Goal: Task Accomplishment & Management: Use online tool/utility

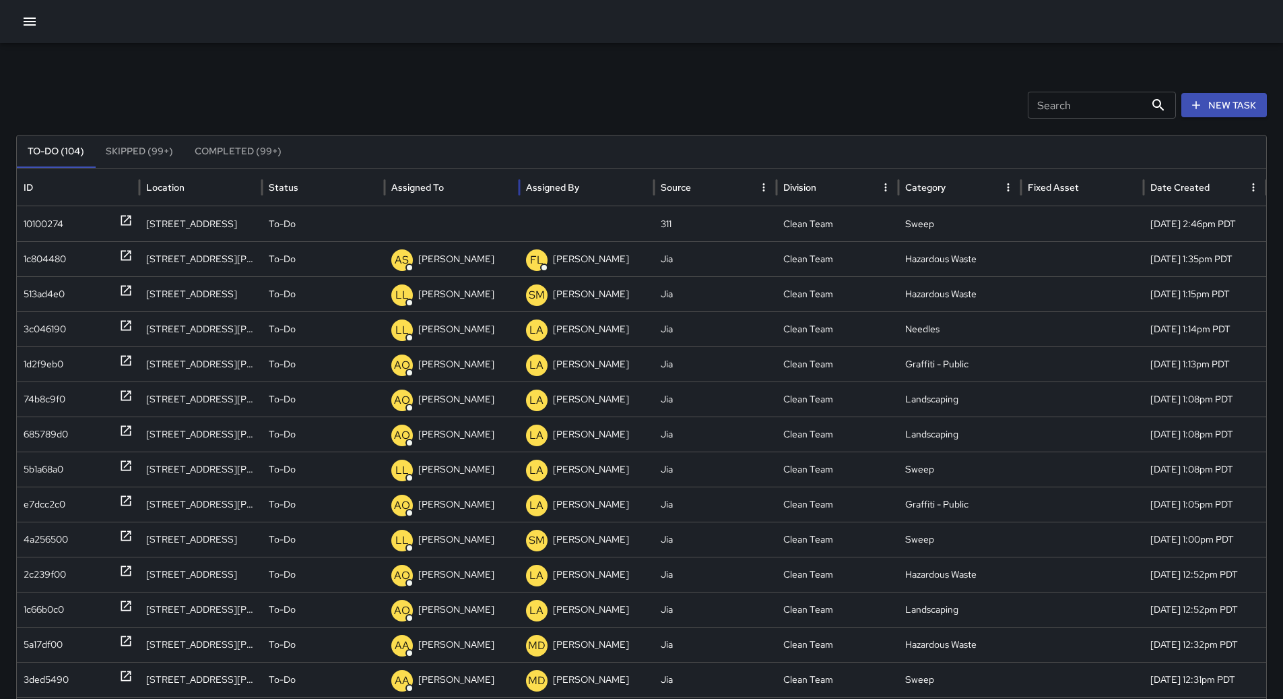
click at [500, 186] on div "Assigned To" at bounding box center [451, 186] width 121 height 37
click at [59, 224] on div "10100274" at bounding box center [44, 224] width 40 height 34
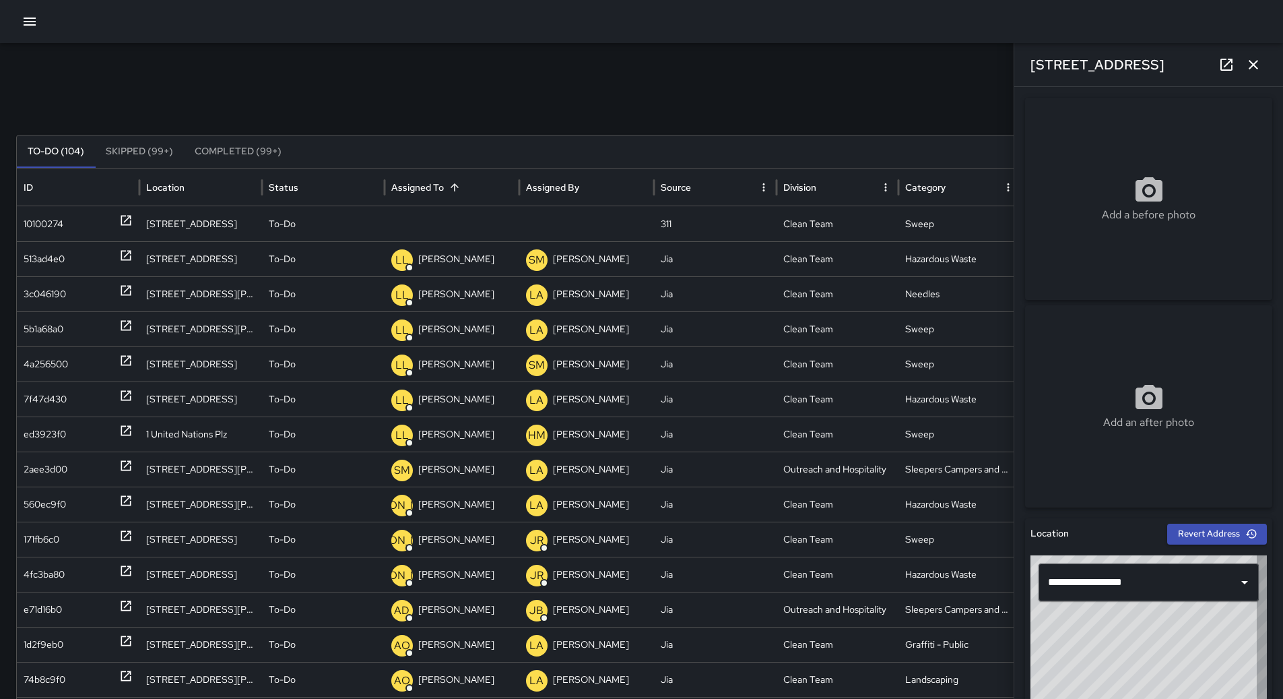
type input "**********"
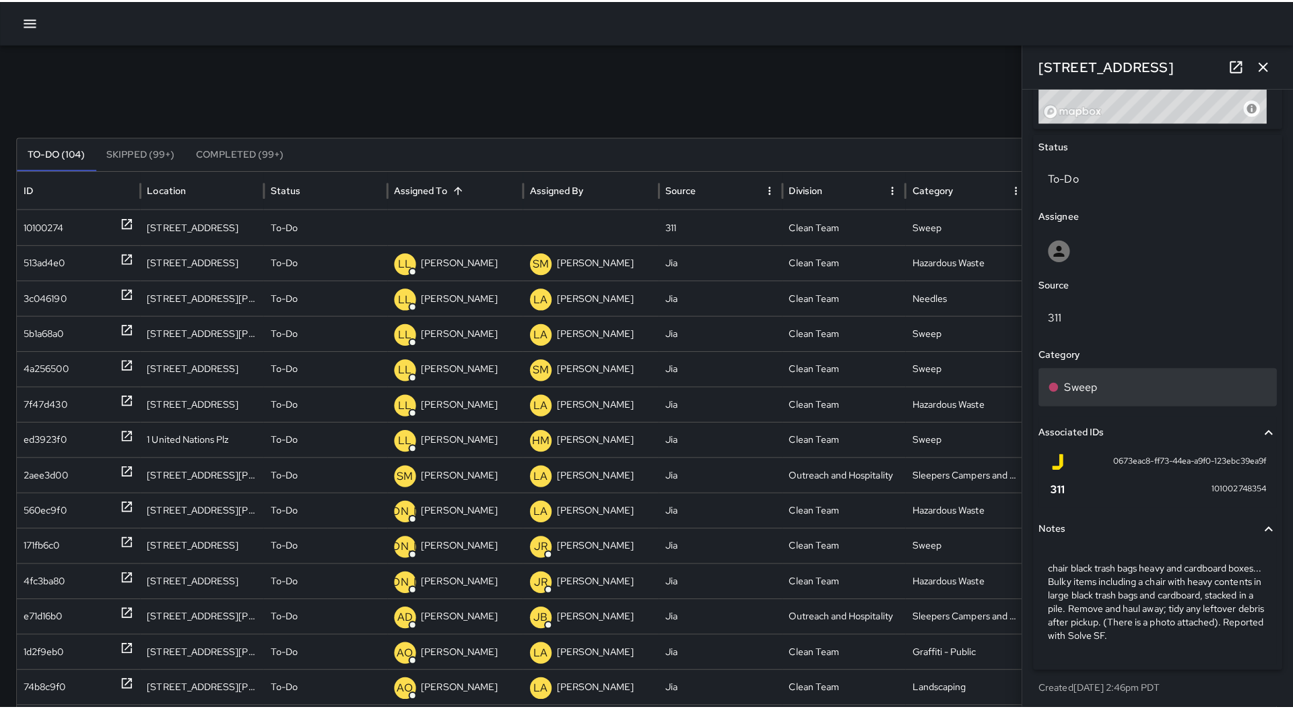
scroll to position [606, 0]
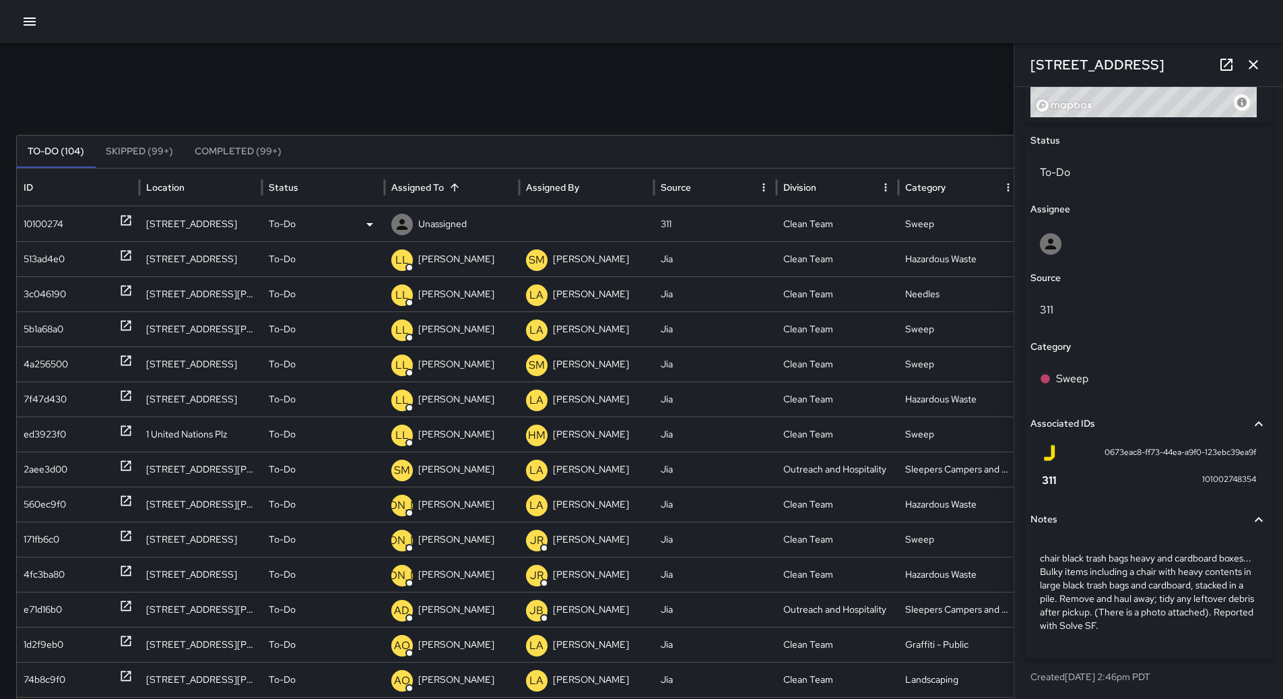
click at [346, 224] on div "To-Do" at bounding box center [323, 224] width 109 height 34
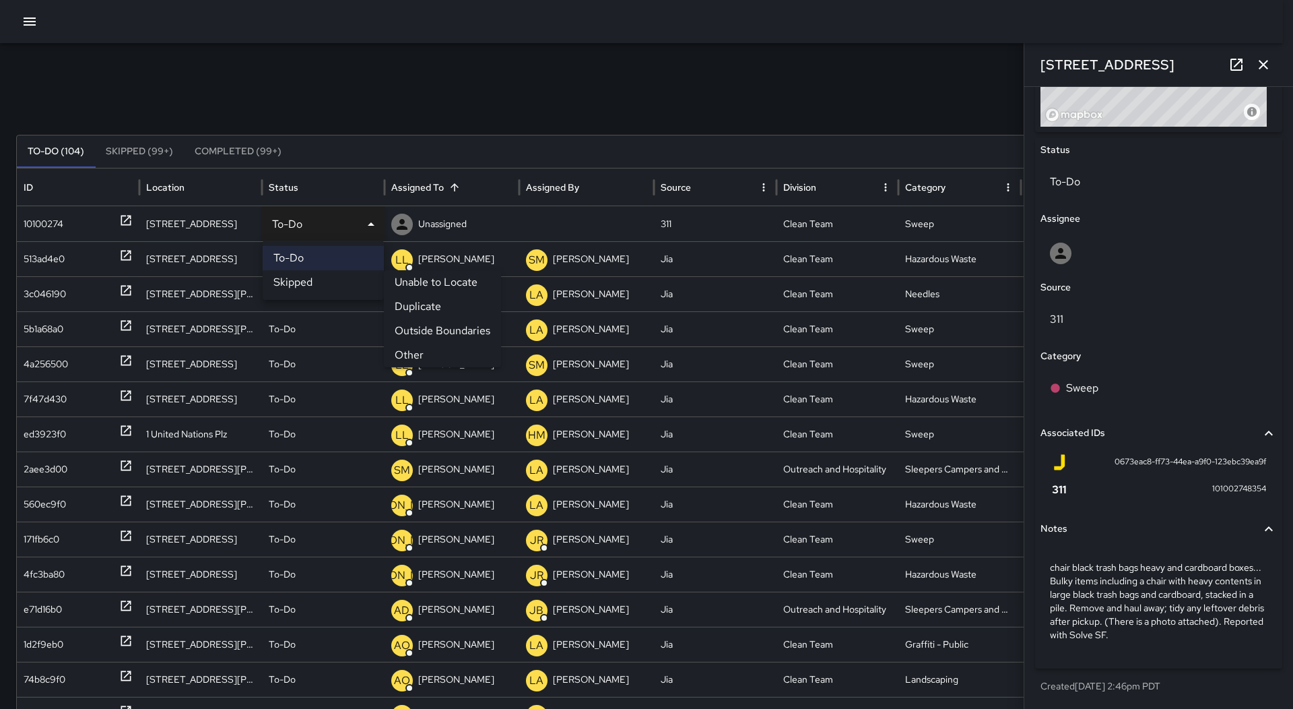
click at [430, 350] on li "Other" at bounding box center [442, 355] width 117 height 24
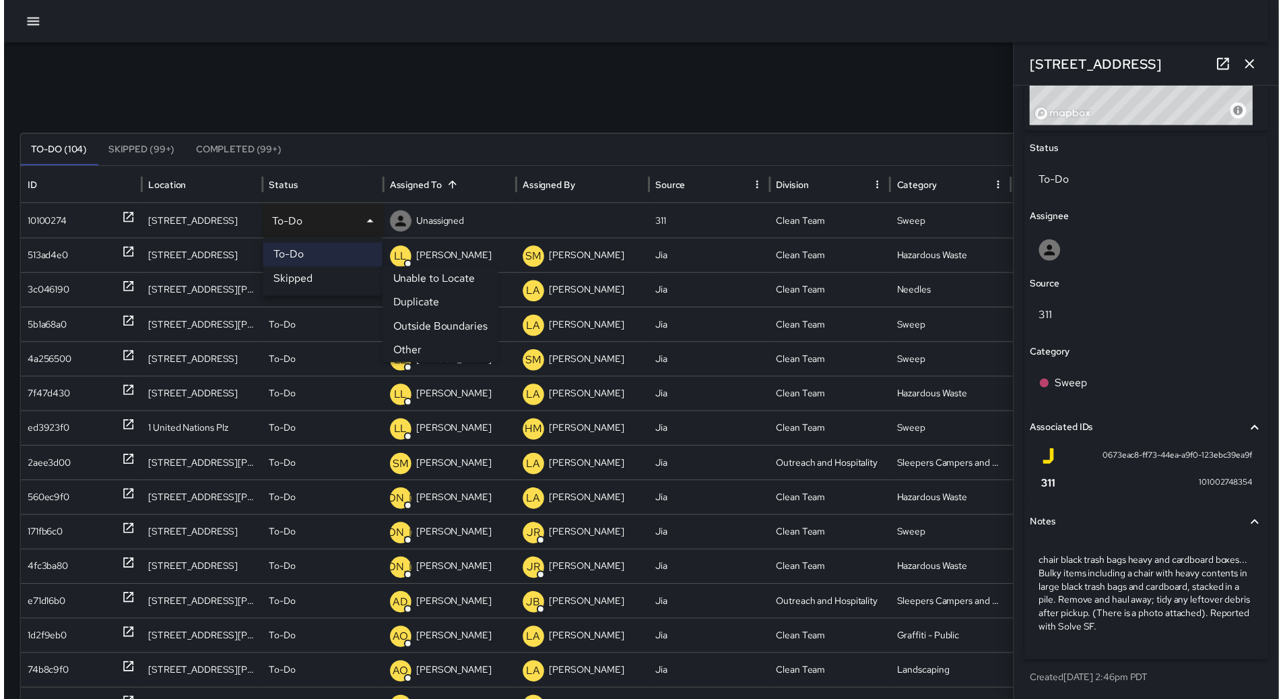
scroll to position [606, 0]
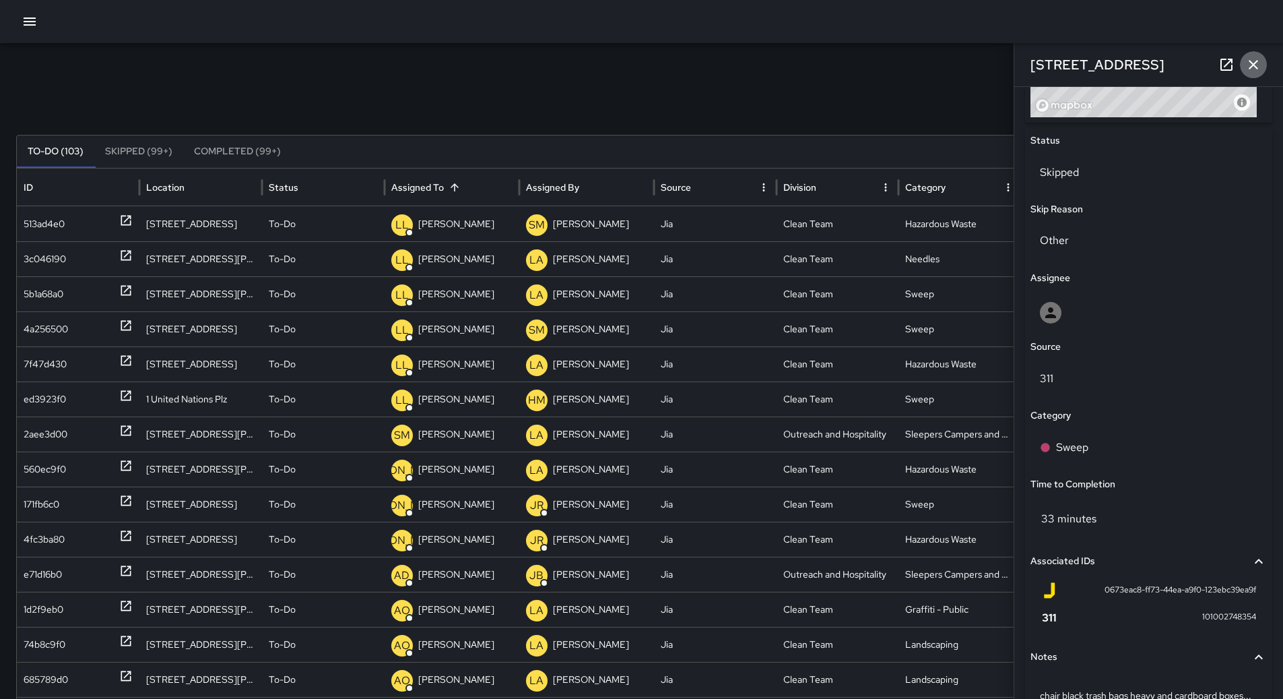
click at [1254, 66] on icon "button" at bounding box center [1253, 65] width 16 height 16
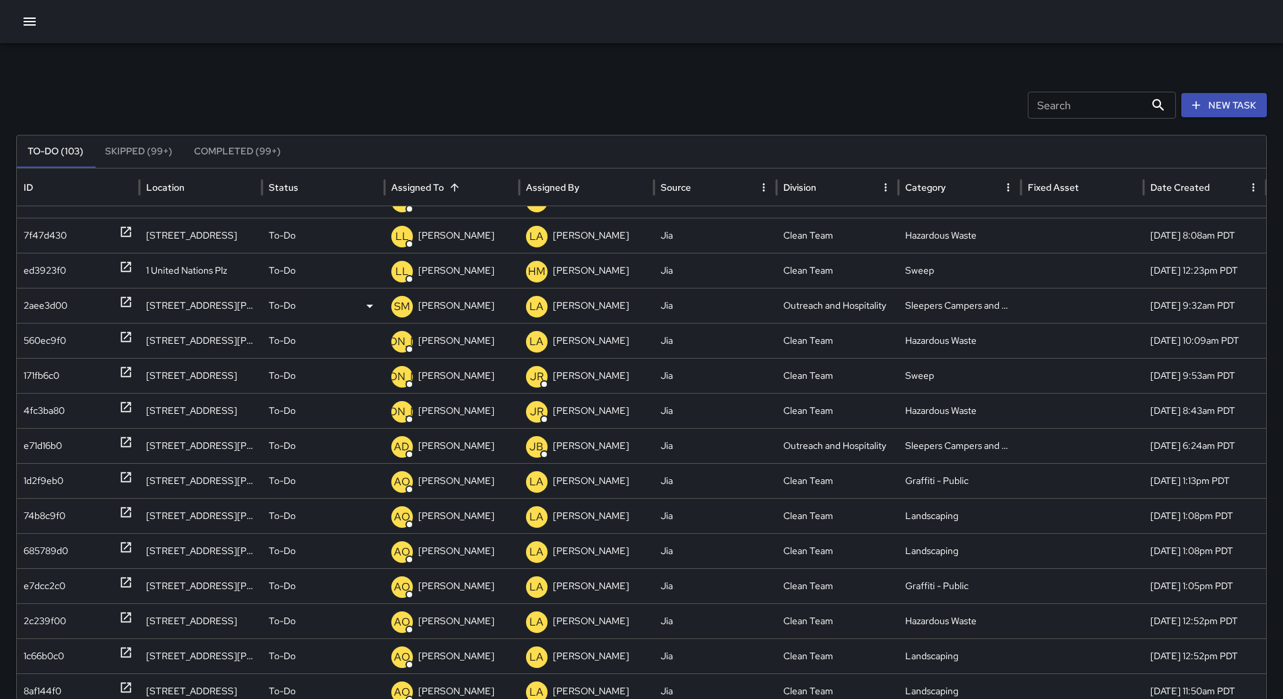
scroll to position [126, 0]
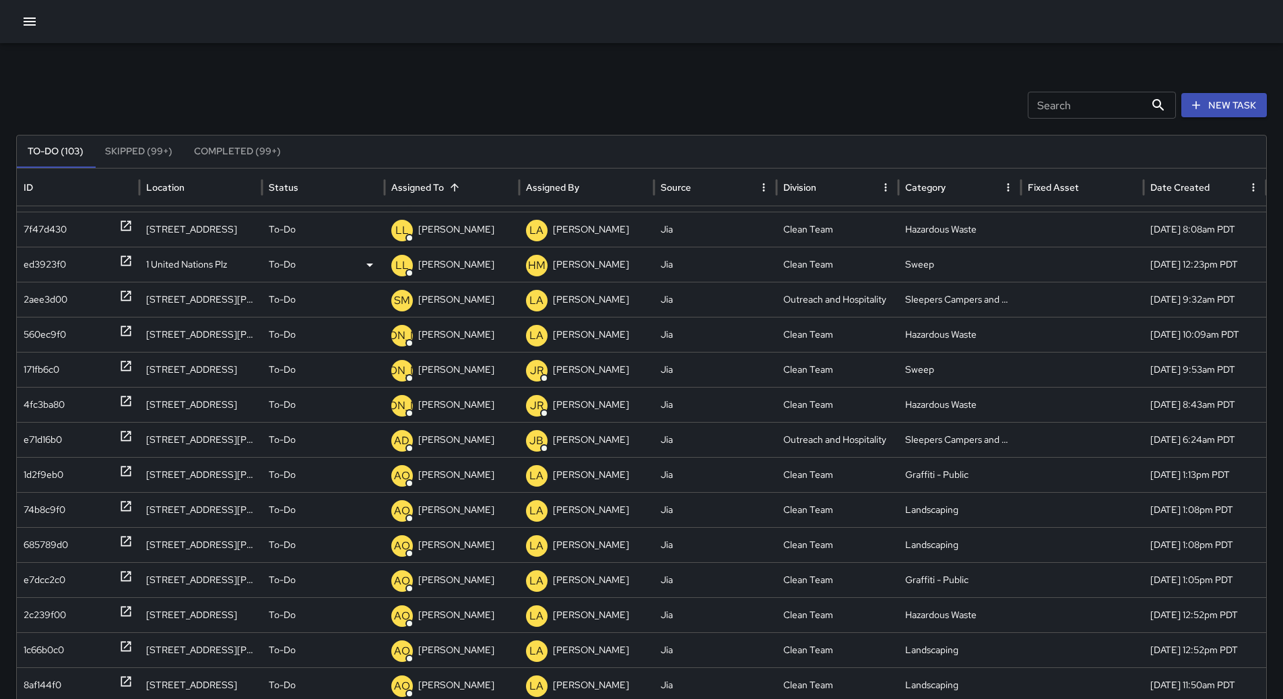
click at [46, 267] on div "ed3923f0" at bounding box center [45, 264] width 42 height 34
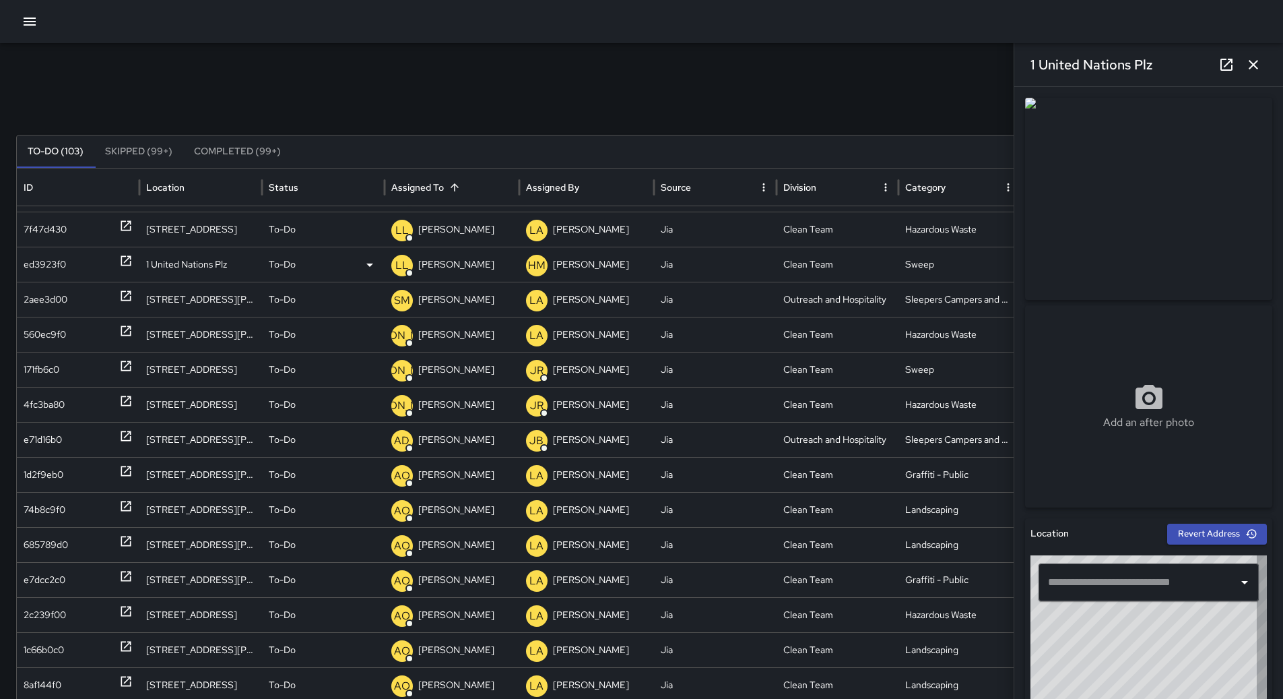
type input "**********"
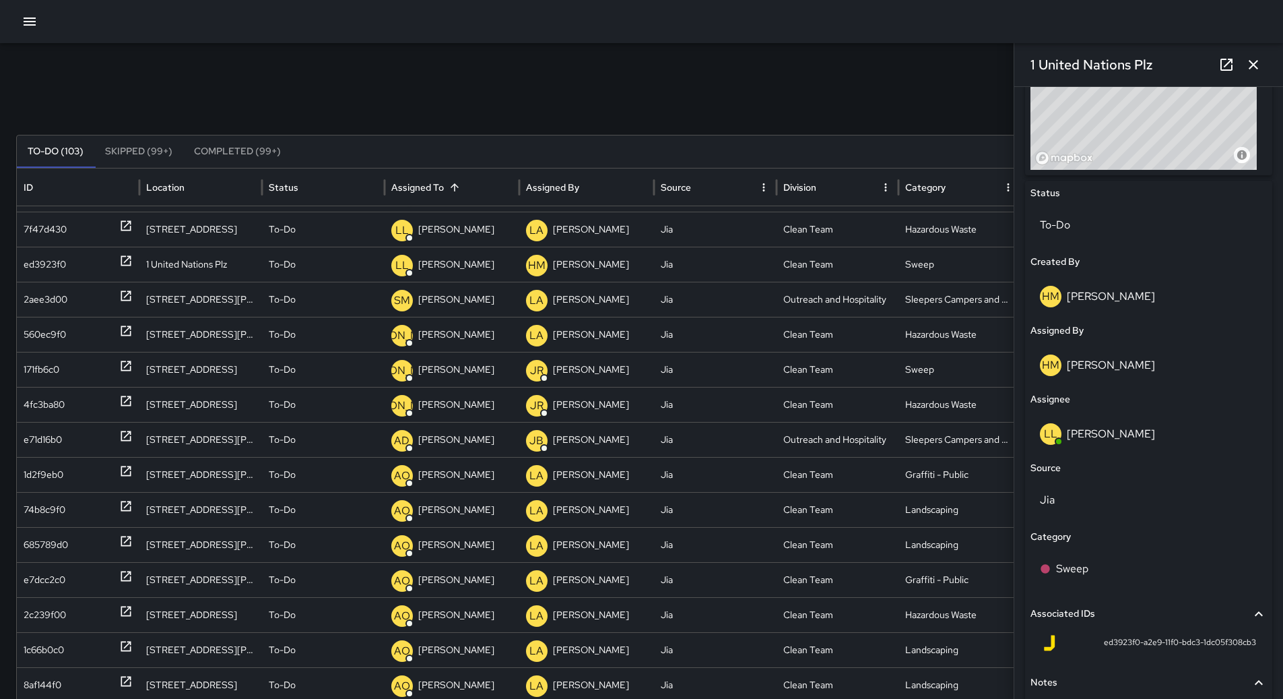
scroll to position [381, 0]
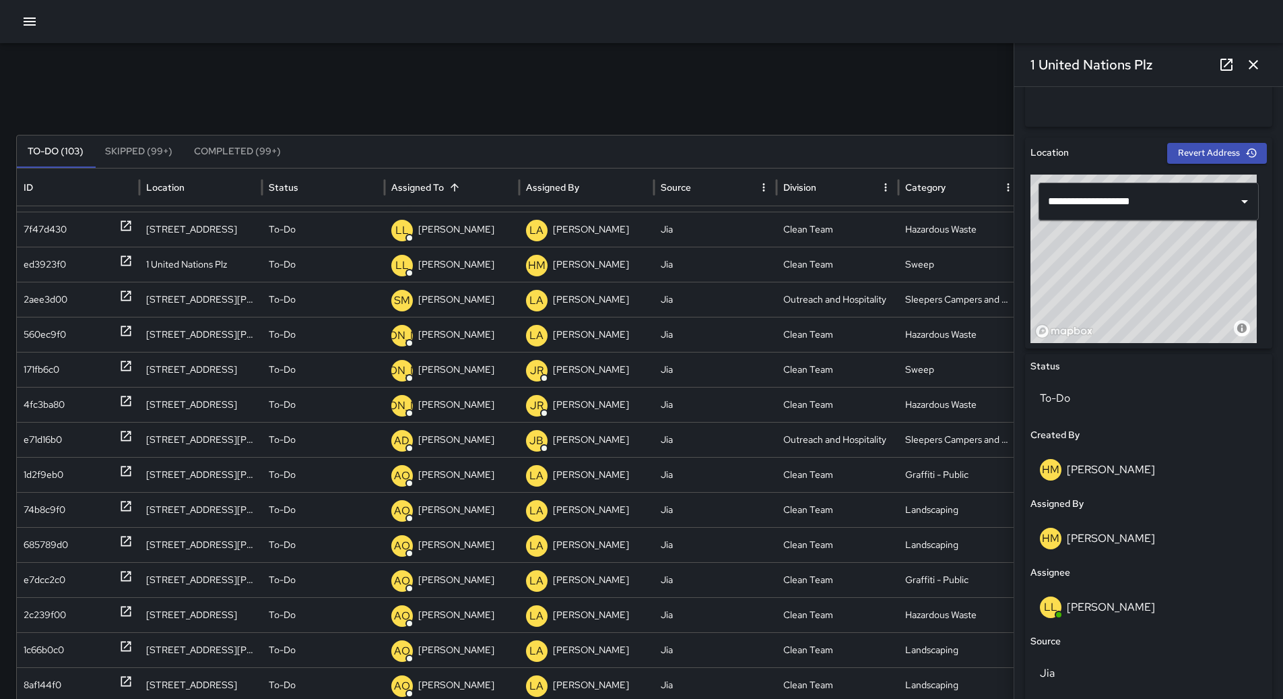
click at [1252, 61] on icon "button" at bounding box center [1253, 65] width 16 height 16
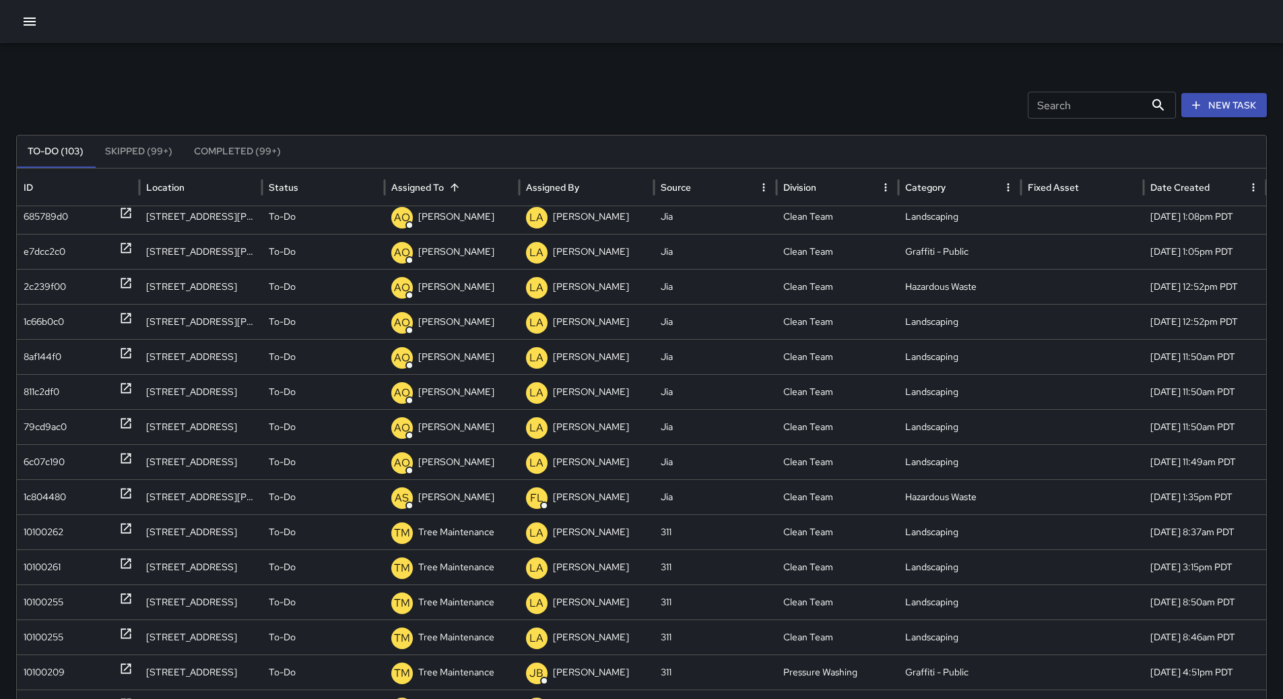
scroll to position [441, 0]
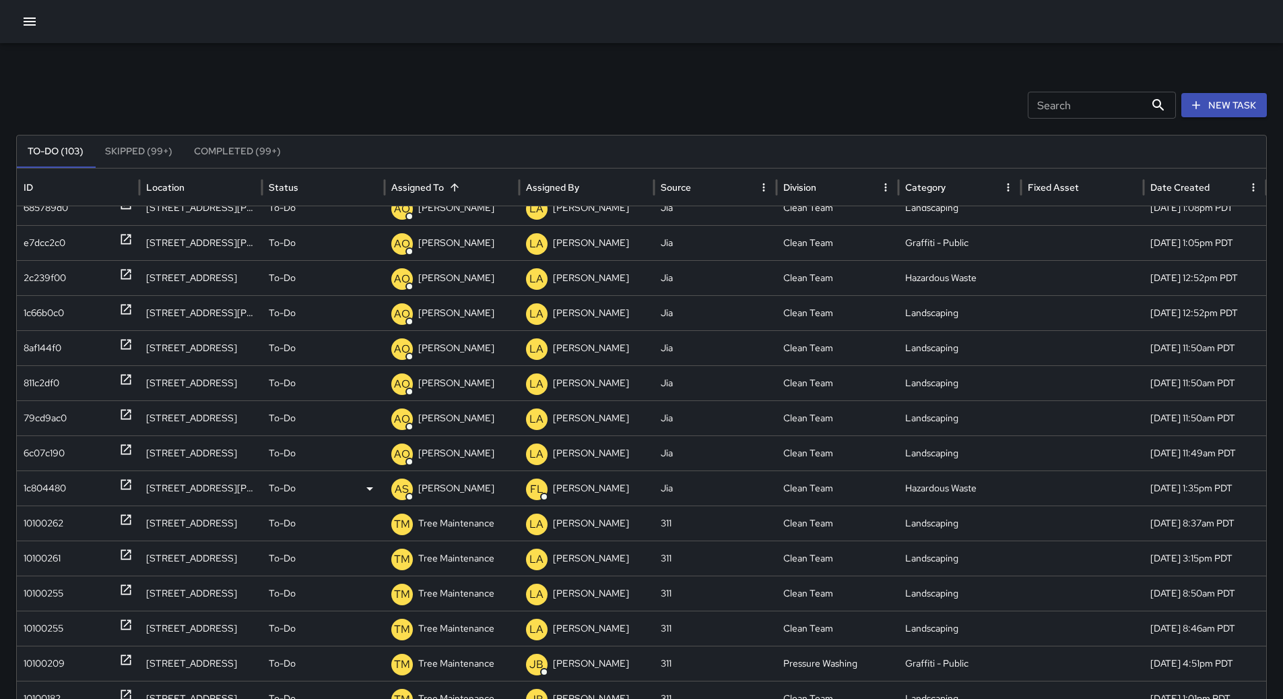
click at [61, 490] on div "1c804480" at bounding box center [45, 488] width 42 height 34
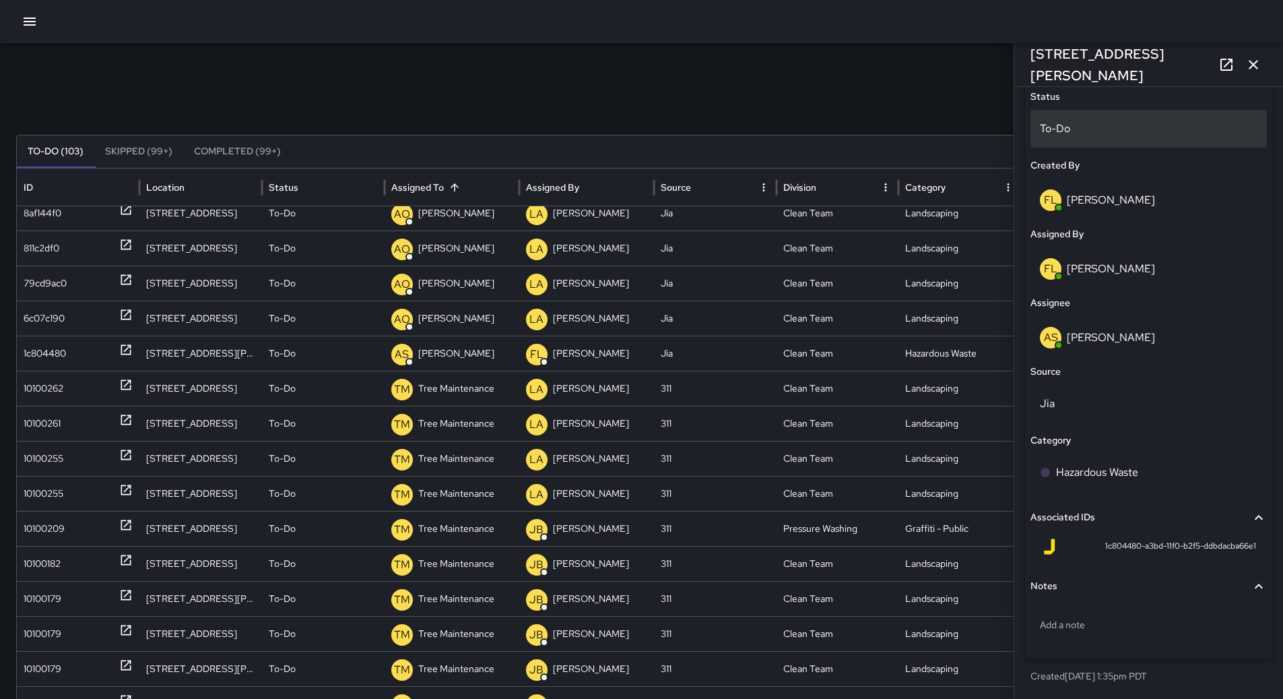
scroll to position [566, 0]
click at [1262, 62] on button "button" at bounding box center [1253, 64] width 27 height 27
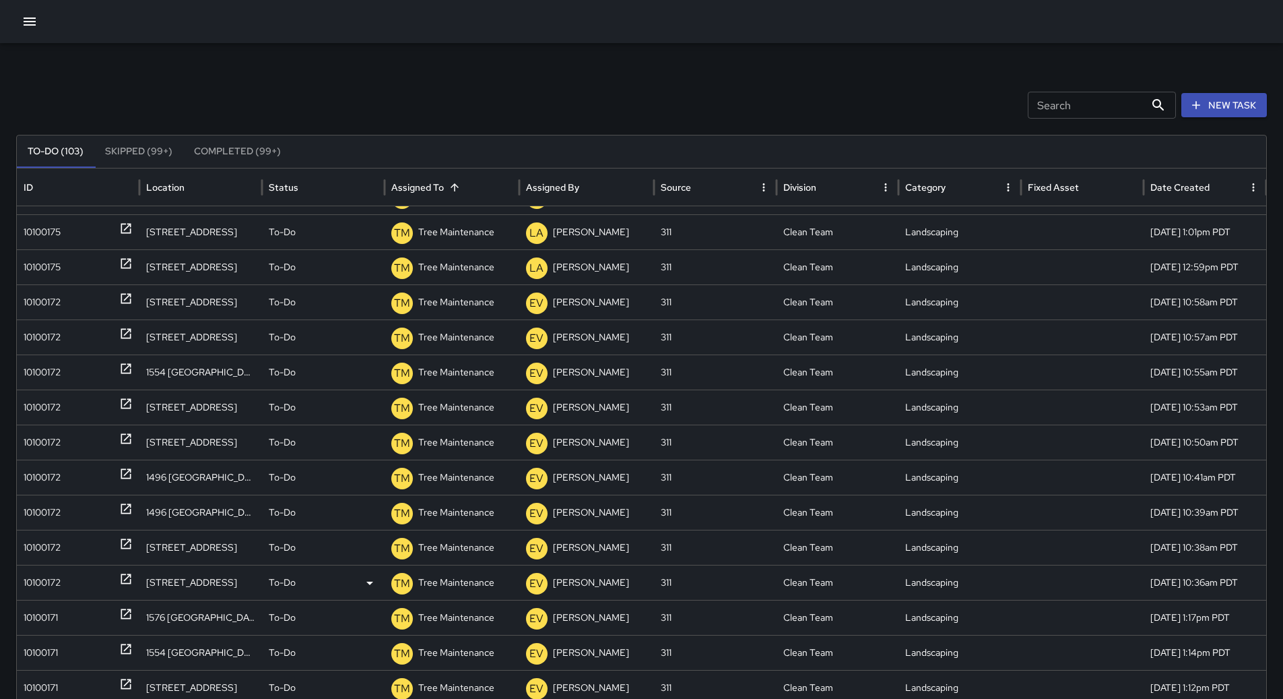
scroll to position [0, 0]
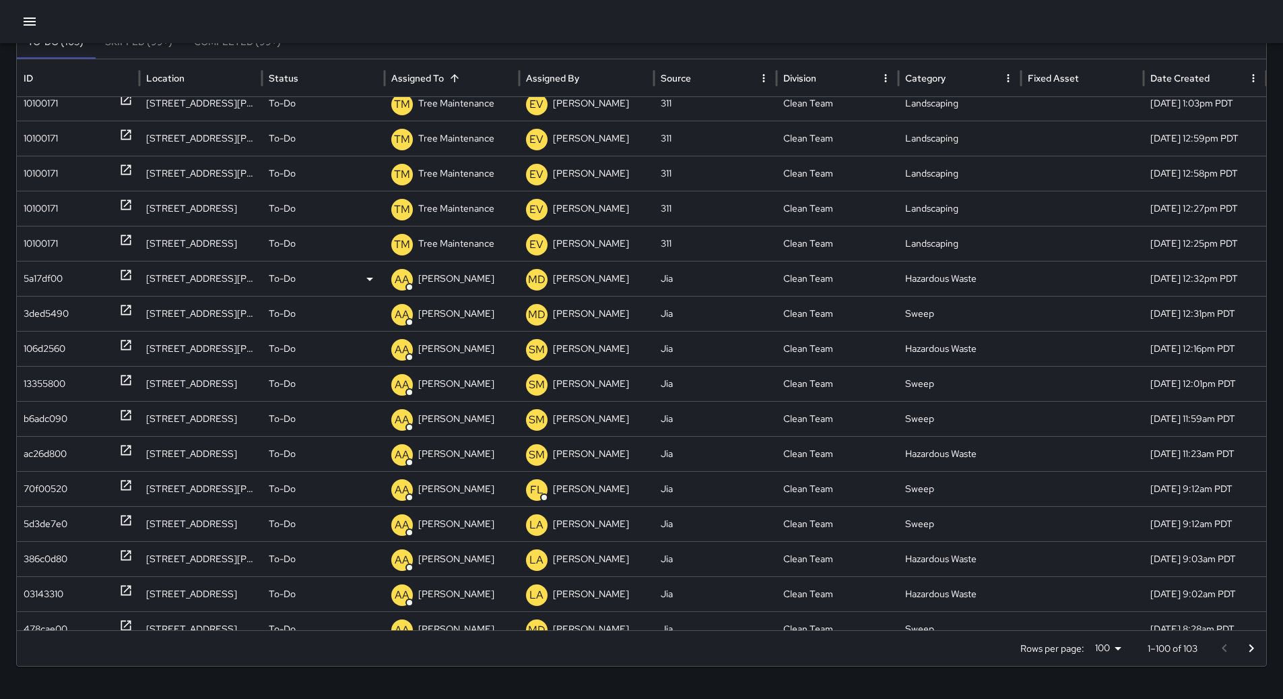
click at [52, 289] on div "5a17df00" at bounding box center [43, 278] width 39 height 34
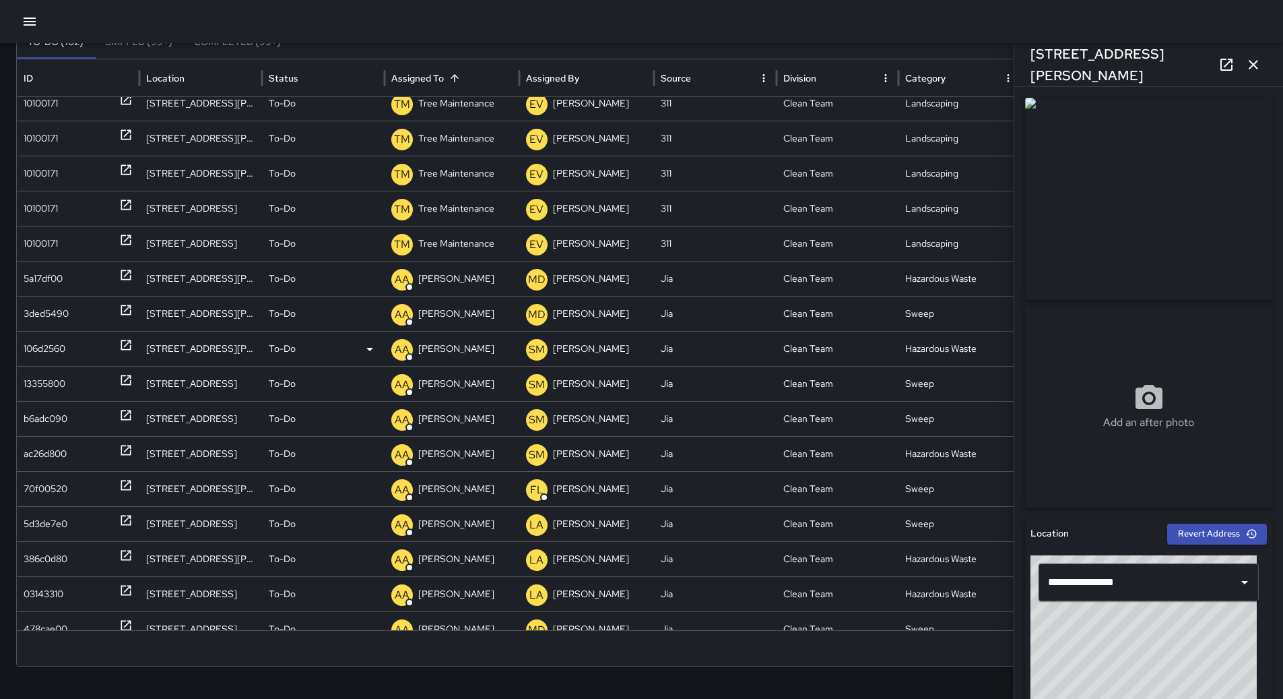
scroll to position [2300, 0]
click at [55, 346] on div "106d2560" at bounding box center [45, 348] width 42 height 34
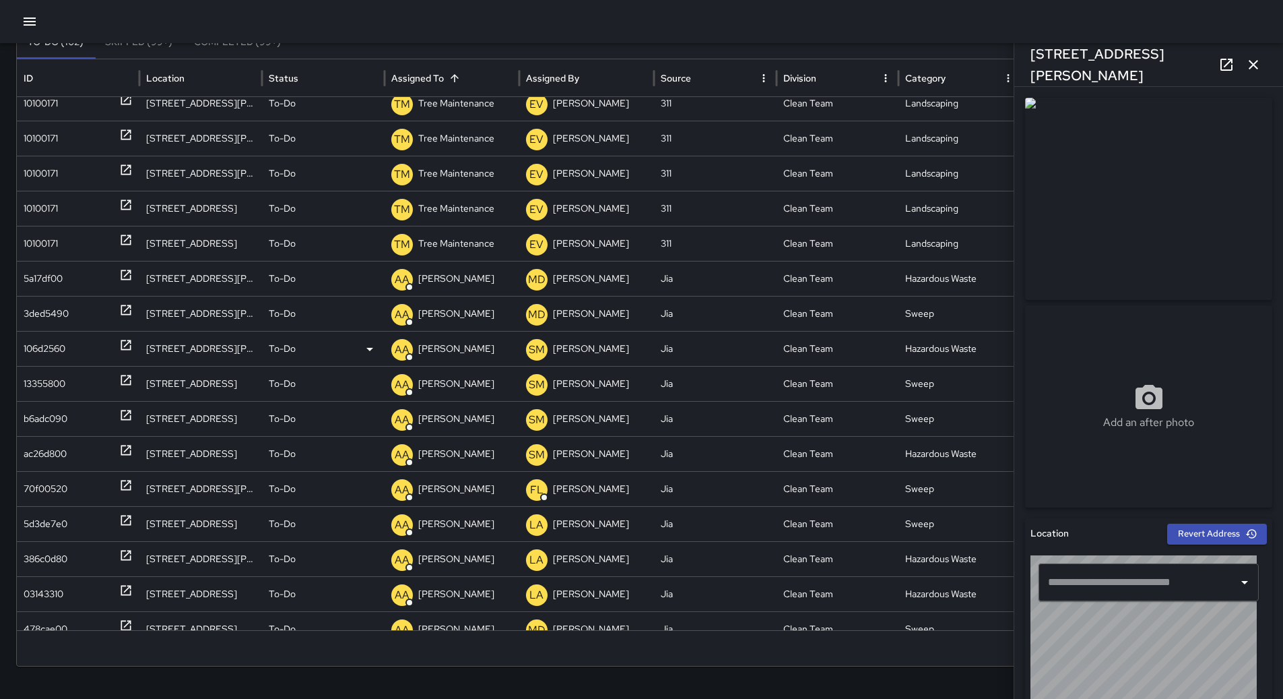
type input "**********"
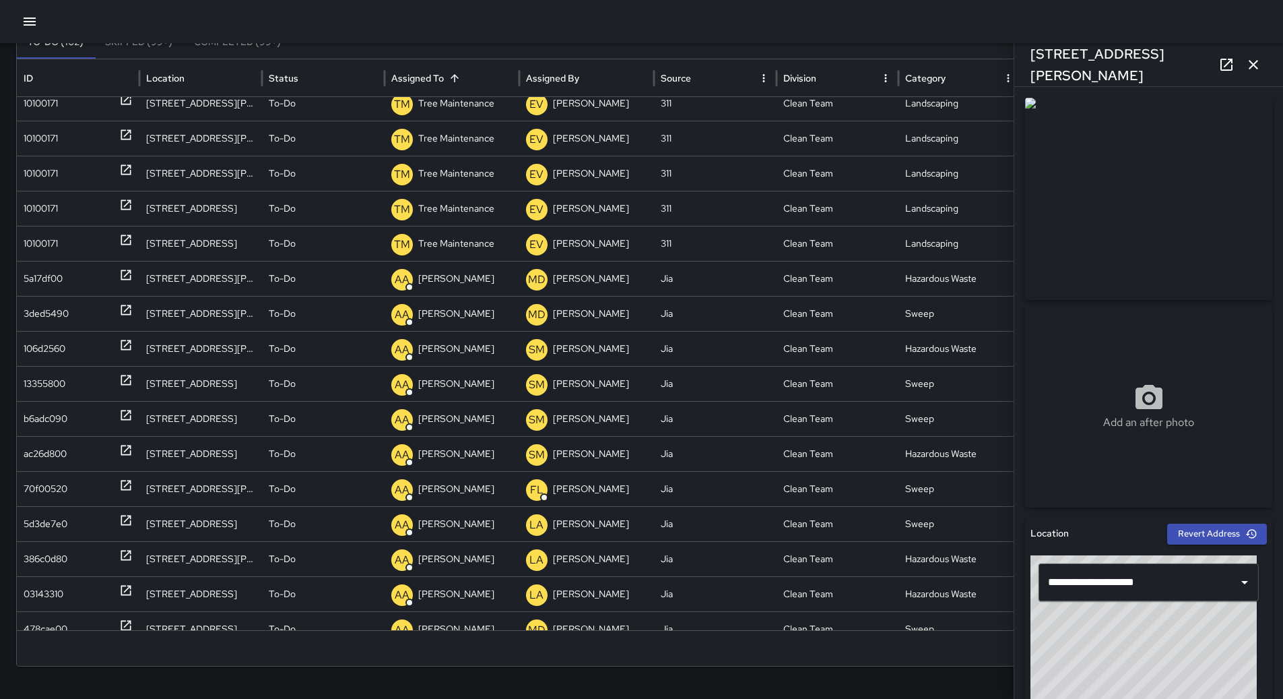
scroll to position [2268, 0]
click at [36, 424] on div "b6adc090" at bounding box center [46, 418] width 44 height 34
click at [46, 457] on div "ac26d800" at bounding box center [45, 453] width 43 height 34
click at [34, 16] on icon "button" at bounding box center [30, 21] width 16 height 16
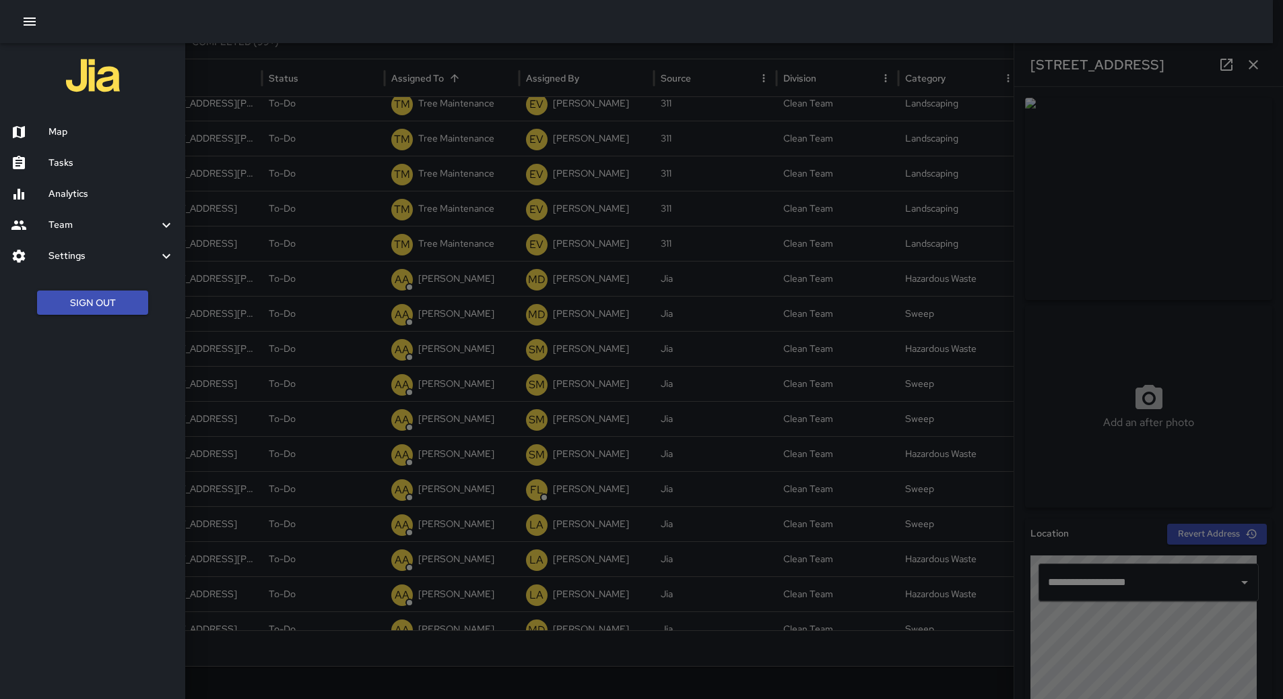
scroll to position [99, 0]
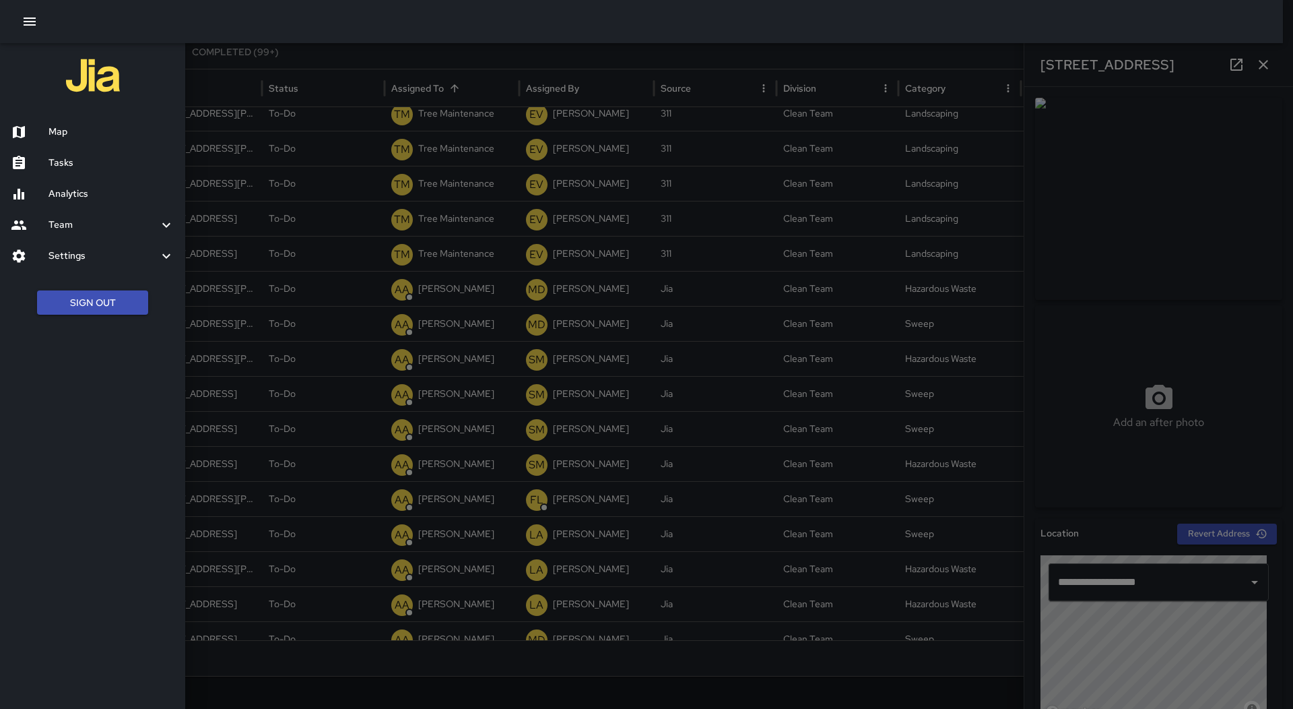
click at [76, 125] on h6 "Map" at bounding box center [111, 132] width 126 height 15
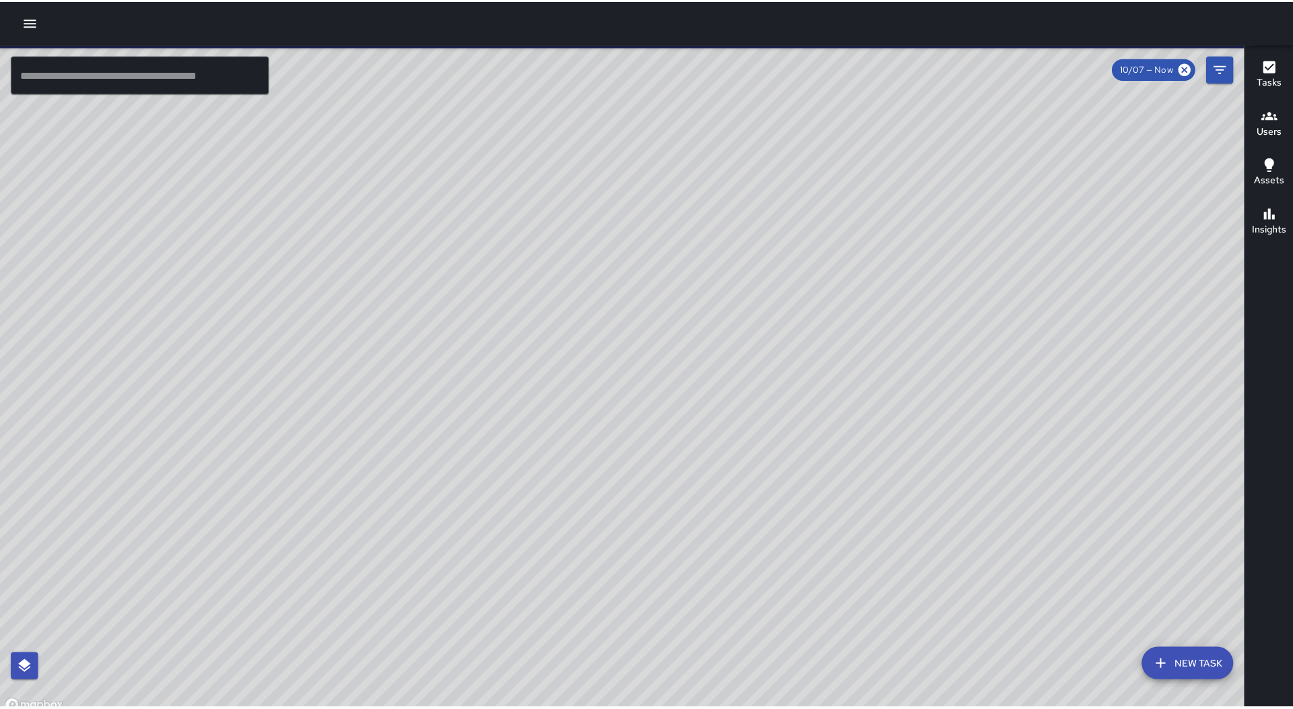
scroll to position [0, 0]
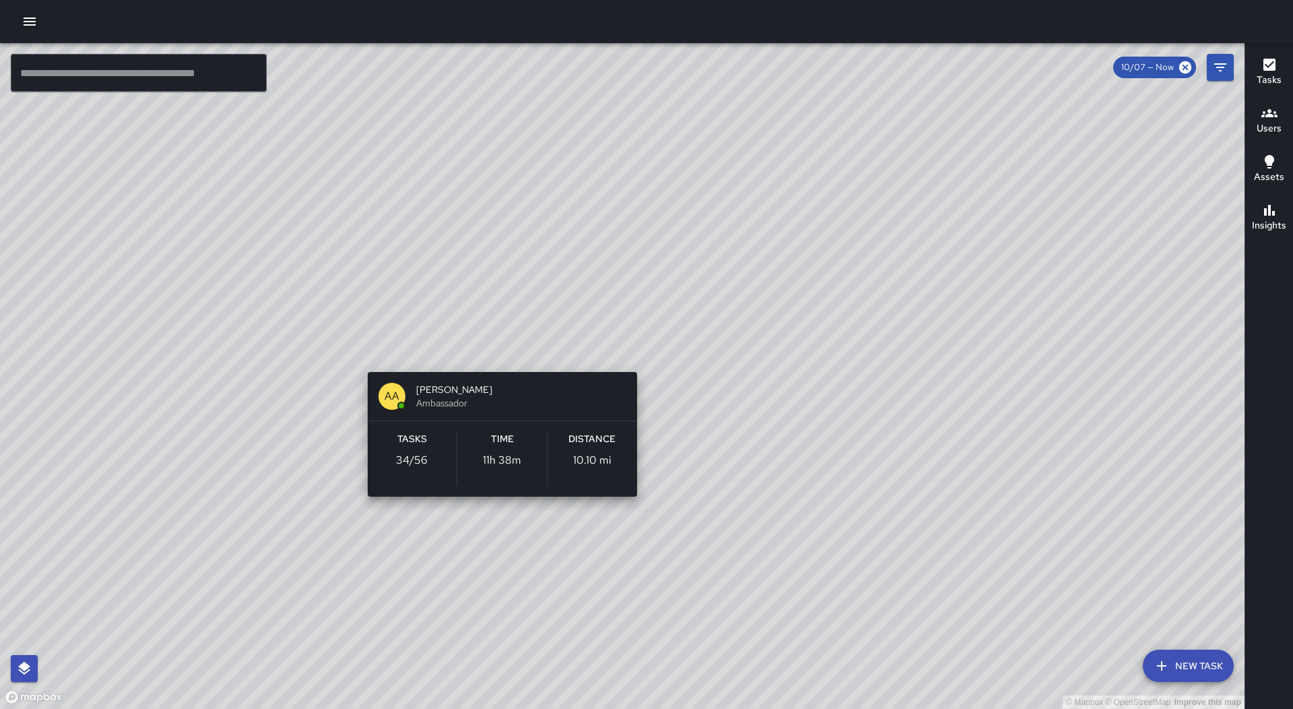
click at [497, 352] on div "© Mapbox © OpenStreetMap Improve this map AA [PERSON_NAME] Ambassador Tasks 34 …" at bounding box center [622, 376] width 1245 height 666
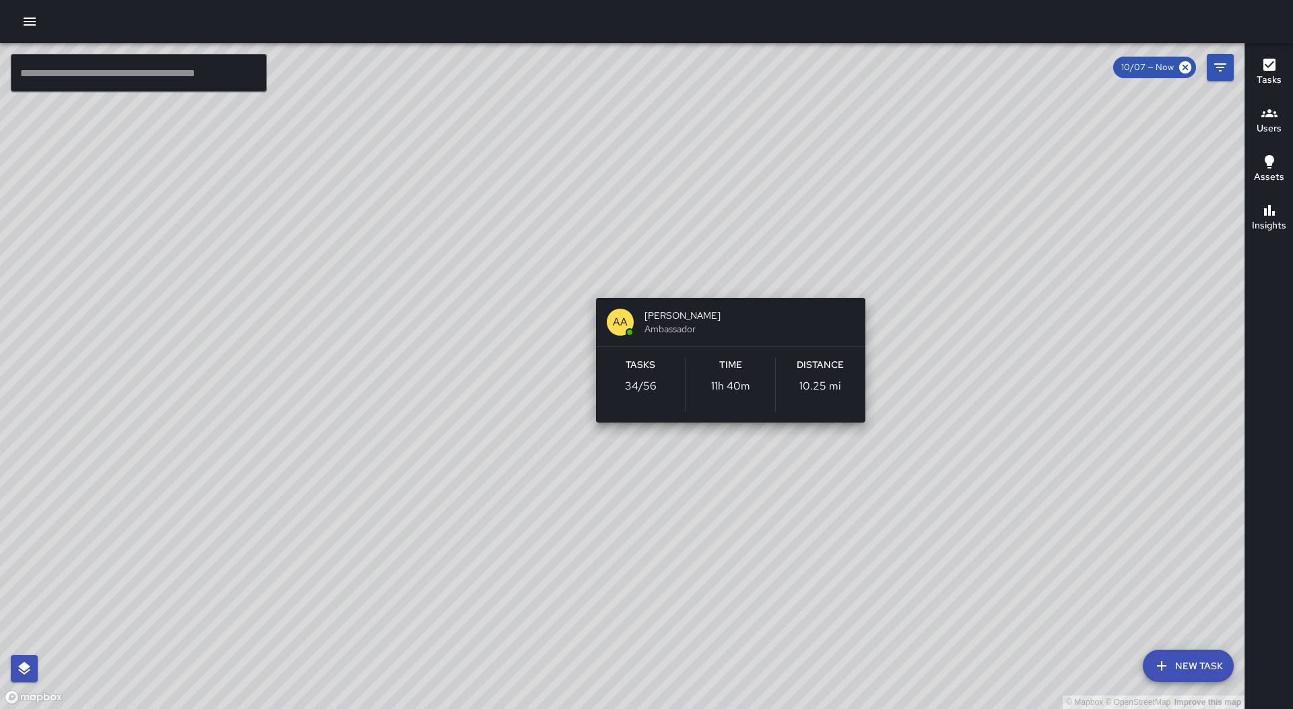
drag, startPoint x: 732, startPoint y: 275, endPoint x: 738, endPoint y: 284, distance: 11.6
click at [737, 283] on div "© Mapbox © OpenStreetMap Improve this map AA [PERSON_NAME] Ambassador Tasks 34 …" at bounding box center [622, 376] width 1245 height 666
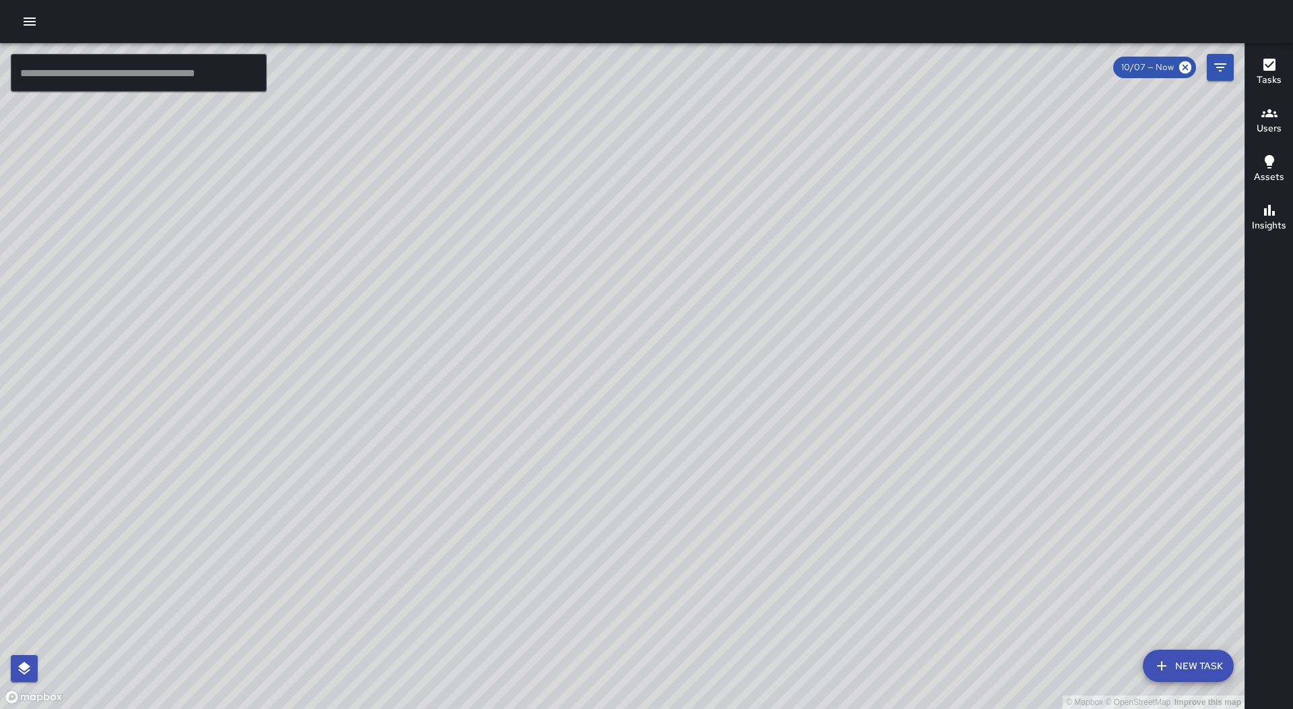
click at [723, 277] on div "© Mapbox © OpenStreetMap Improve this map AA [PERSON_NAME] Ambassador Tasks 34 …" at bounding box center [622, 376] width 1245 height 666
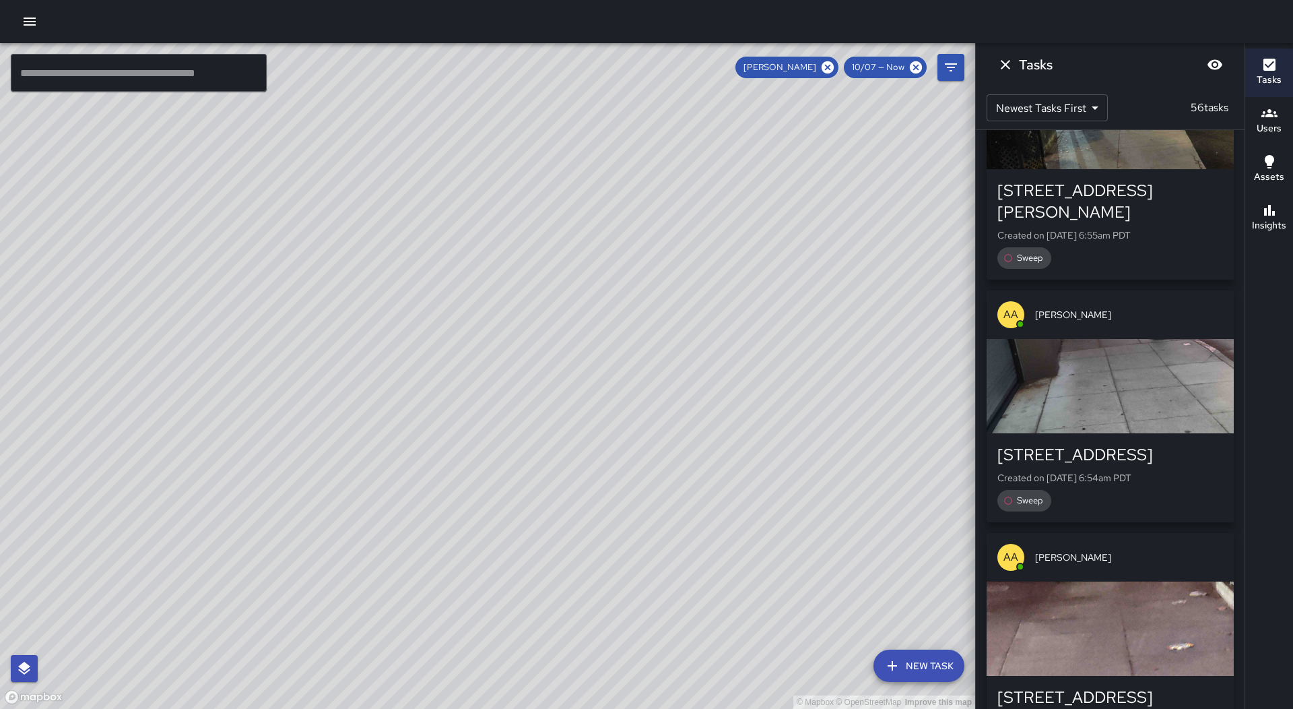
scroll to position [13013, 0]
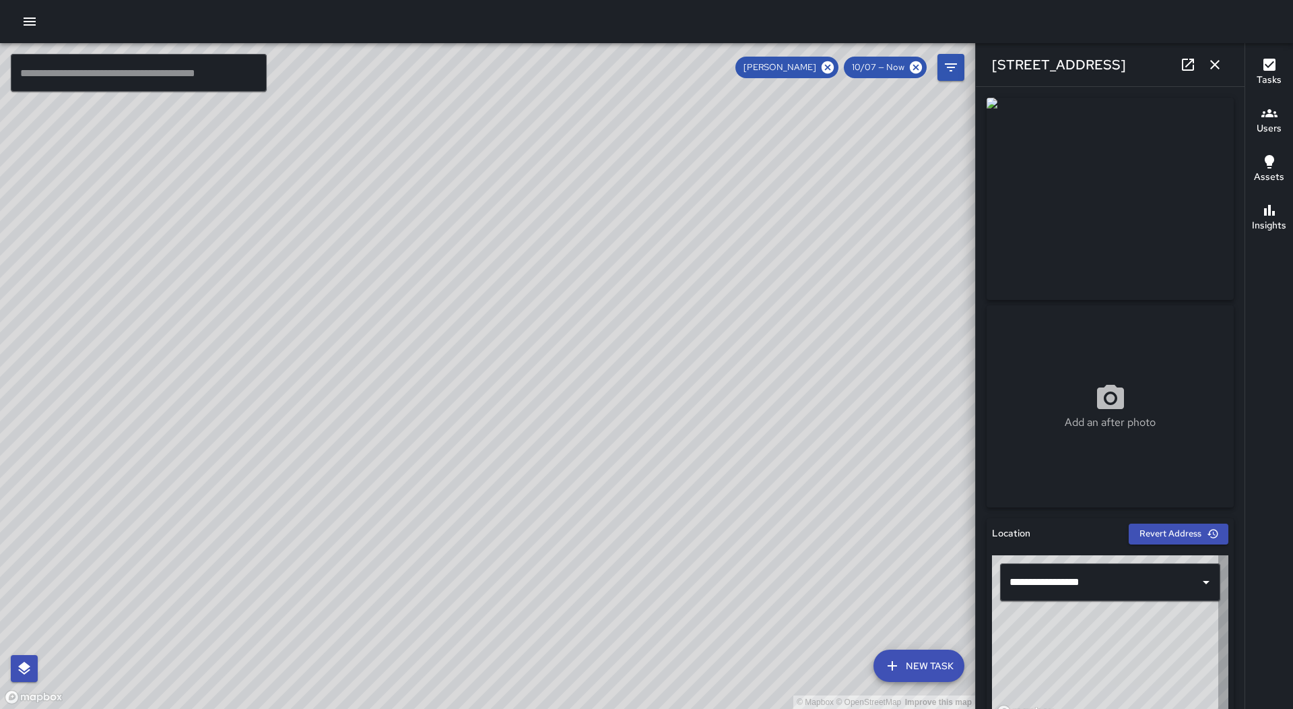
type input "**********"
click at [1213, 66] on icon "button" at bounding box center [1215, 65] width 16 height 16
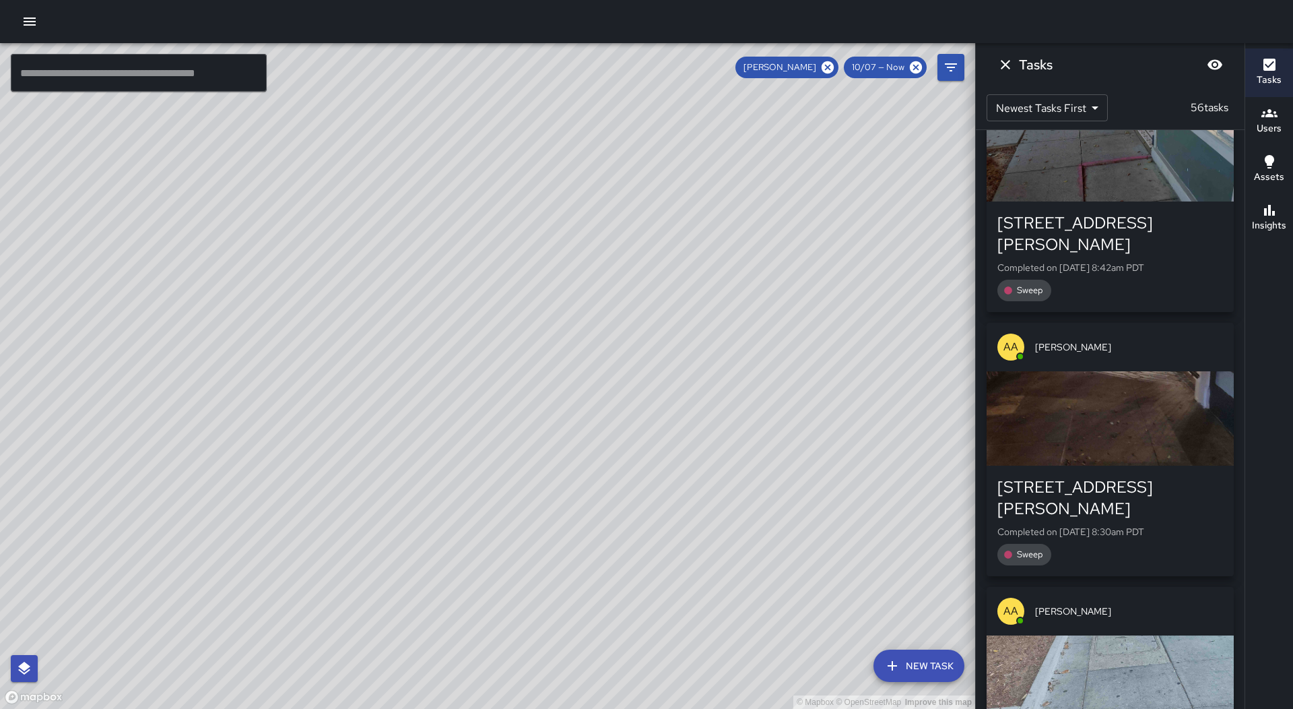
scroll to position [10184, 0]
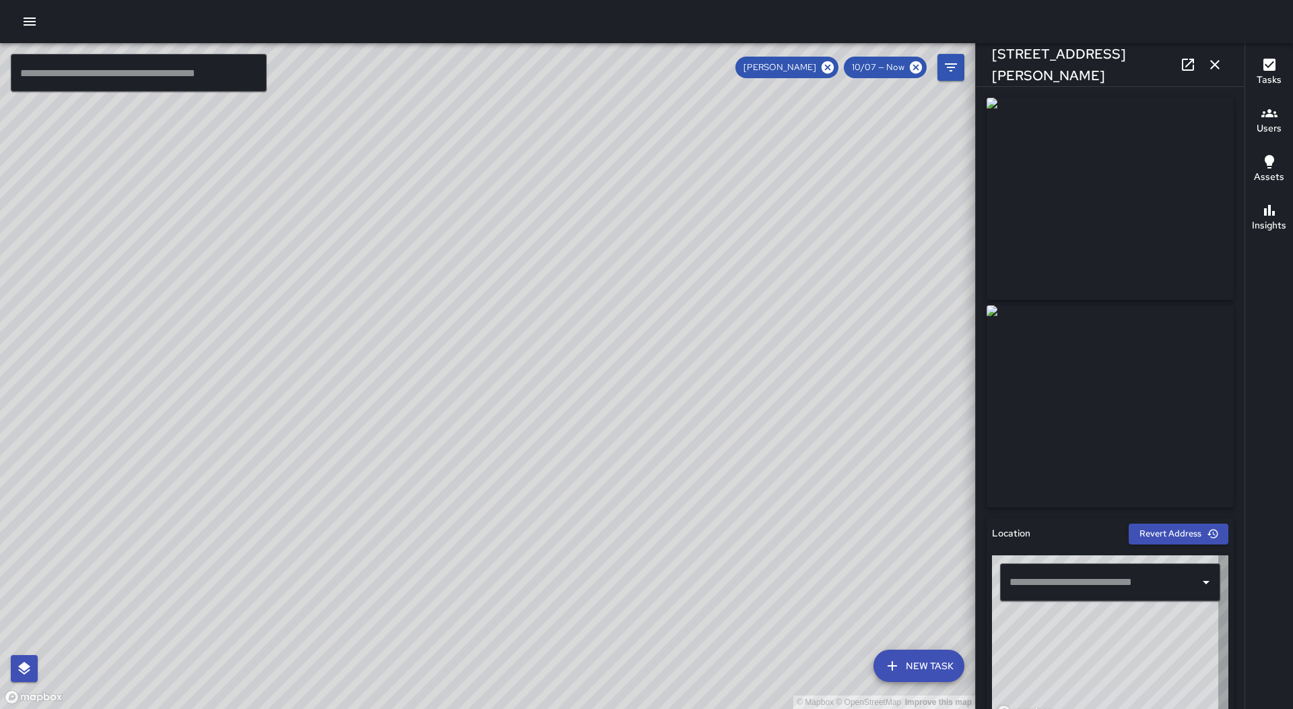
type input "**********"
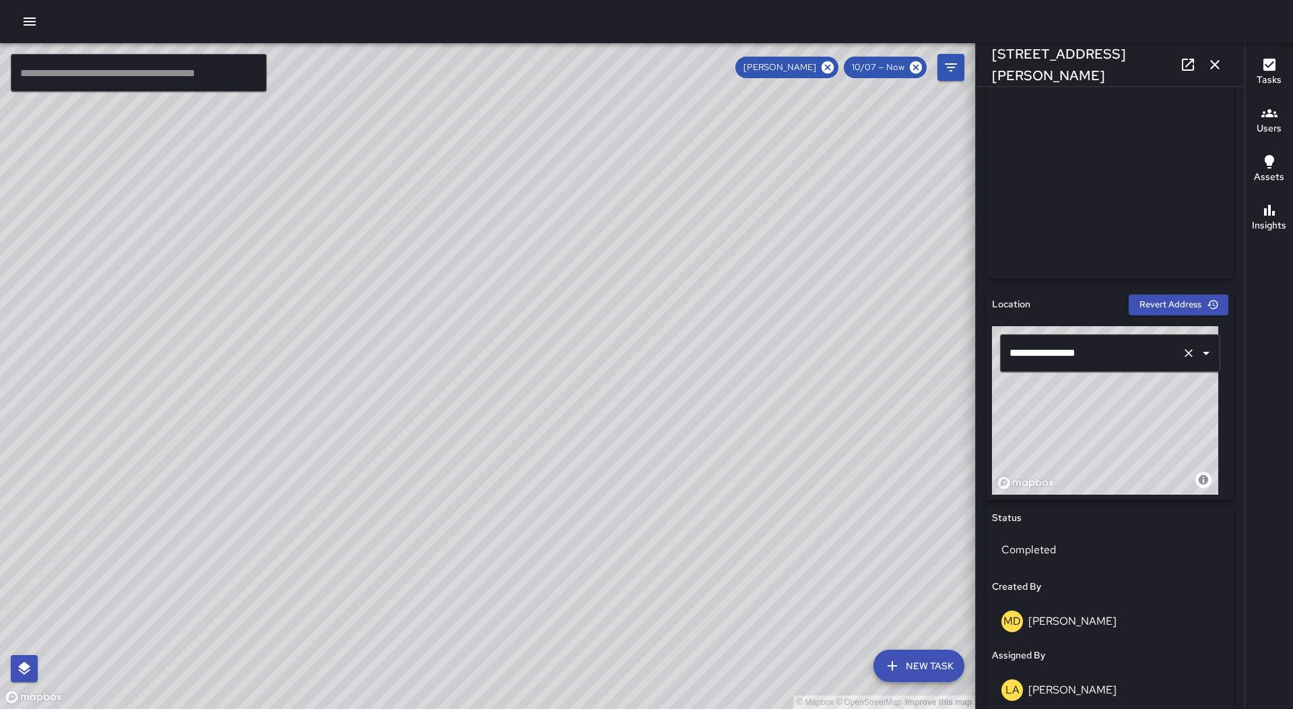
scroll to position [0, 0]
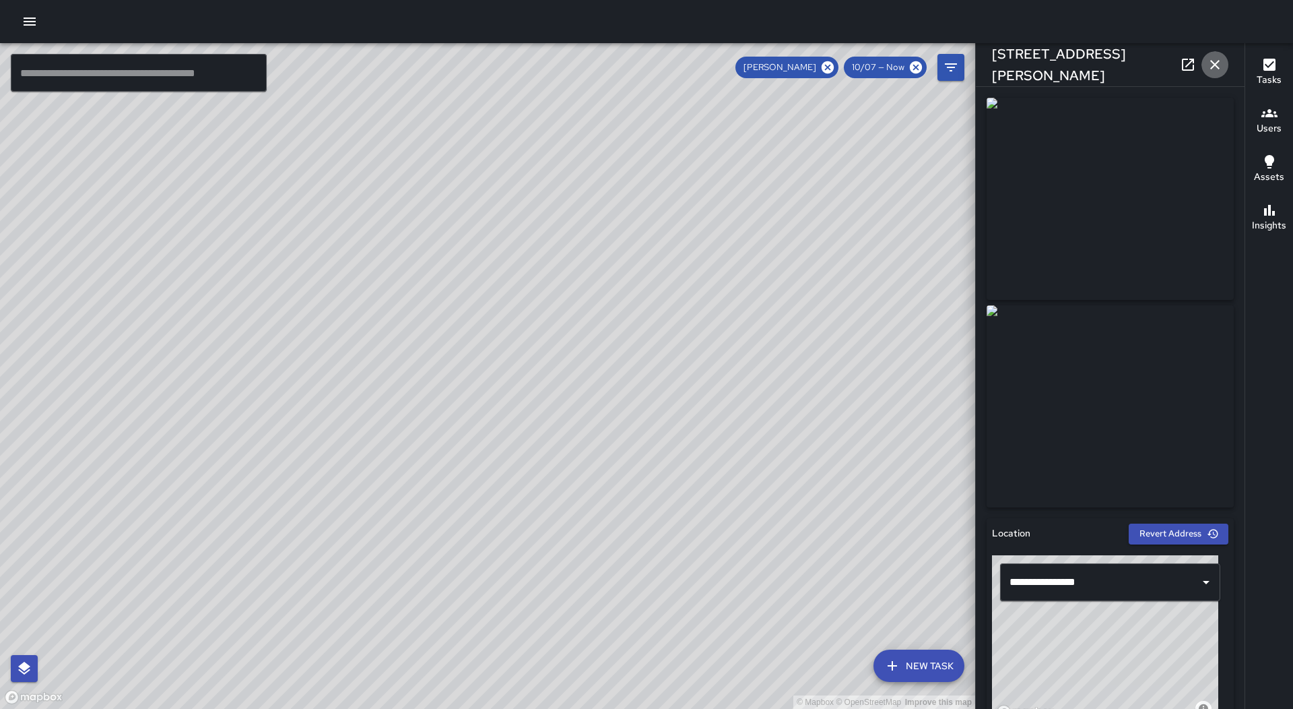
click at [1210, 67] on icon "button" at bounding box center [1215, 65] width 16 height 16
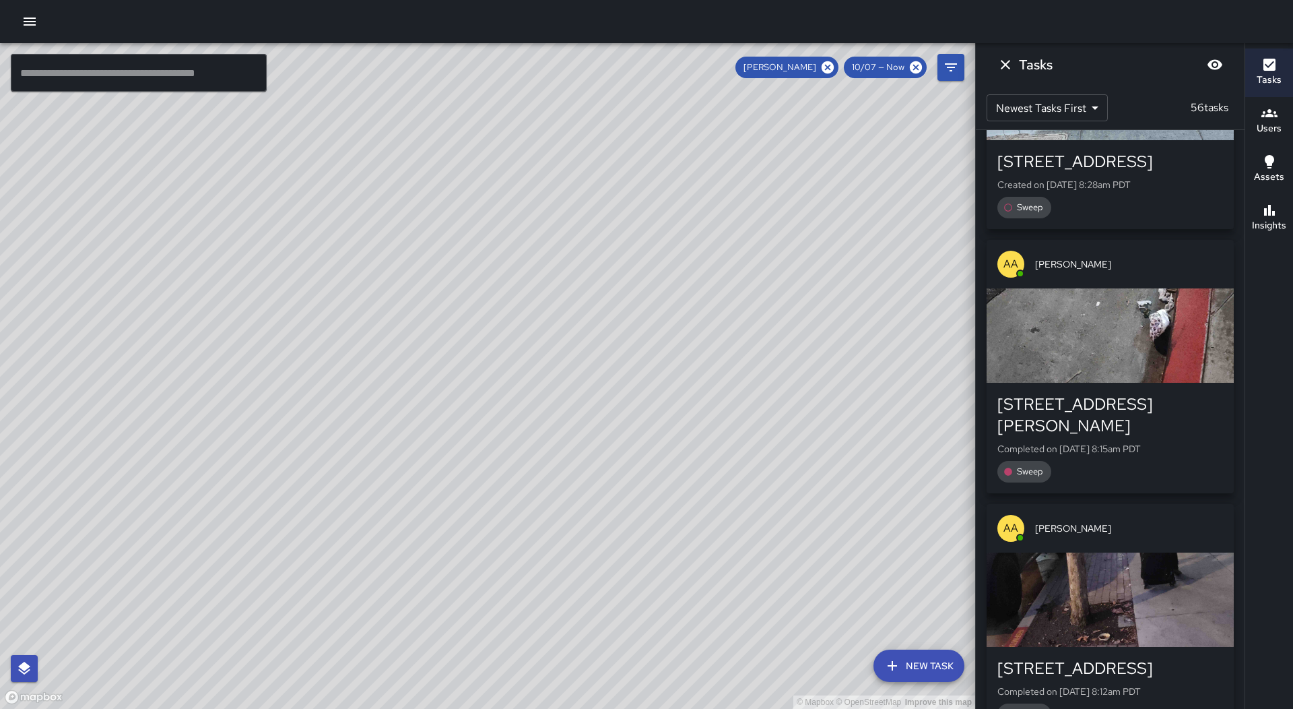
scroll to position [10925, 0]
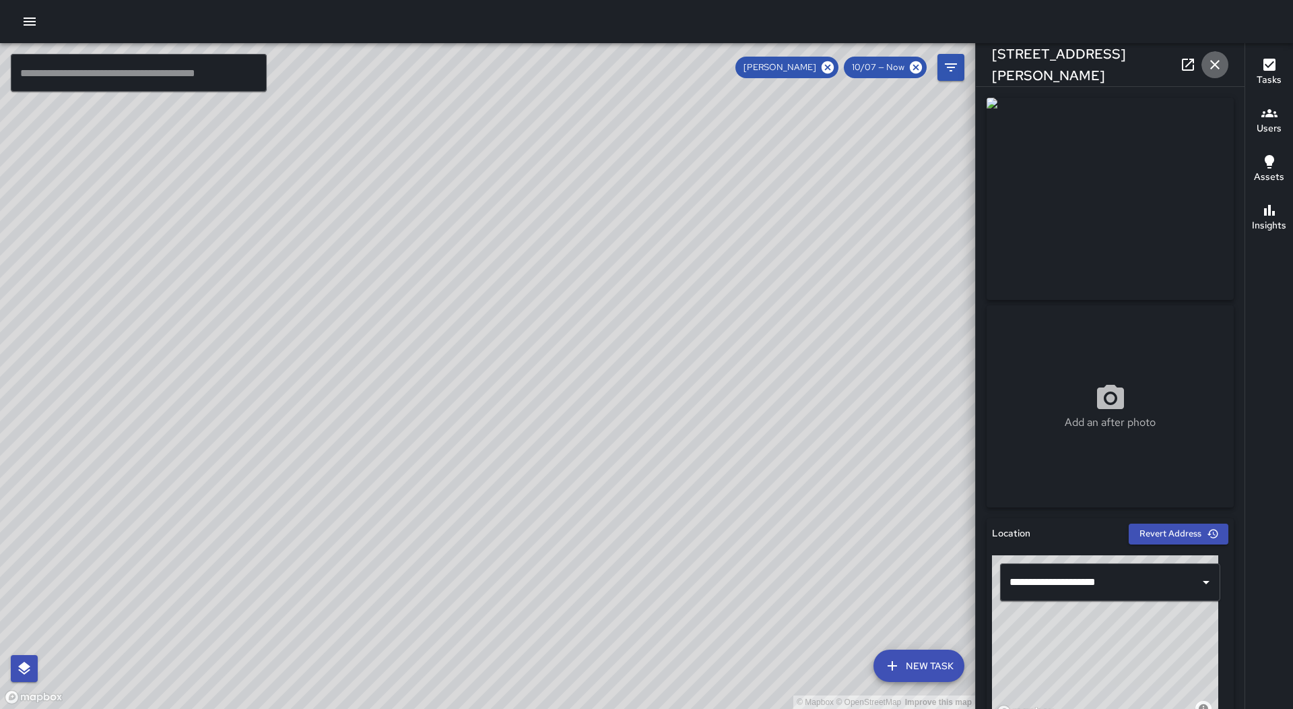
click at [1217, 61] on icon "button" at bounding box center [1215, 65] width 16 height 16
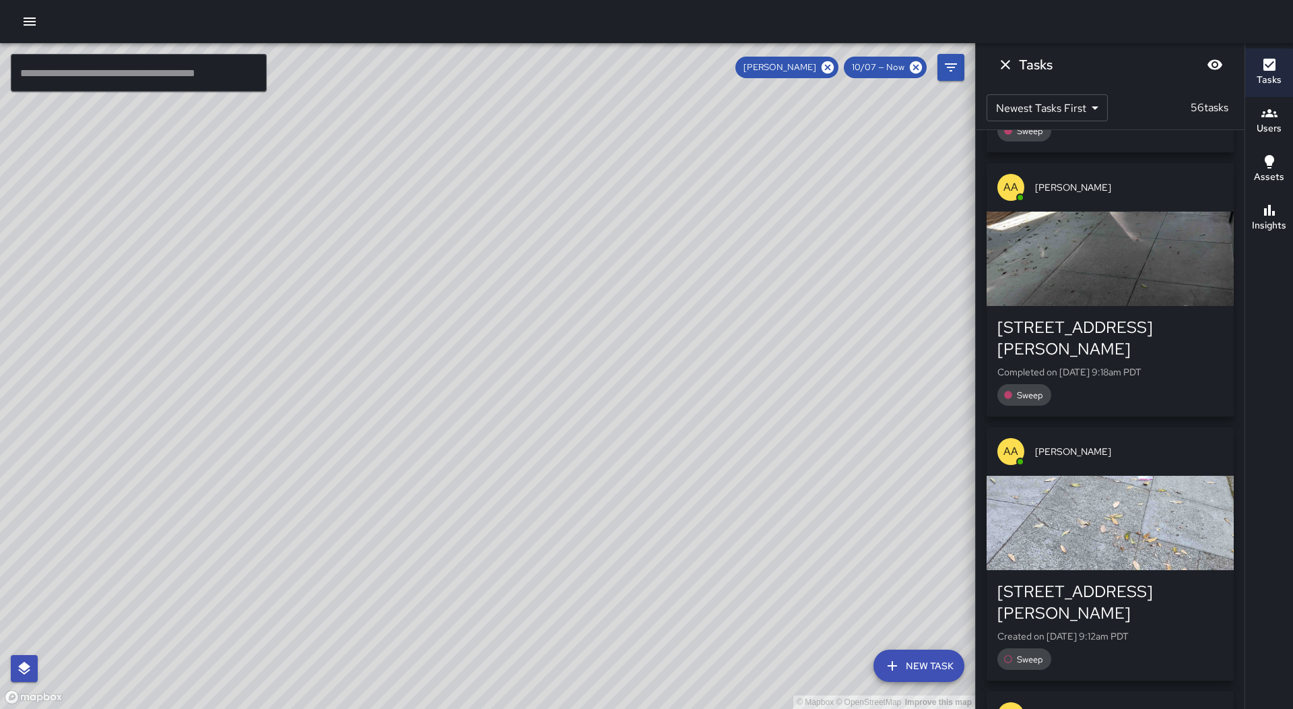
scroll to position [8500, 0]
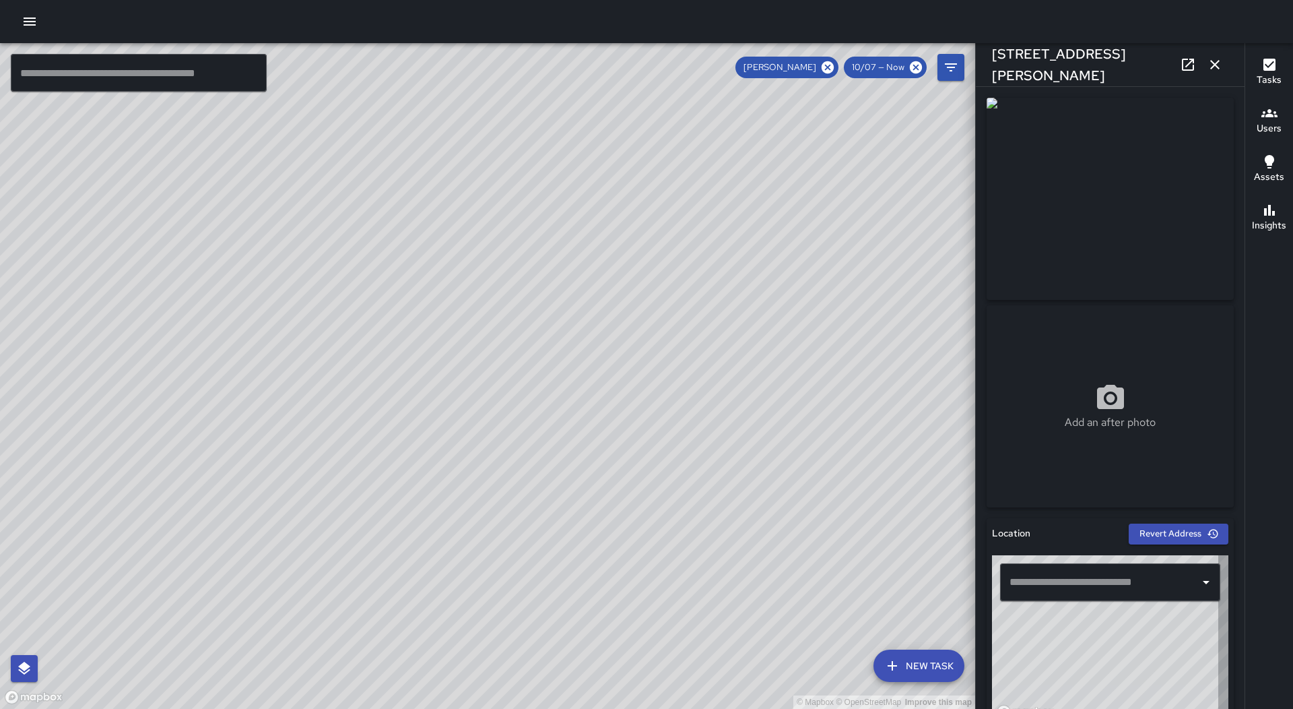
type input "**********"
click at [1215, 63] on icon "button" at bounding box center [1215, 65] width 16 height 16
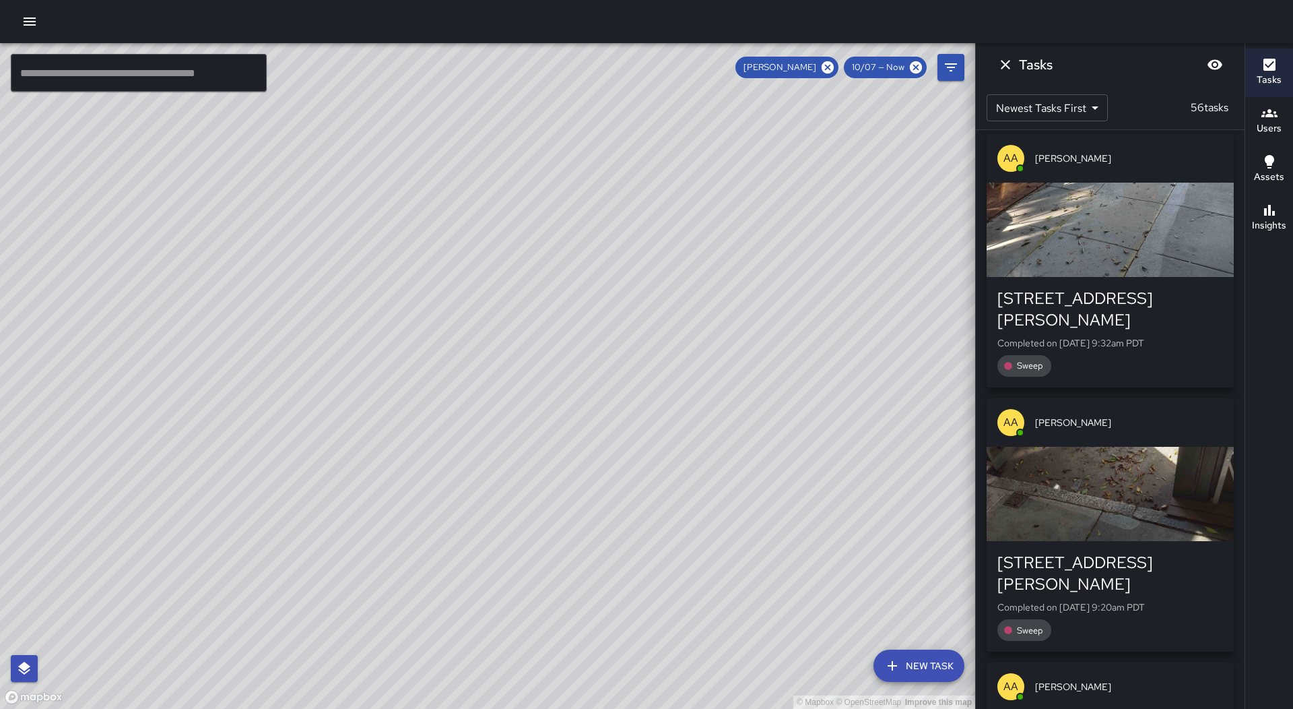
scroll to position [7692, 0]
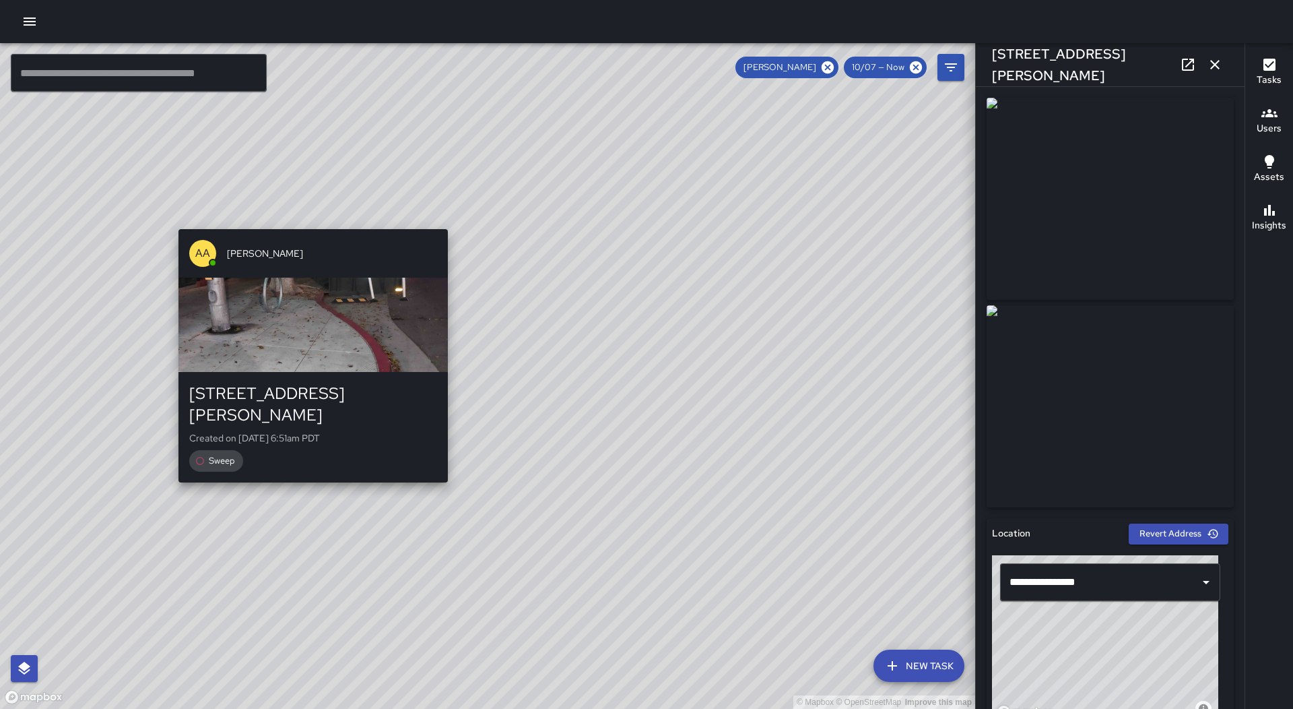
click at [321, 224] on div "AA [PERSON_NAME] [STREET_ADDRESS][PERSON_NAME] Created on [DATE] 6:51am PDT Swe…" at bounding box center [313, 356] width 280 height 264
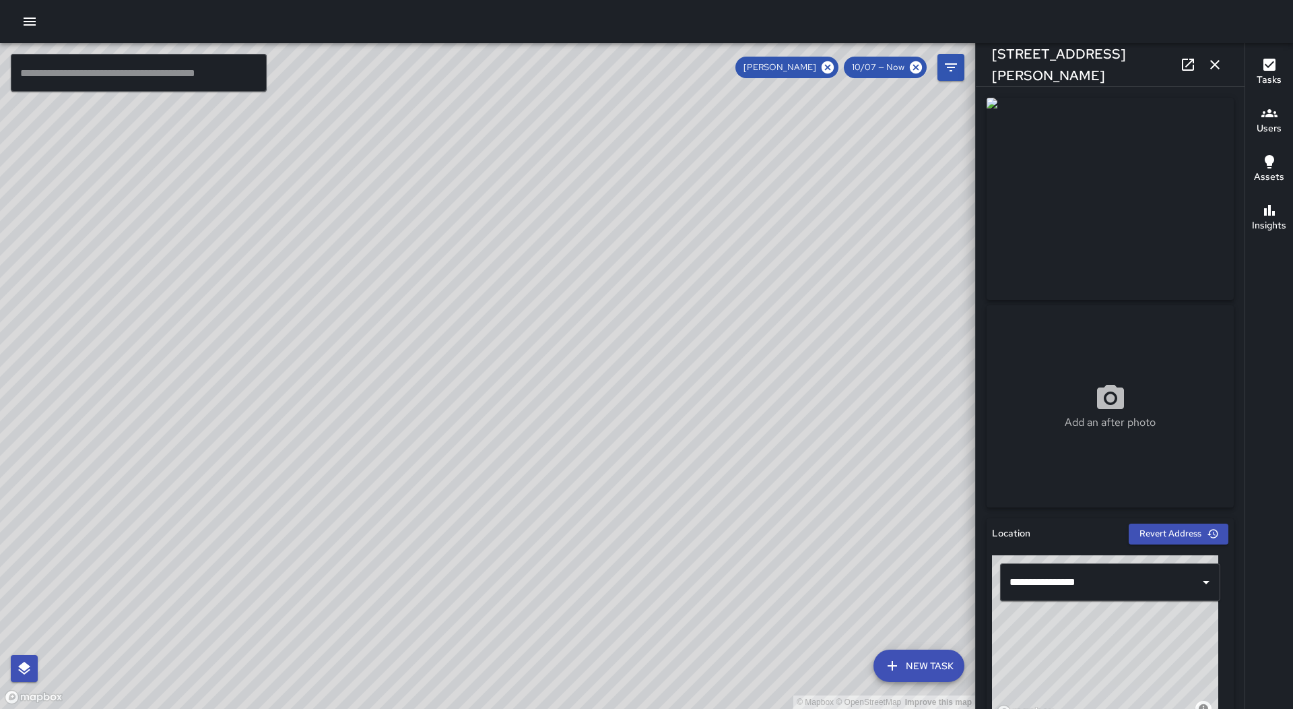
type input "**********"
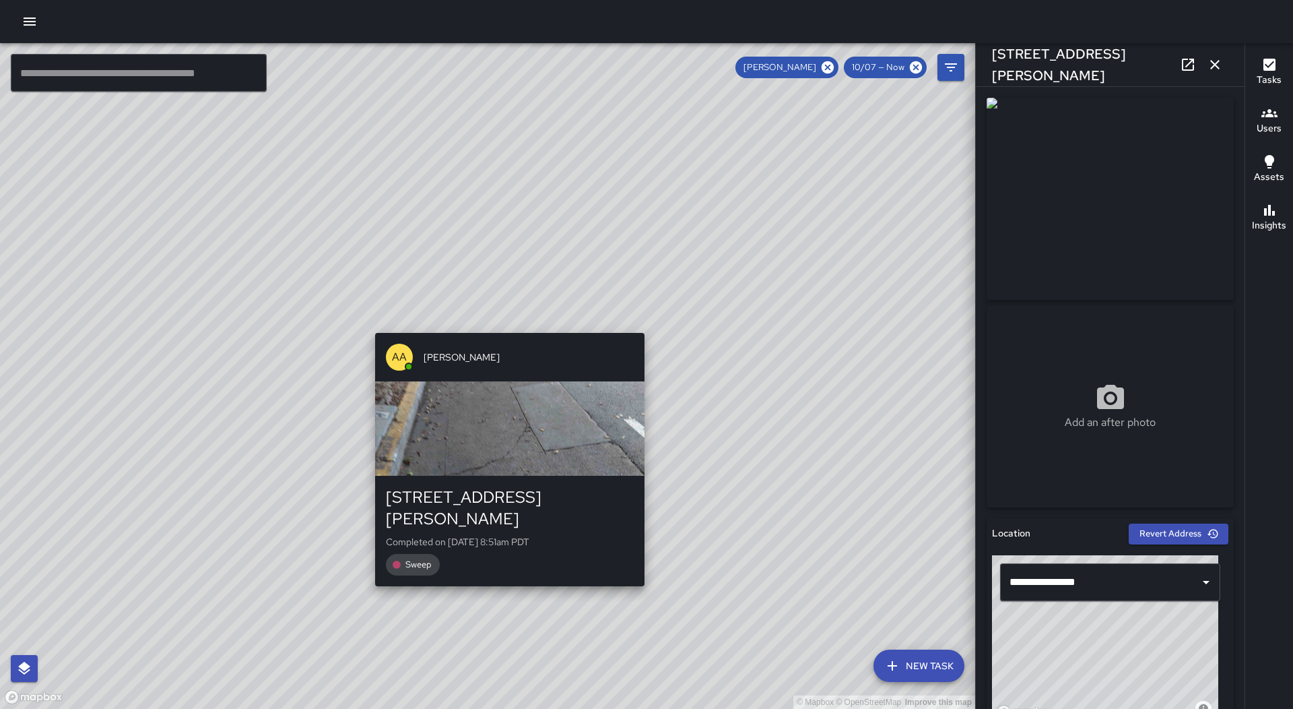
click at [507, 320] on div "© Mapbox © OpenStreetMap Improve this map AA [PERSON_NAME] [STREET_ADDRESS][PER…" at bounding box center [487, 376] width 975 height 666
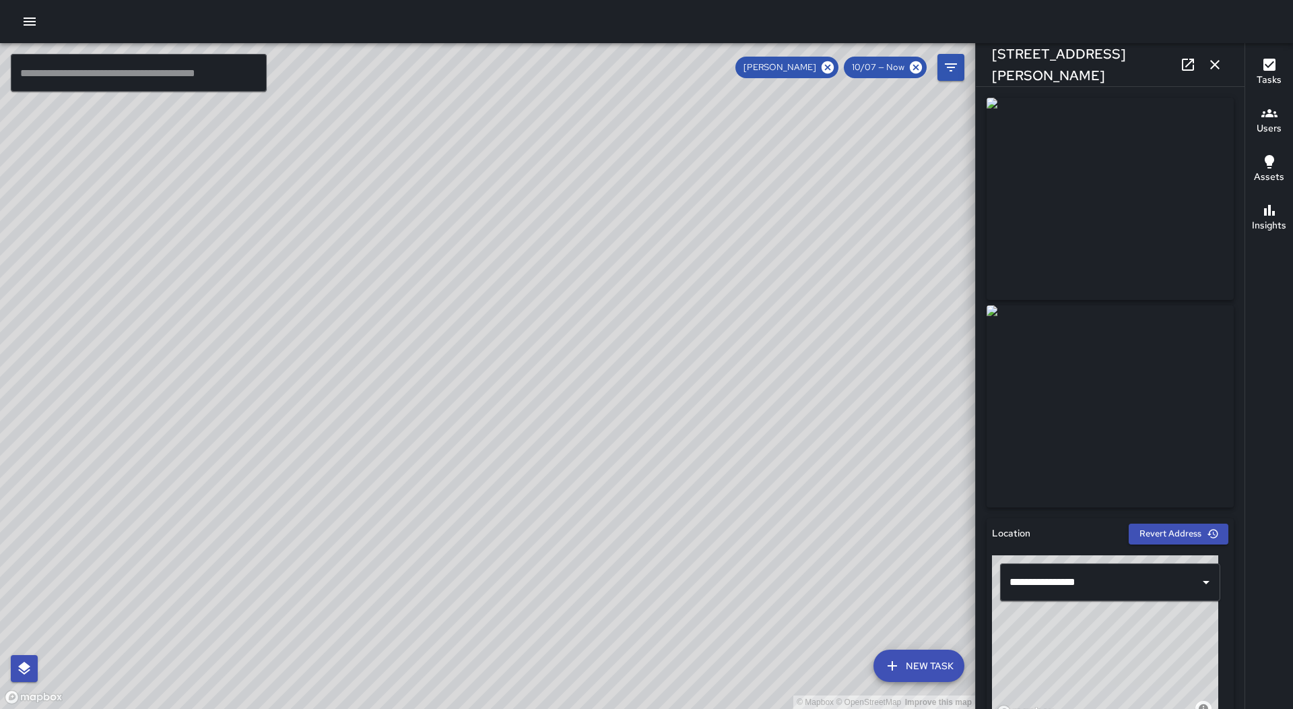
click at [1222, 63] on icon "button" at bounding box center [1215, 65] width 16 height 16
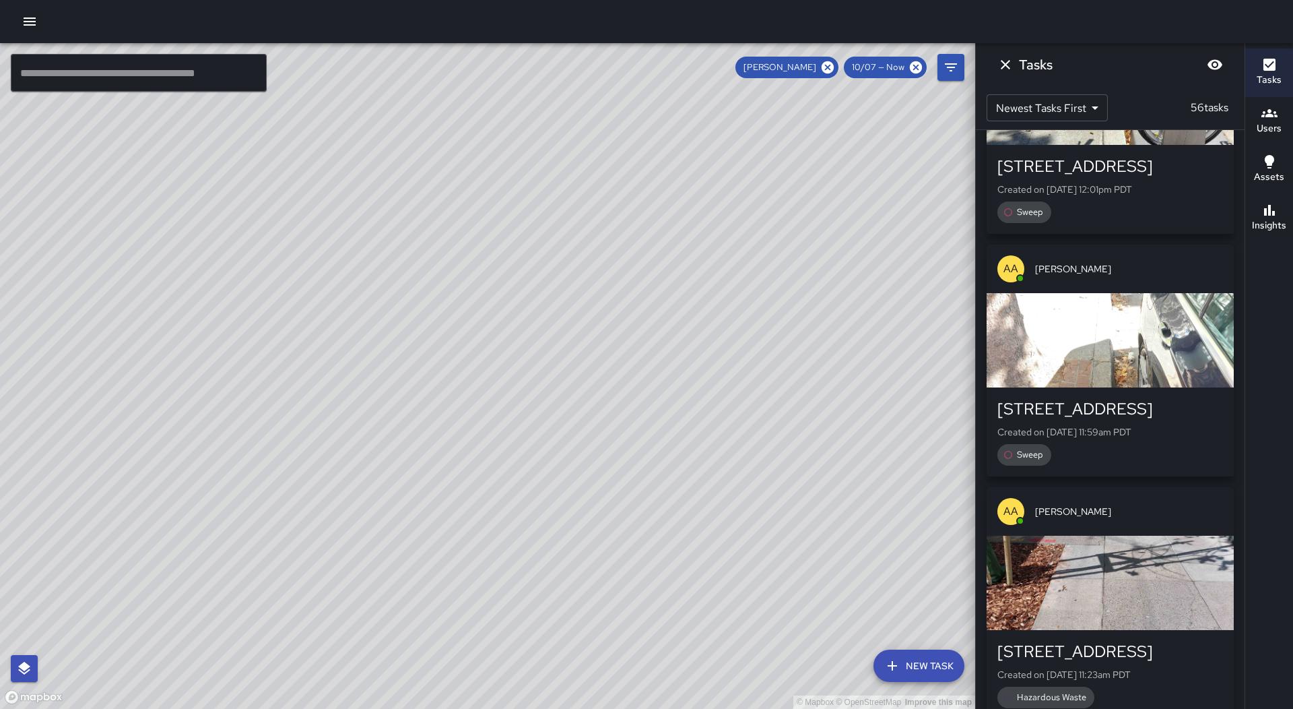
scroll to position [5671, 0]
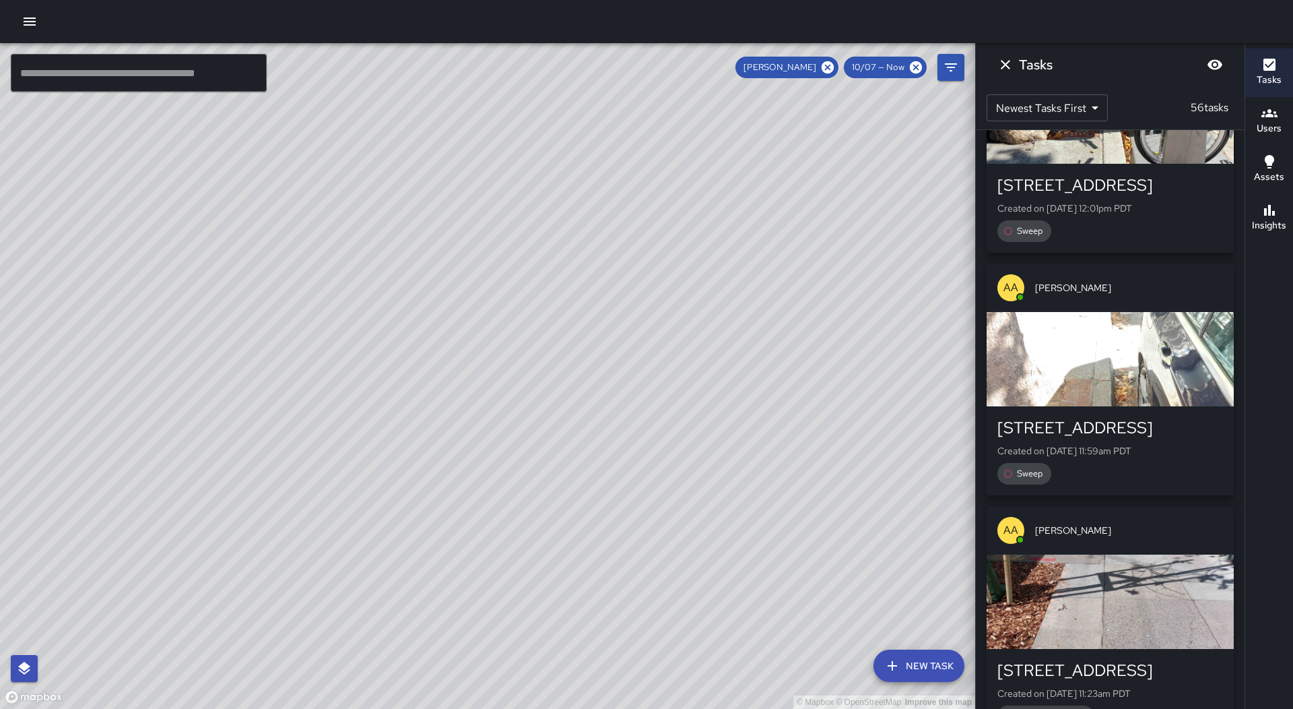
click at [1149, 554] on div "button" at bounding box center [1110, 601] width 247 height 94
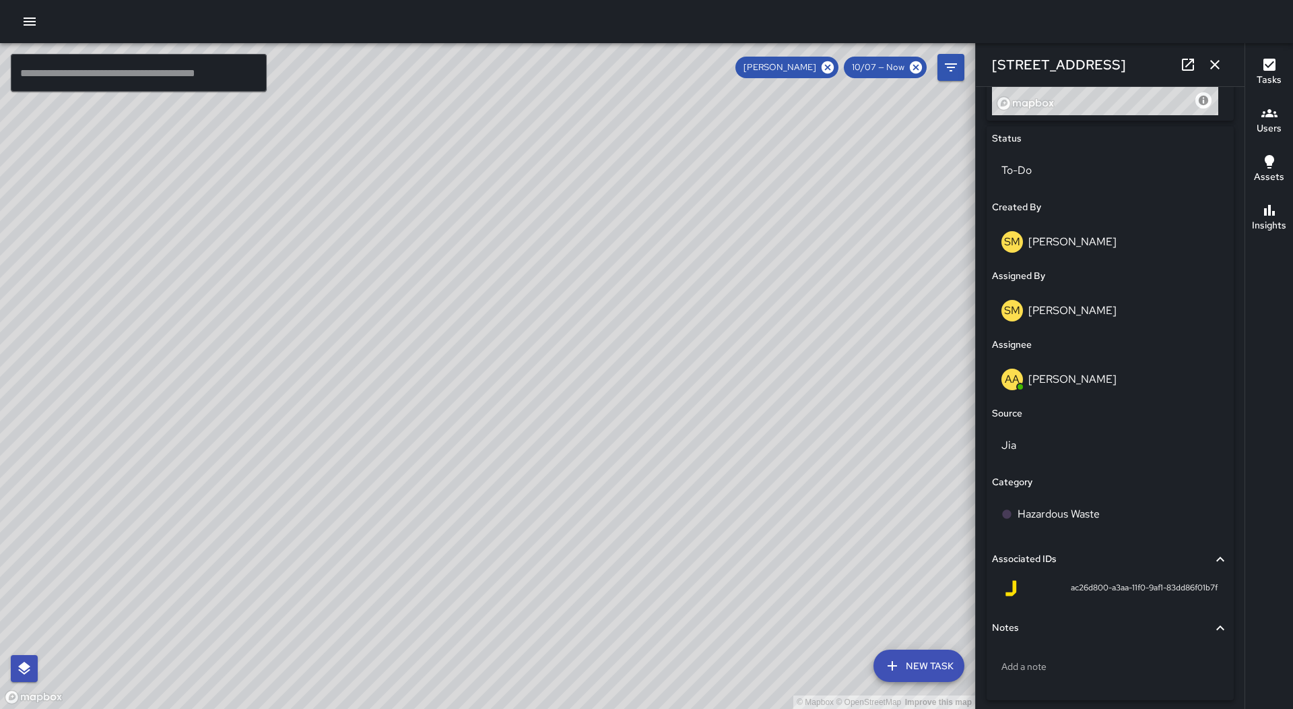
scroll to position [640, 0]
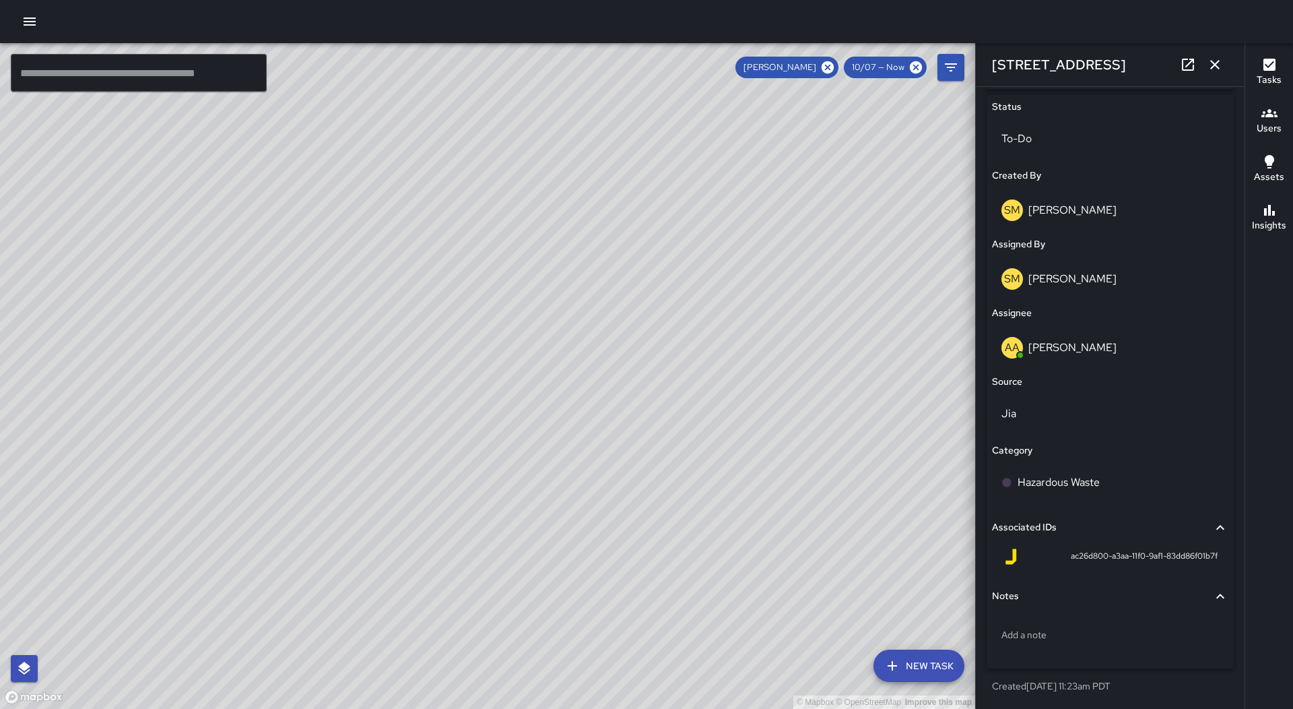
click at [1214, 64] on icon "button" at bounding box center [1214, 64] width 9 height 9
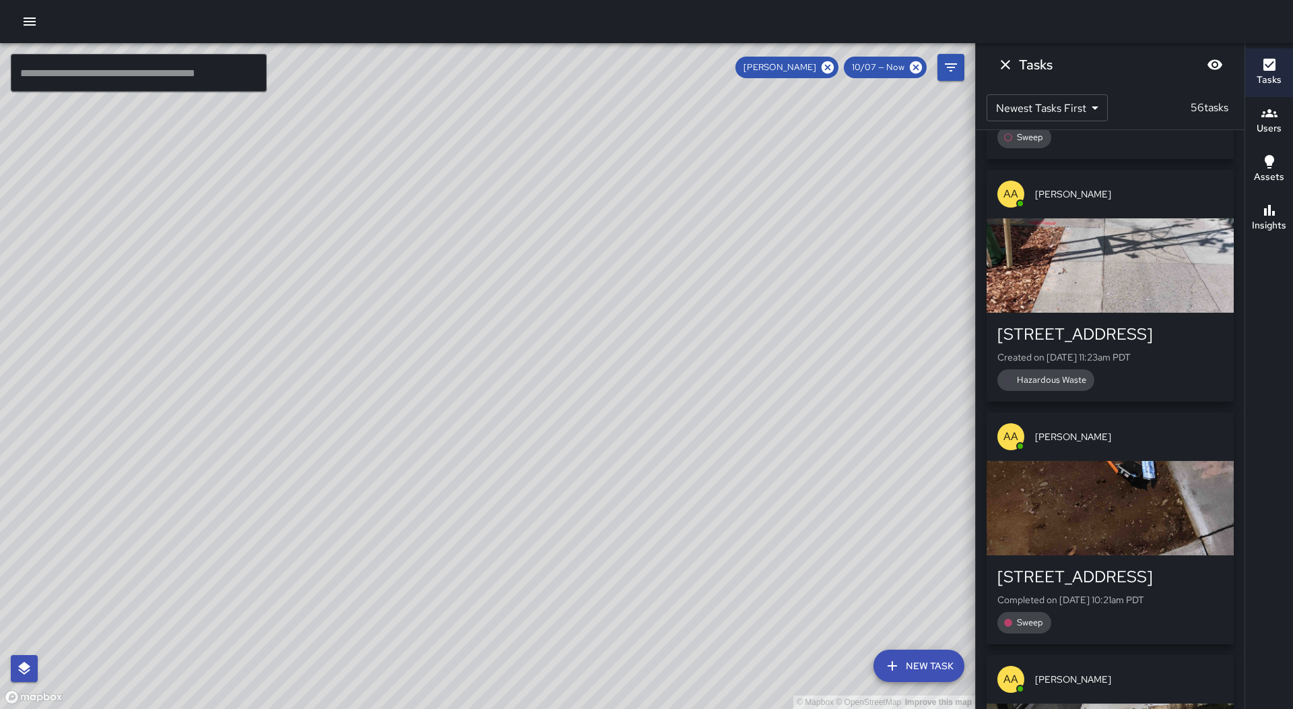
scroll to position [6008, 0]
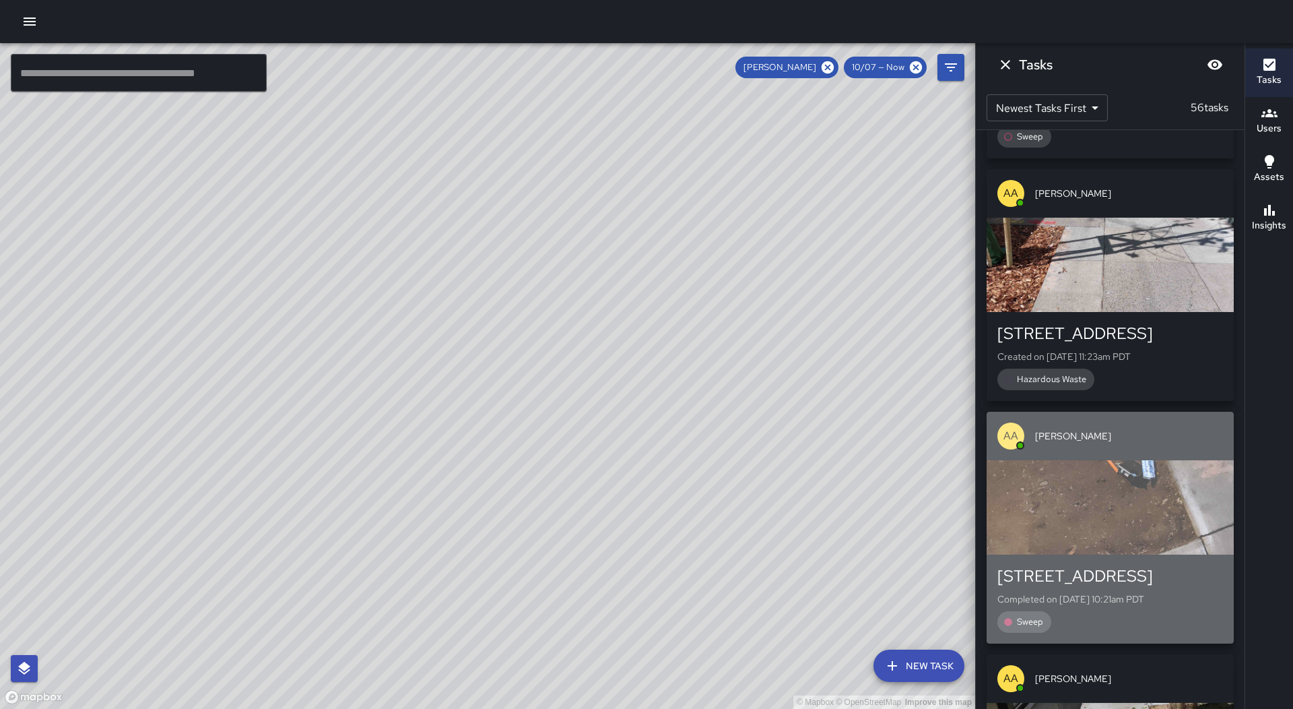
click at [1134, 592] on p "Completed on [DATE] 10:21am PDT" at bounding box center [1111, 598] width 226 height 13
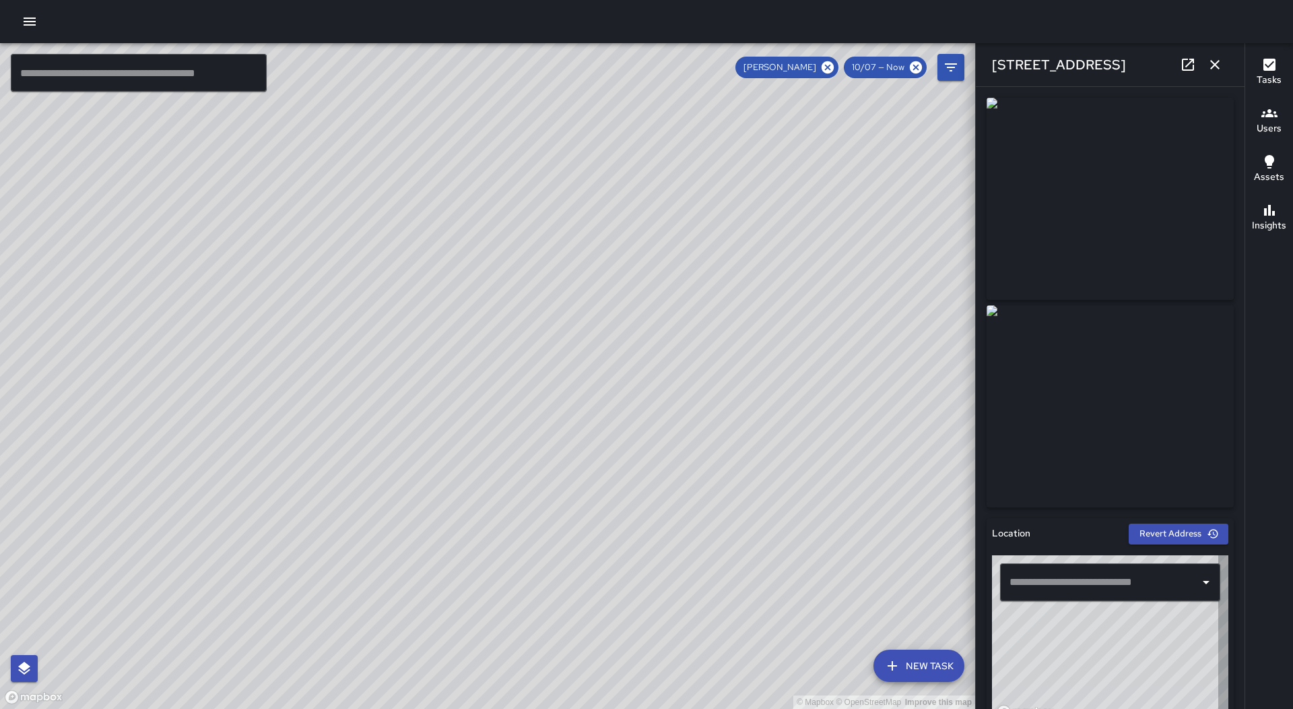
type input "**********"
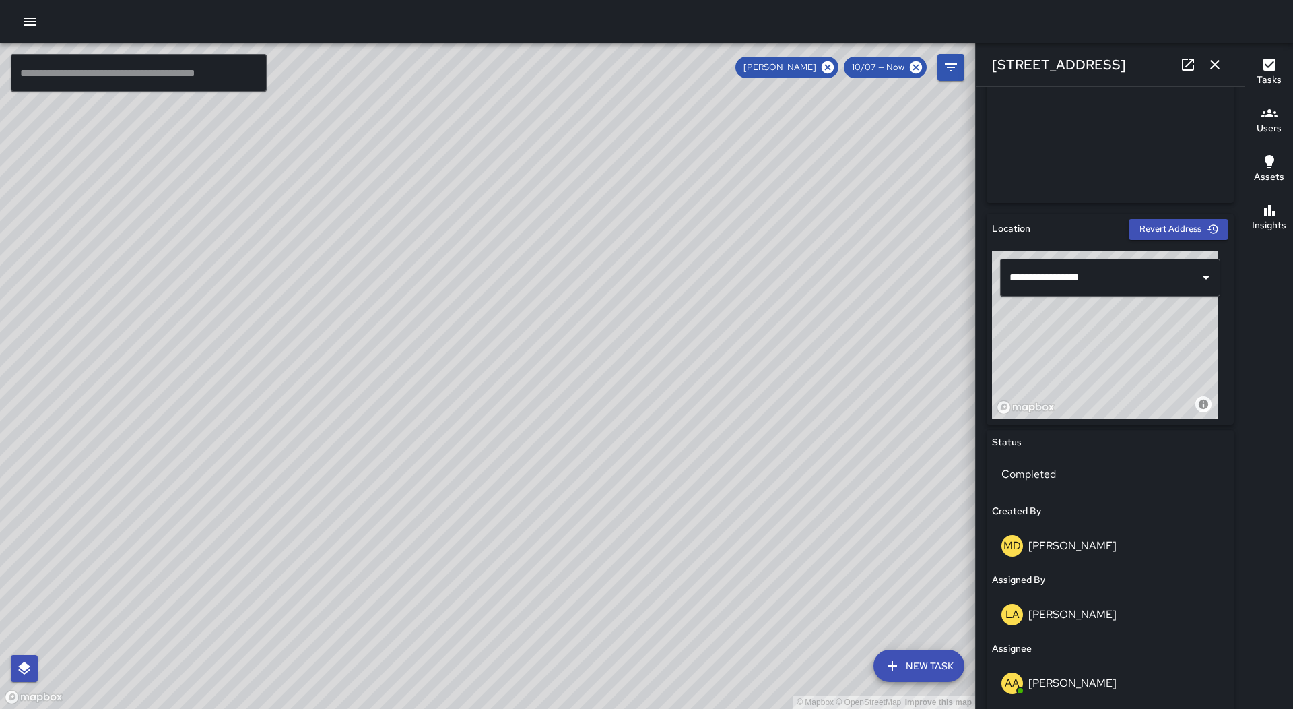
scroll to position [0, 0]
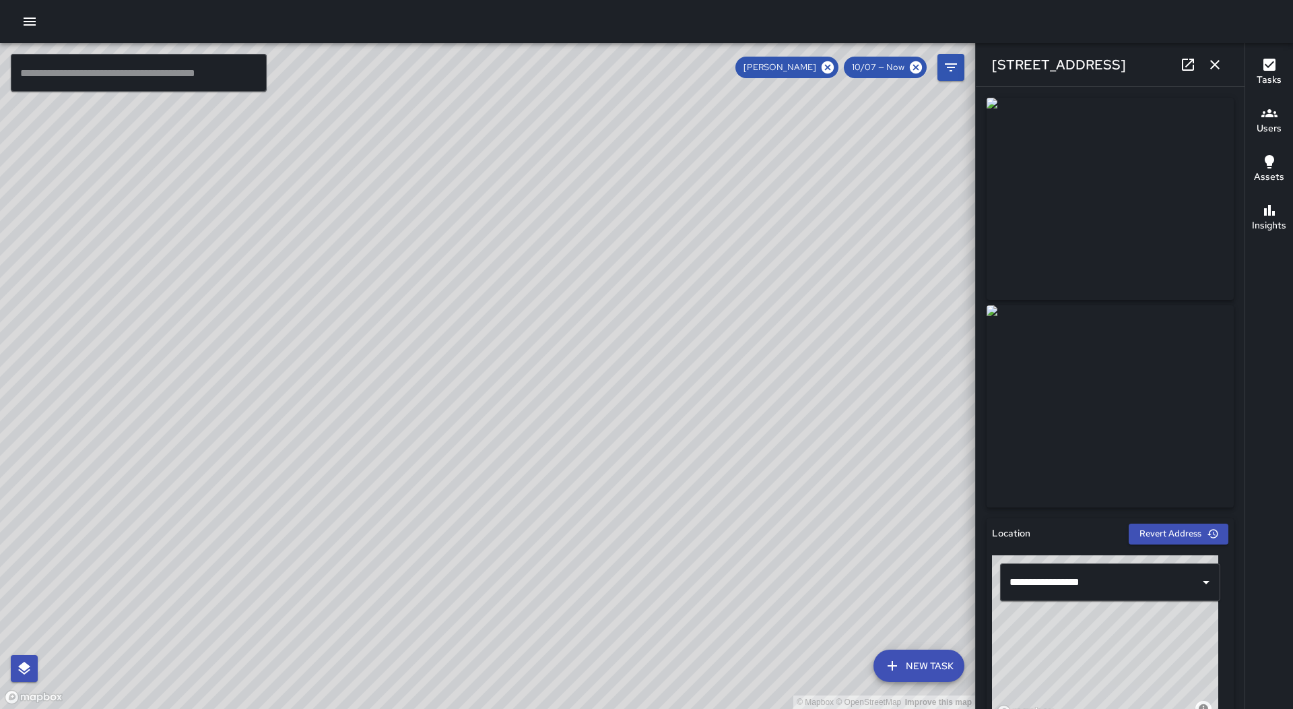
click at [1208, 67] on icon "button" at bounding box center [1215, 65] width 16 height 16
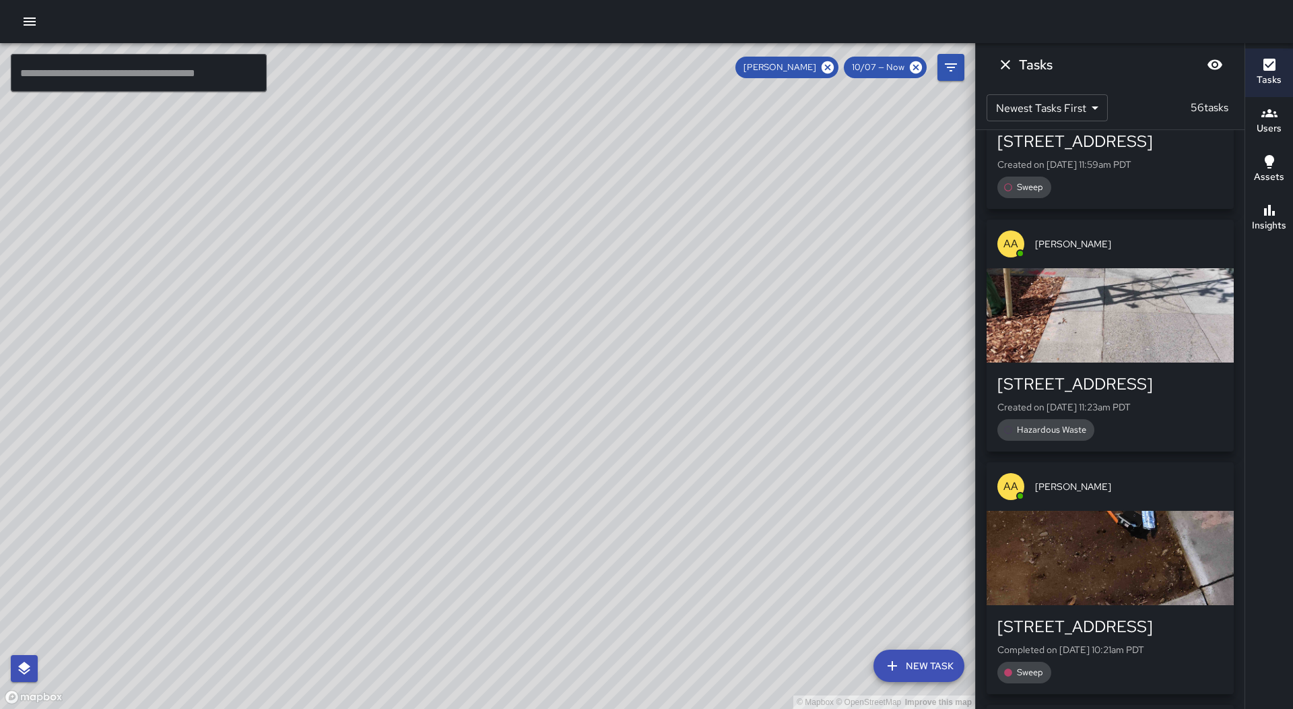
scroll to position [5873, 0]
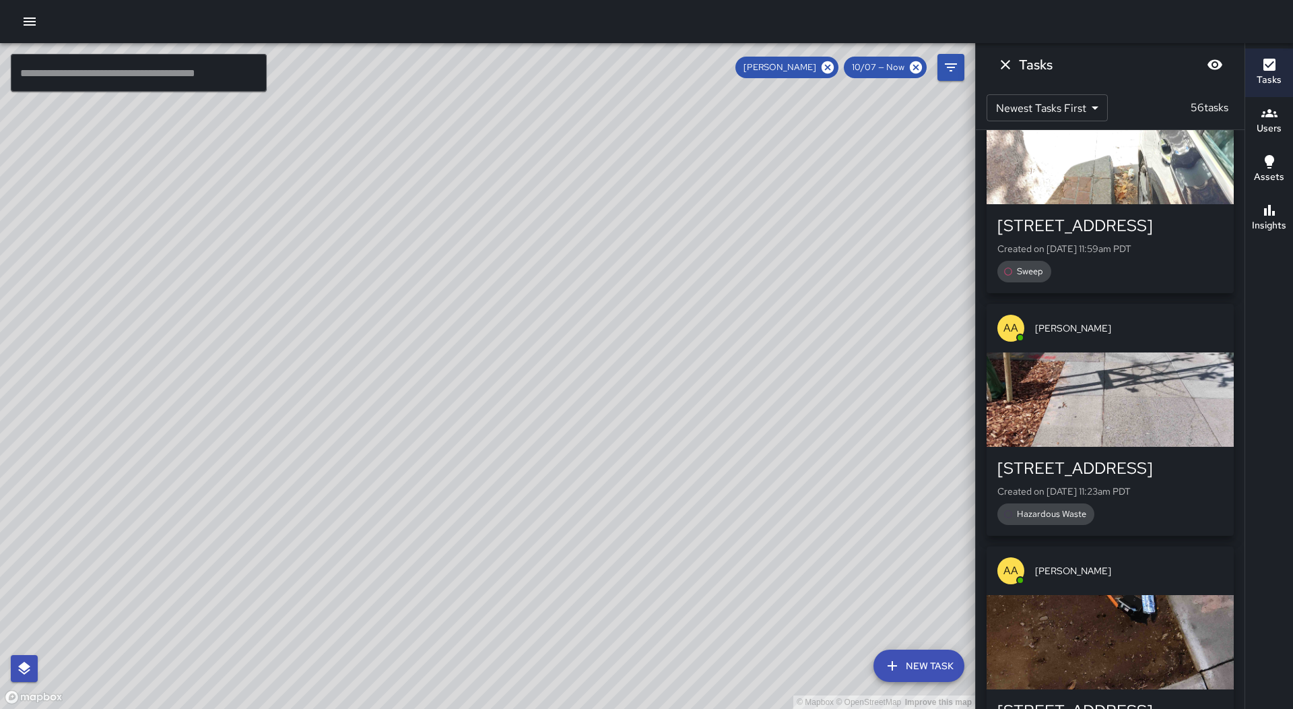
click at [1117, 457] on div "[STREET_ADDRESS]" at bounding box center [1111, 468] width 226 height 22
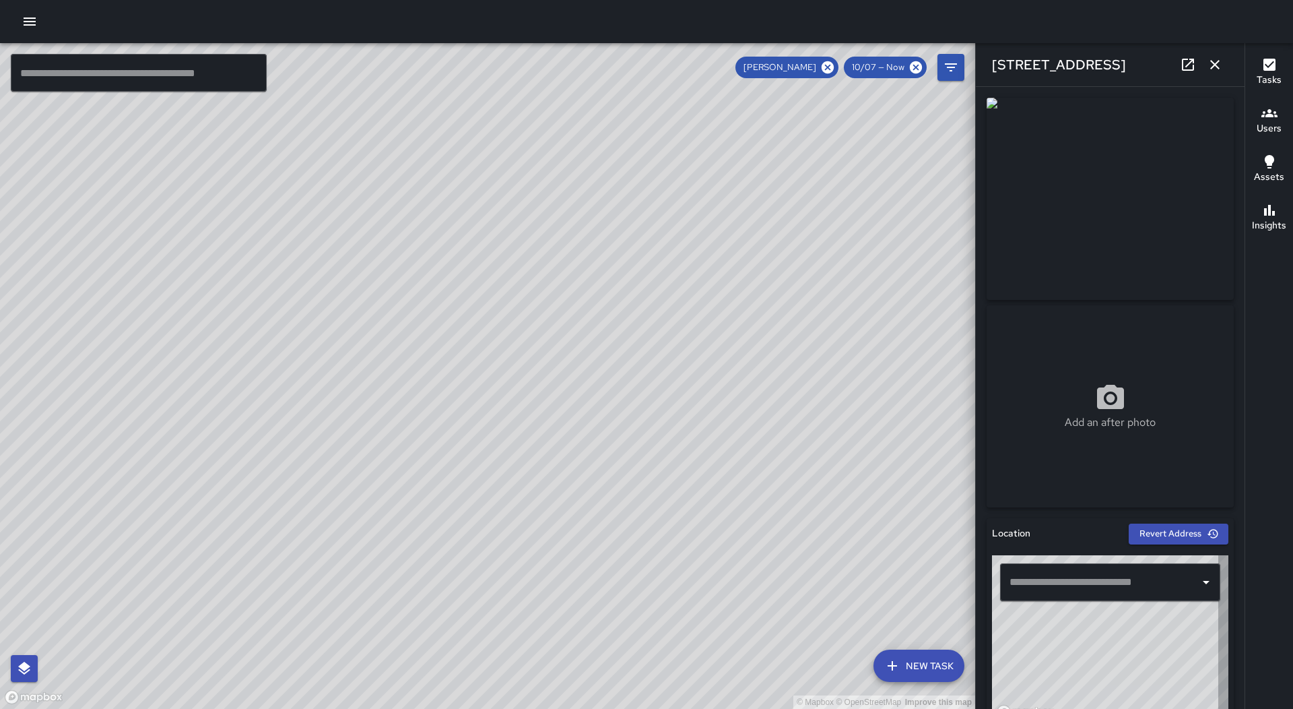
type input "**********"
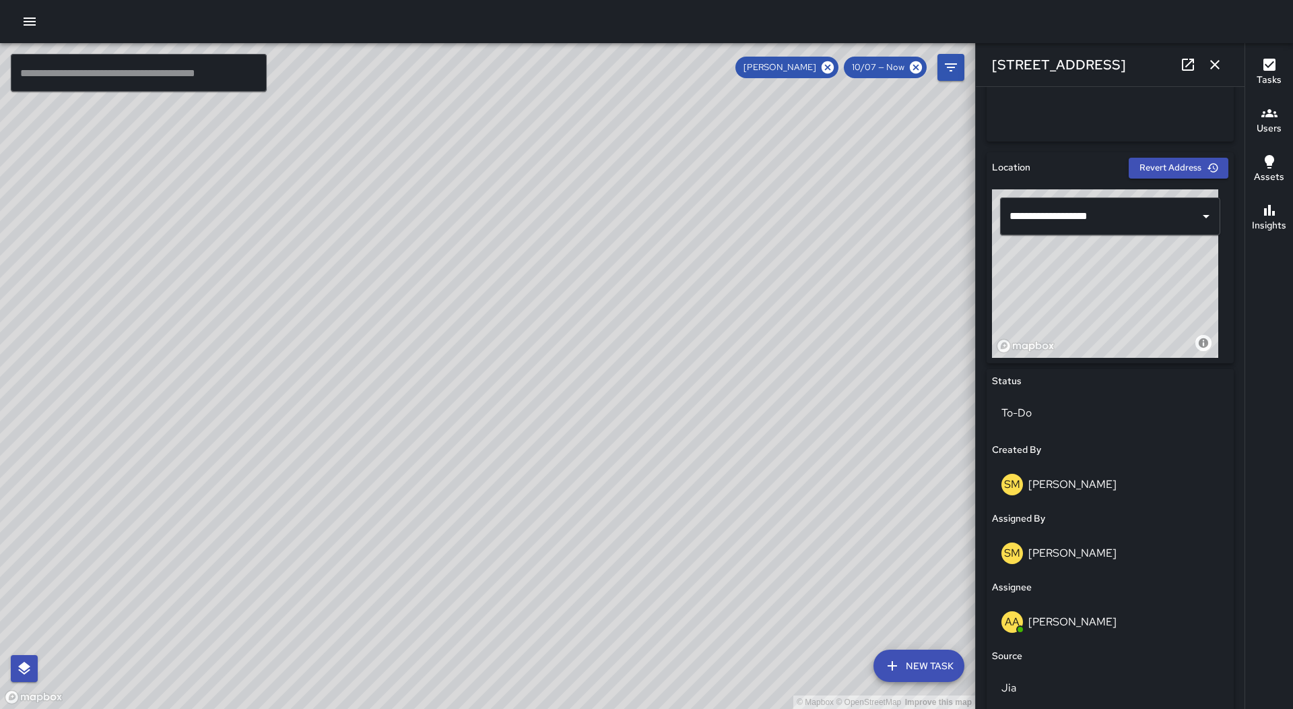
scroll to position [34, 0]
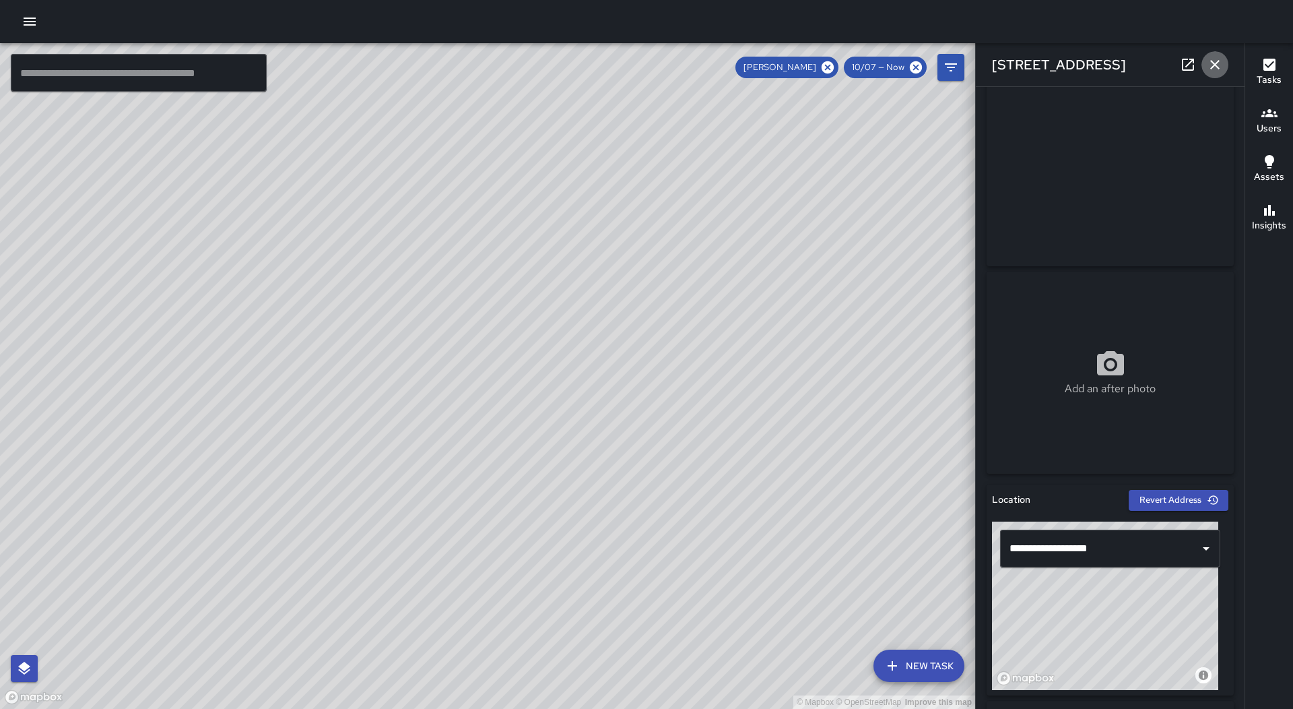
click at [1214, 69] on icon "button" at bounding box center [1215, 65] width 16 height 16
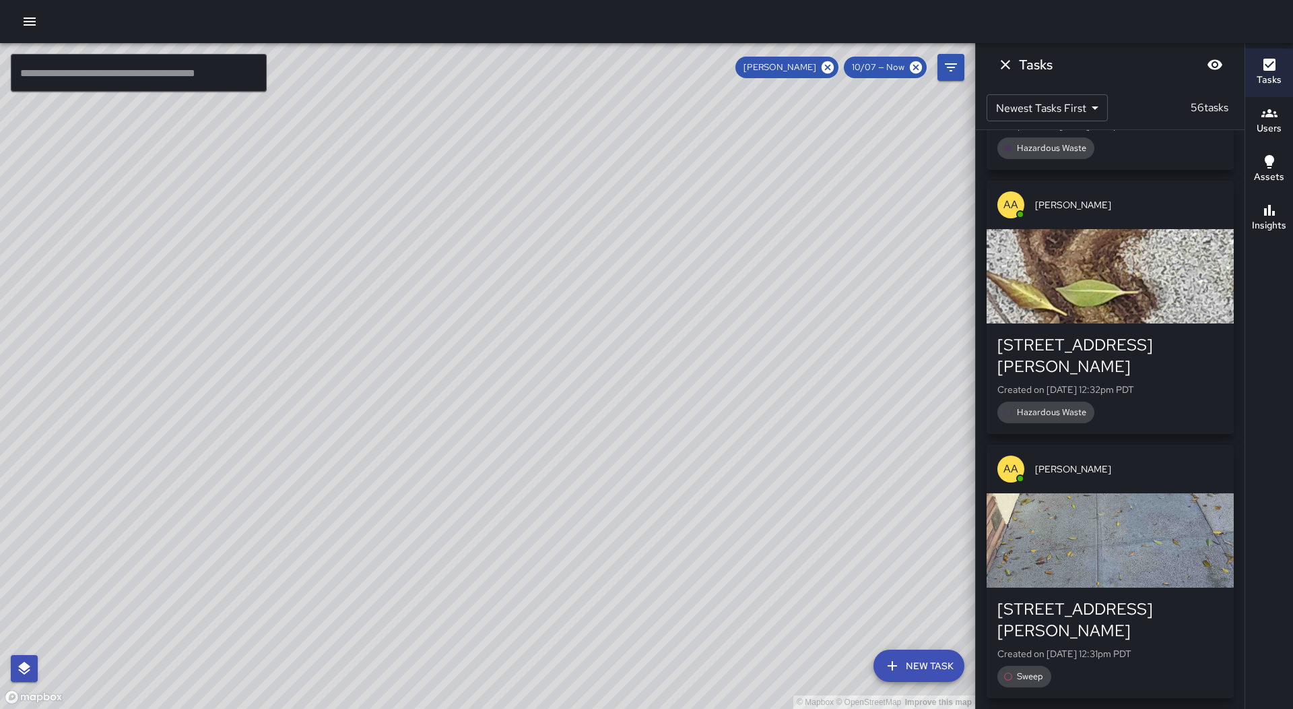
scroll to position [4661, 0]
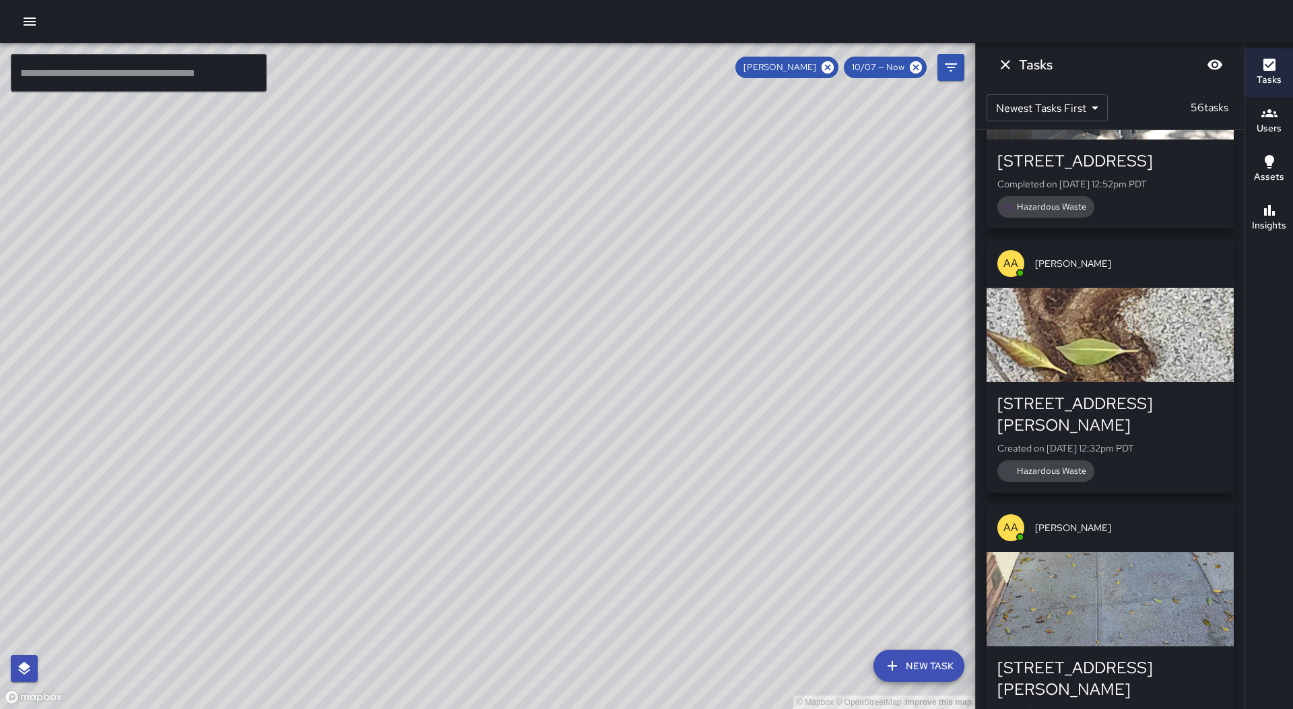
click at [1126, 393] on div "[STREET_ADDRESS][PERSON_NAME]" at bounding box center [1111, 414] width 226 height 43
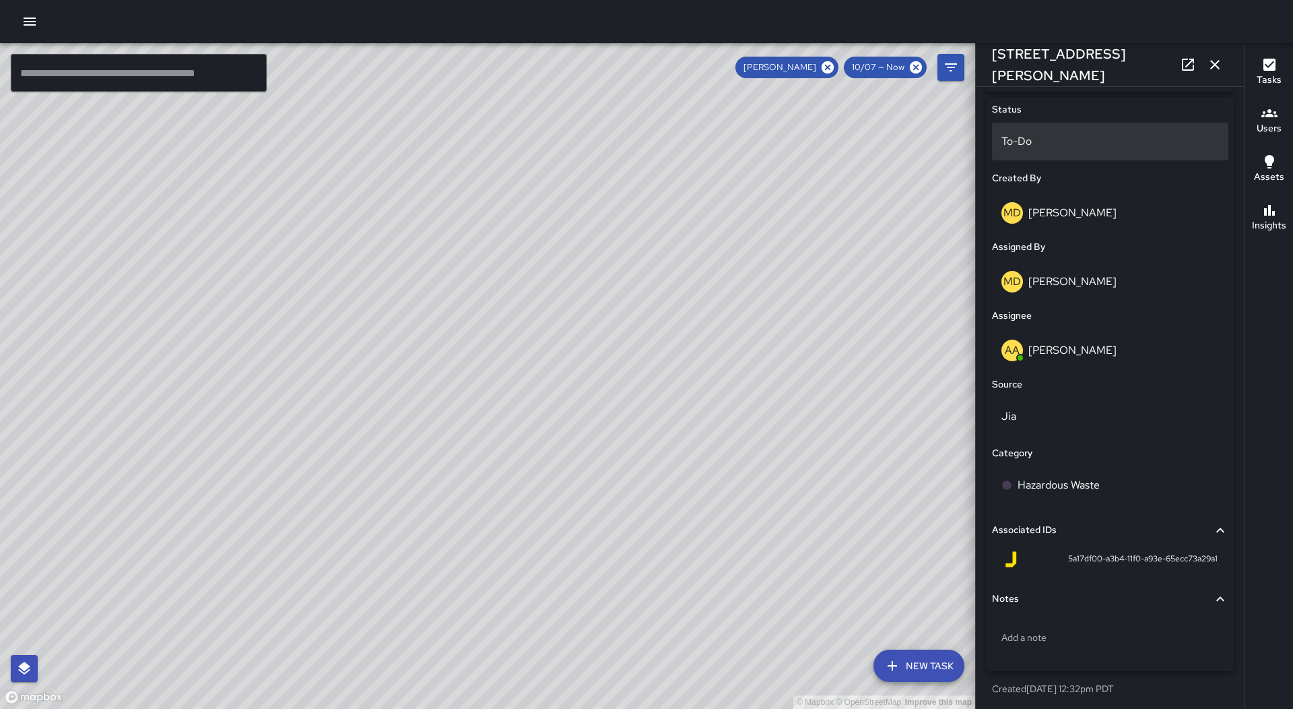
scroll to position [640, 0]
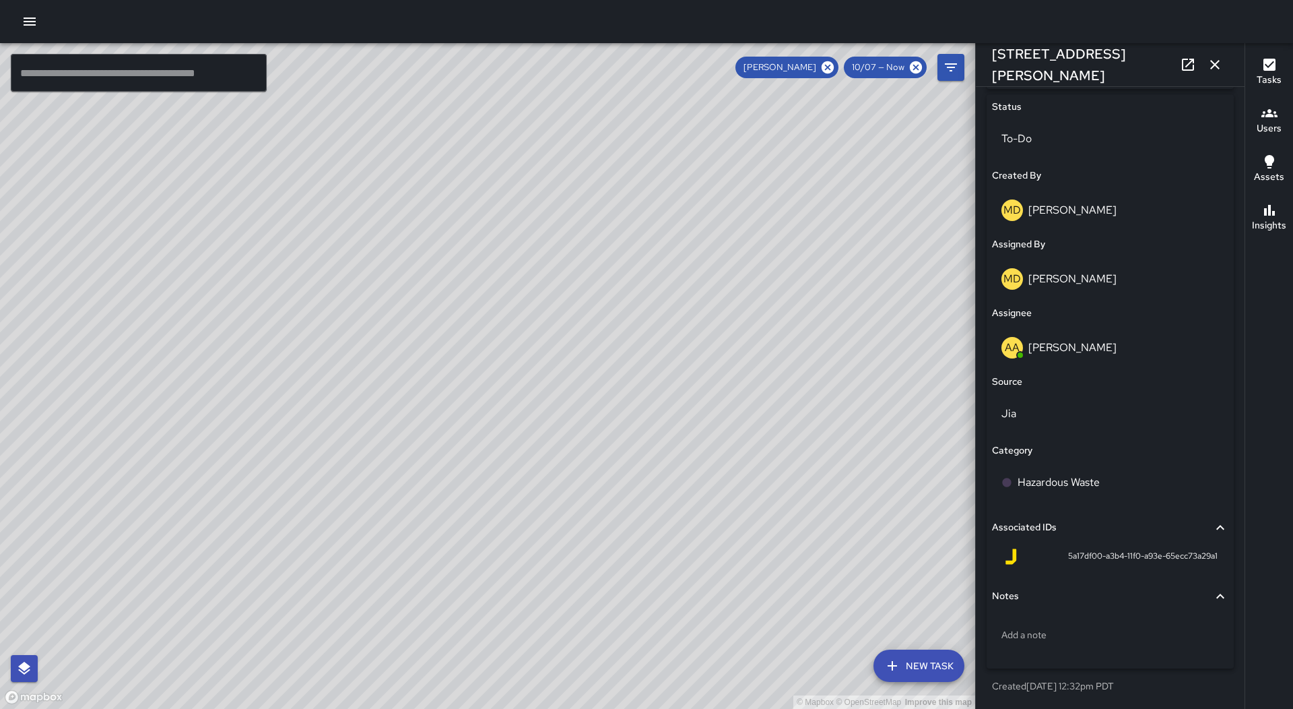
click at [1210, 69] on icon "button" at bounding box center [1215, 65] width 16 height 16
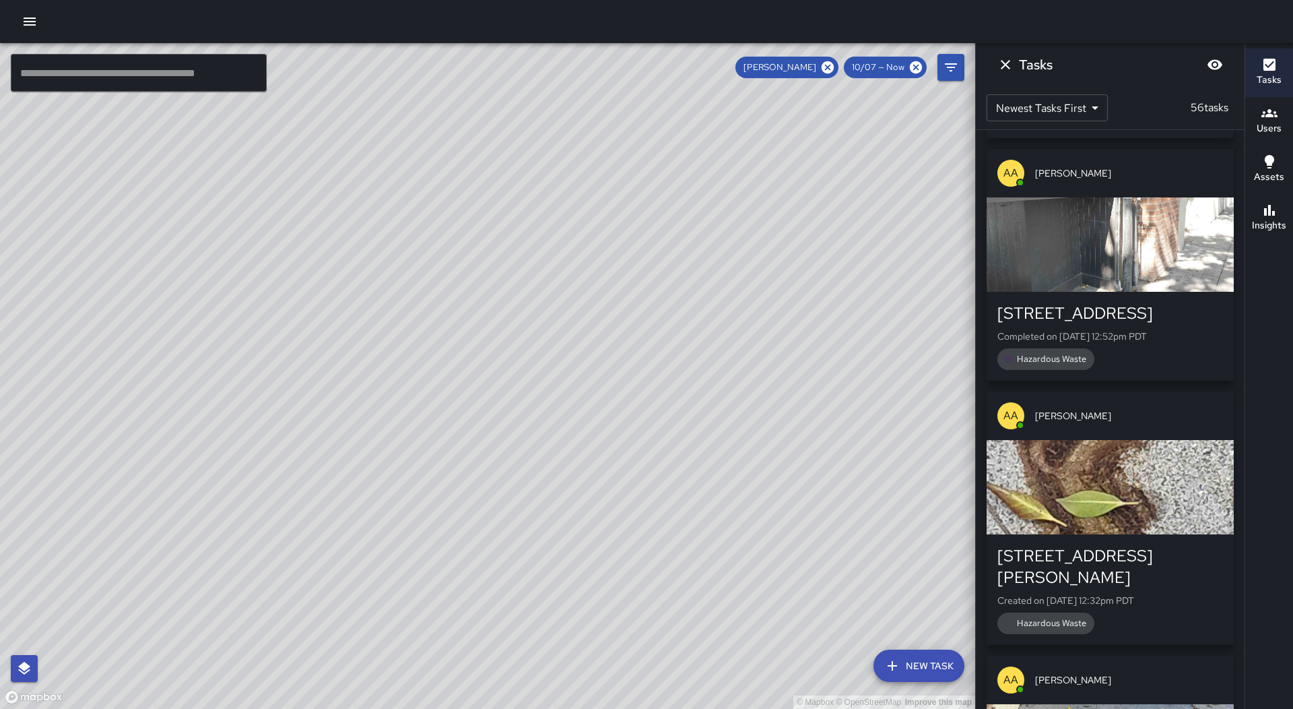
scroll to position [4458, 0]
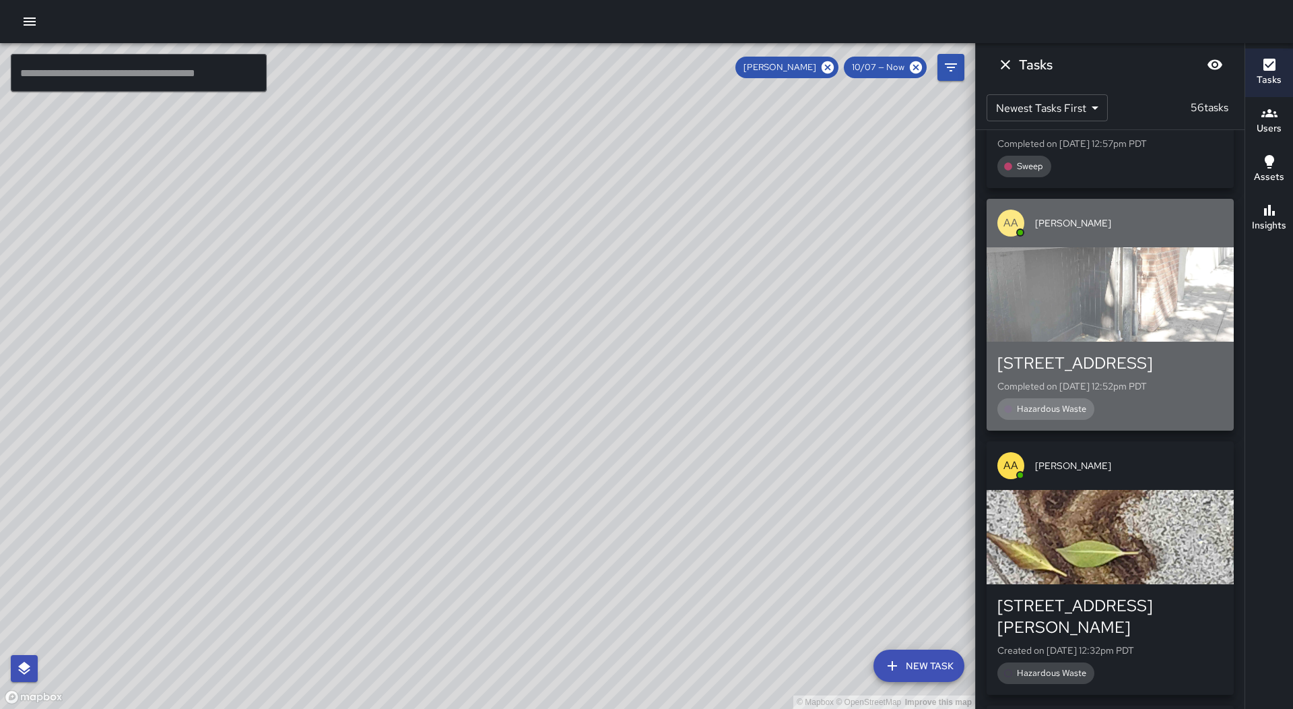
click at [1130, 379] on p "Completed on [DATE] 12:52pm PDT" at bounding box center [1111, 385] width 226 height 13
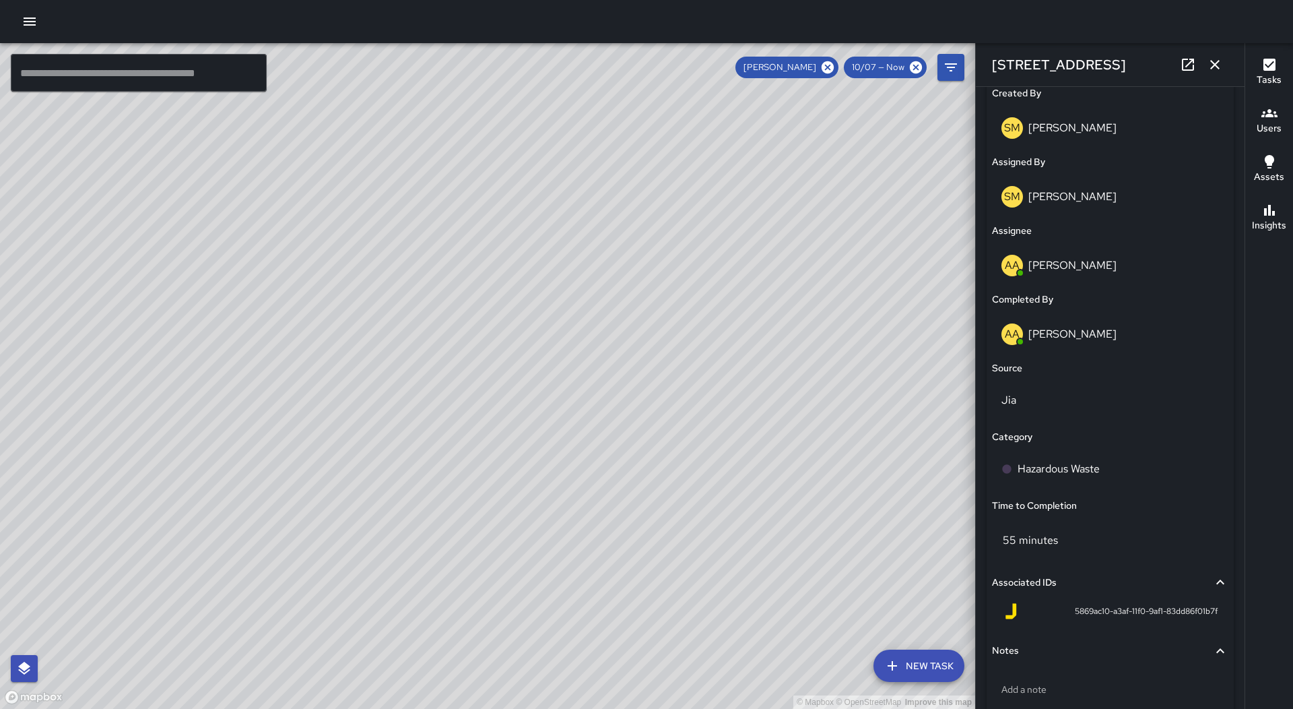
scroll to position [796, 0]
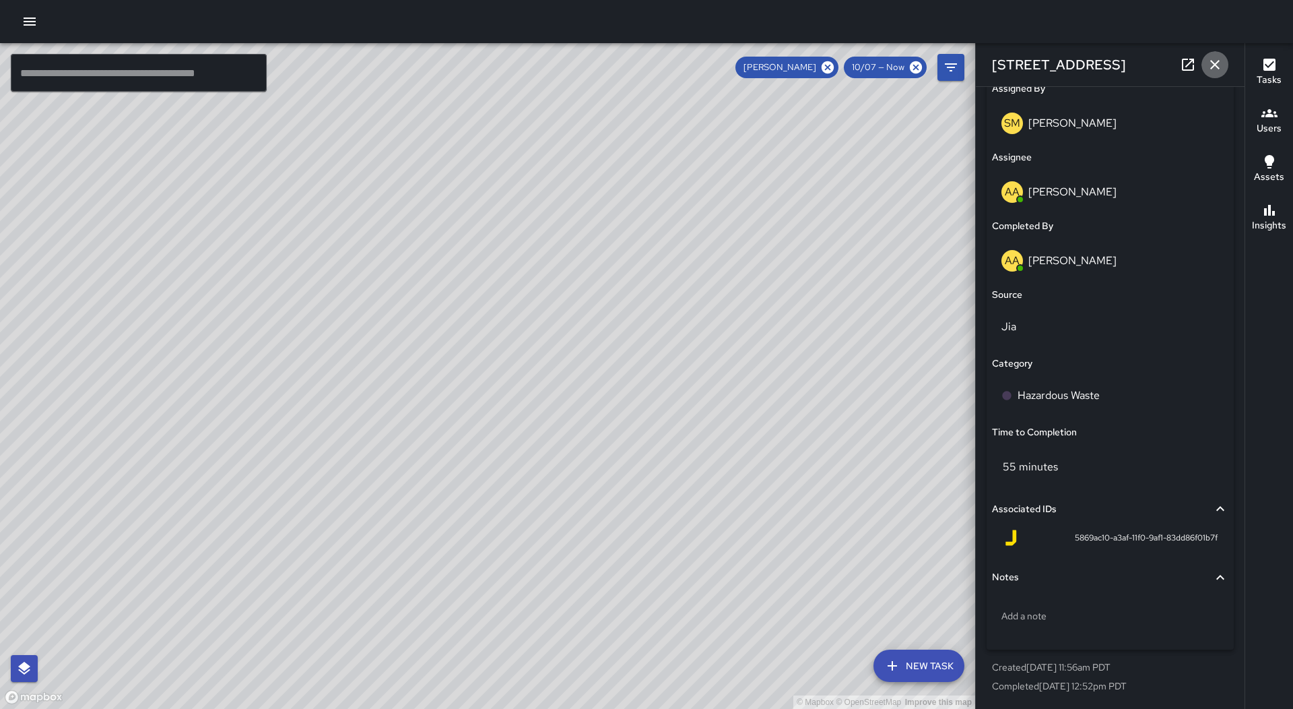
click at [1204, 63] on button "button" at bounding box center [1215, 64] width 27 height 27
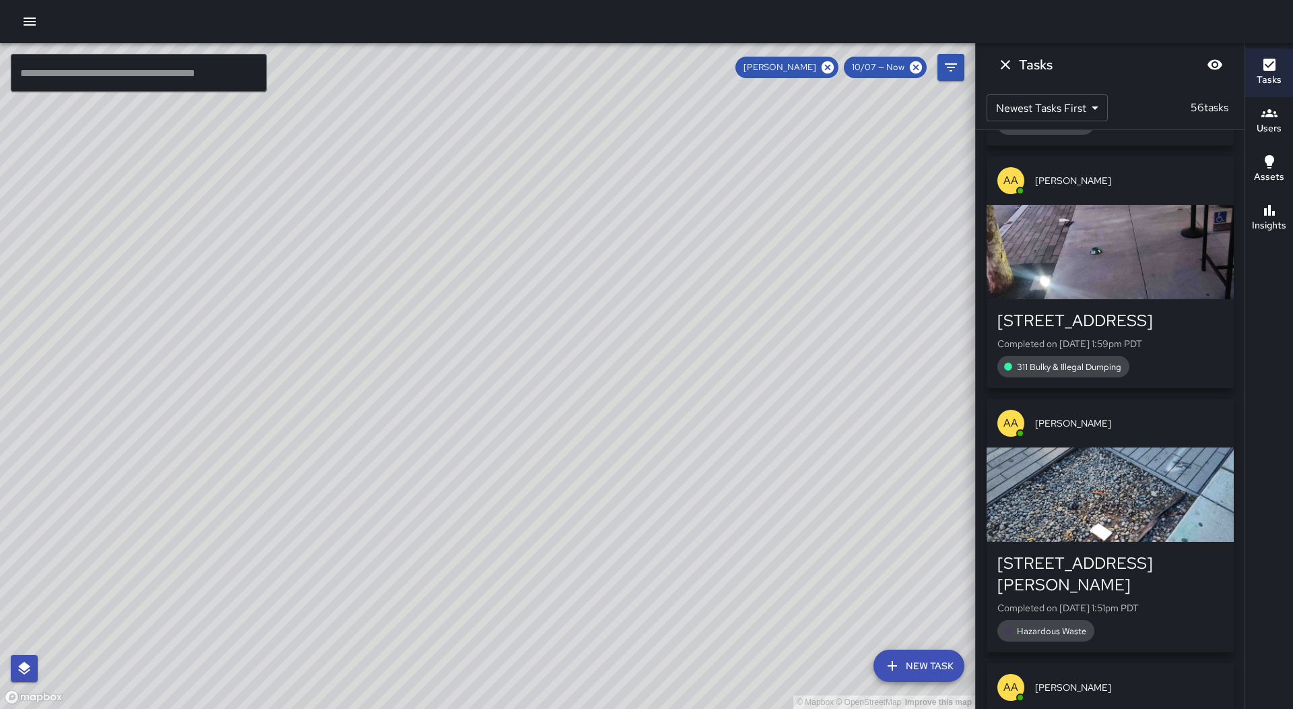
scroll to position [2168, 0]
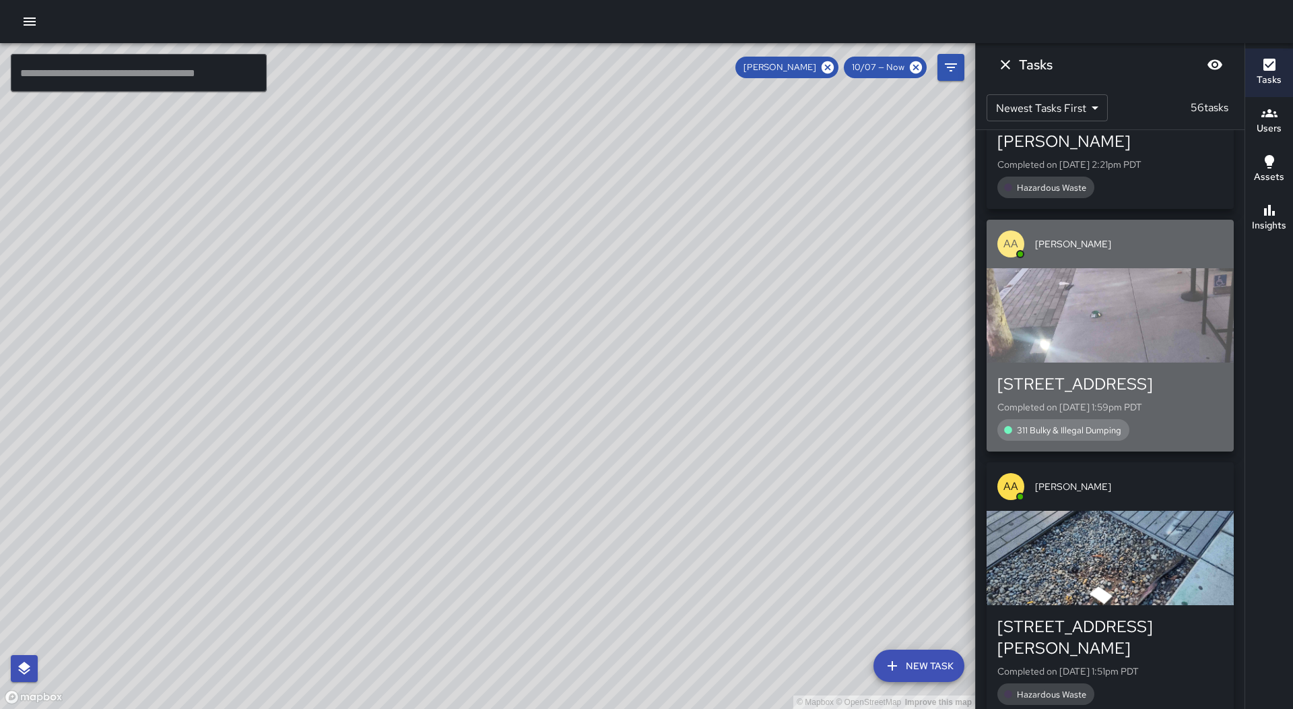
click at [1146, 362] on div "[STREET_ADDRESS] Completed on [DATE] 1:59pm PDT 311 Bulky & Illegal Dumping" at bounding box center [1110, 406] width 247 height 89
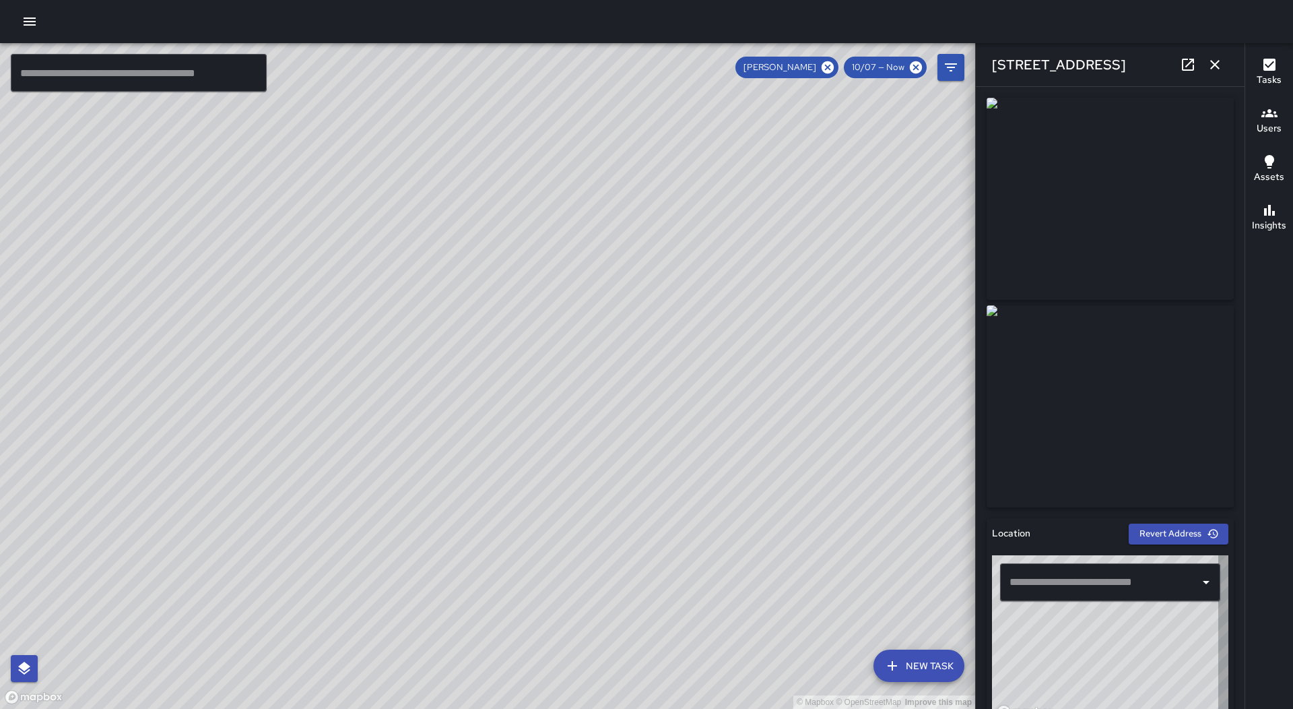
type input "**********"
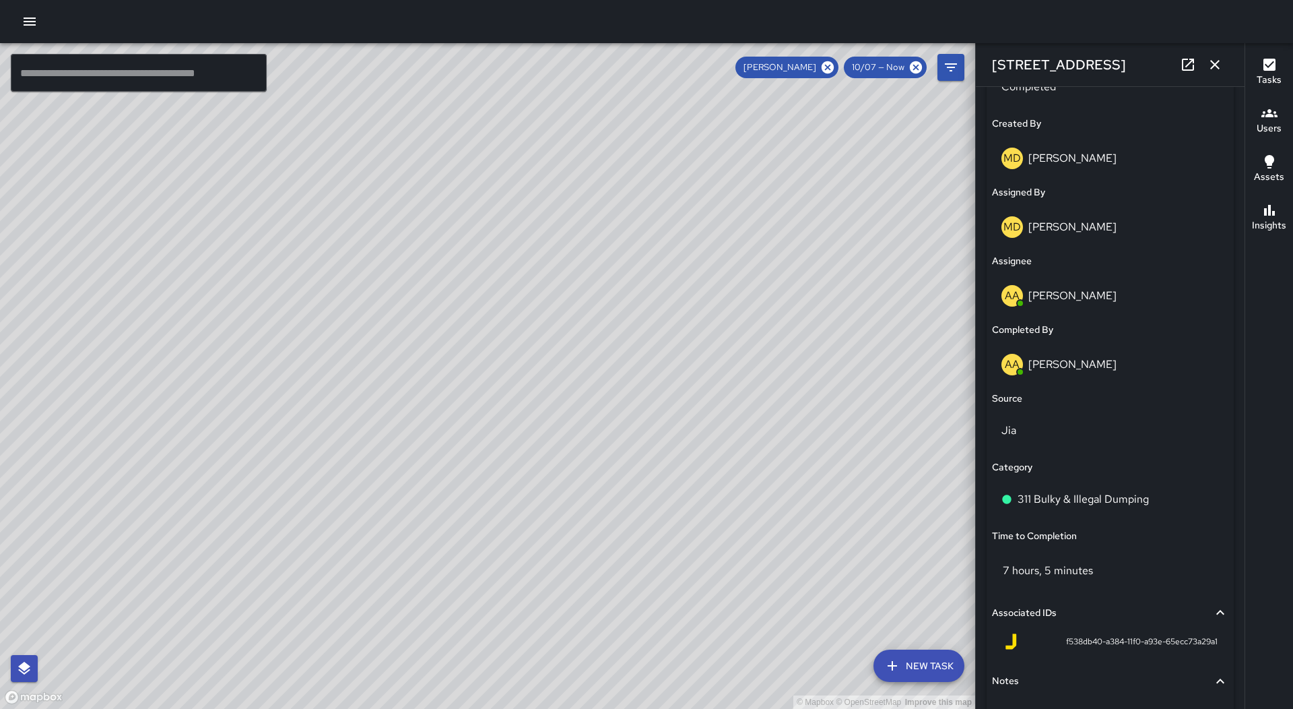
scroll to position [796, 0]
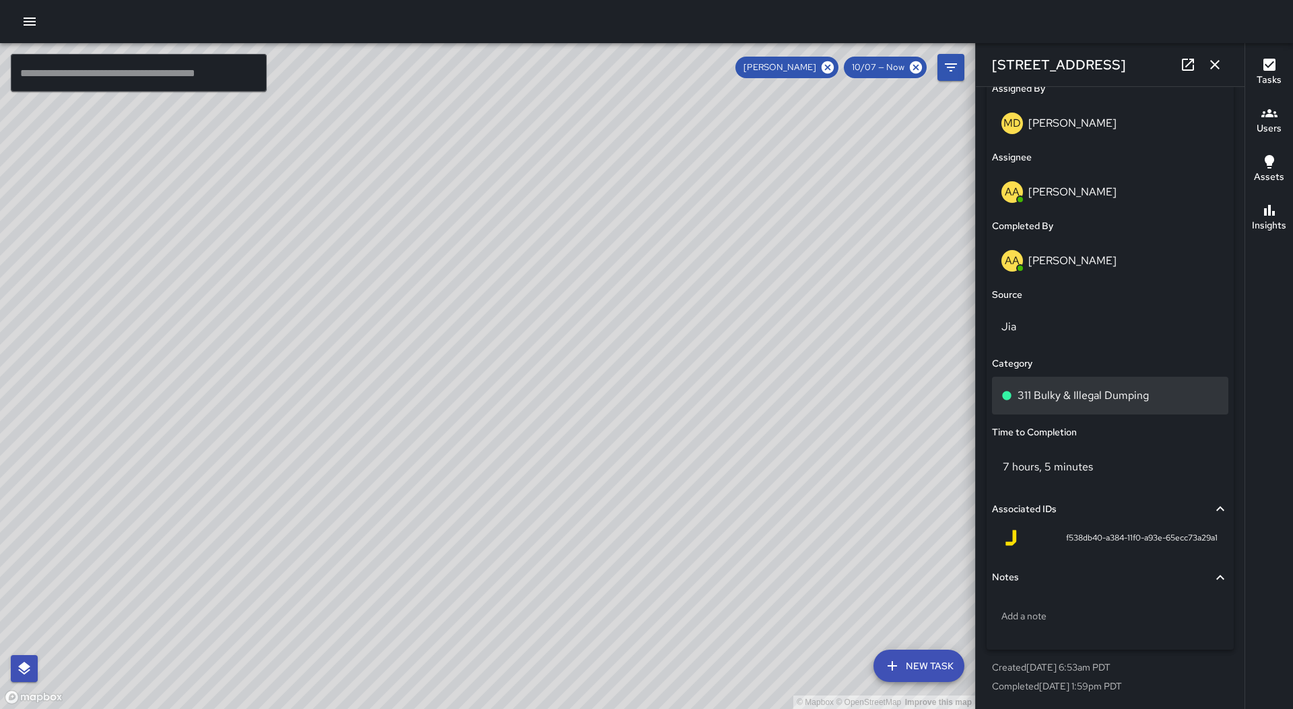
click at [1115, 406] on div "311 Bulky & Illegal Dumping" at bounding box center [1110, 396] width 236 height 38
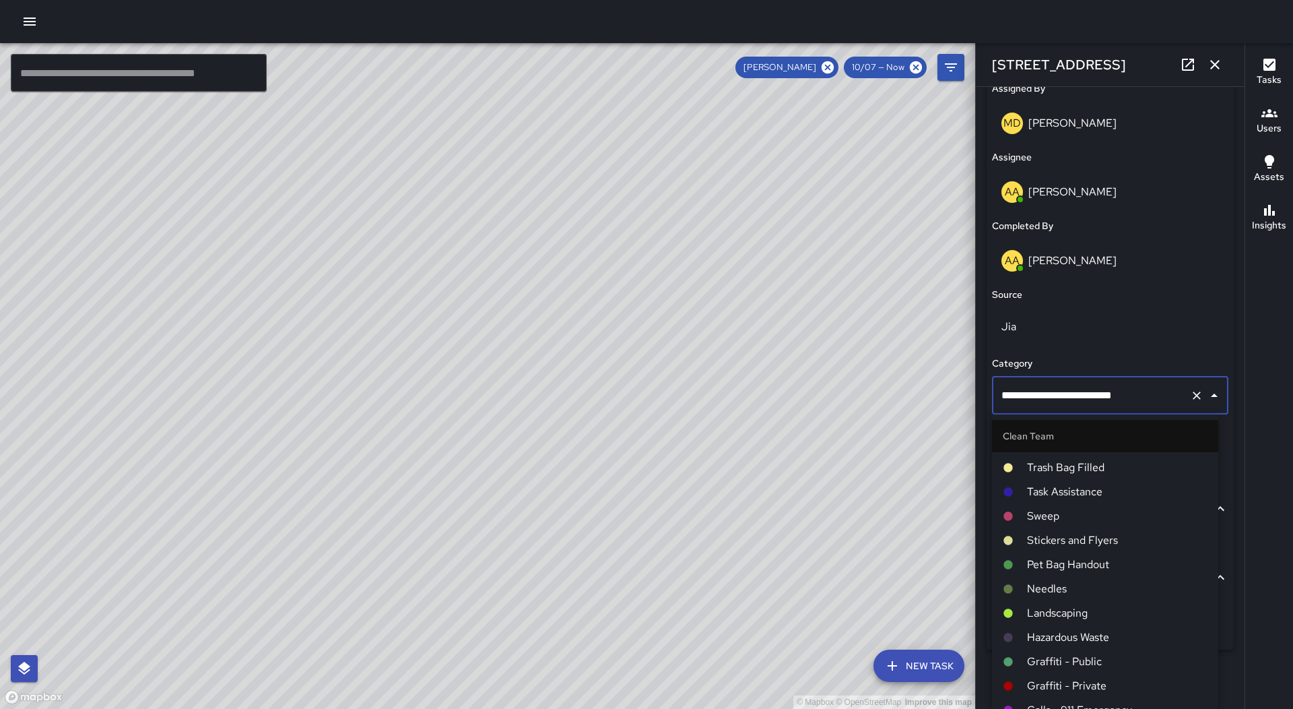
scroll to position [0, 0]
click at [1073, 529] on span "Sweep" at bounding box center [1117, 537] width 181 height 16
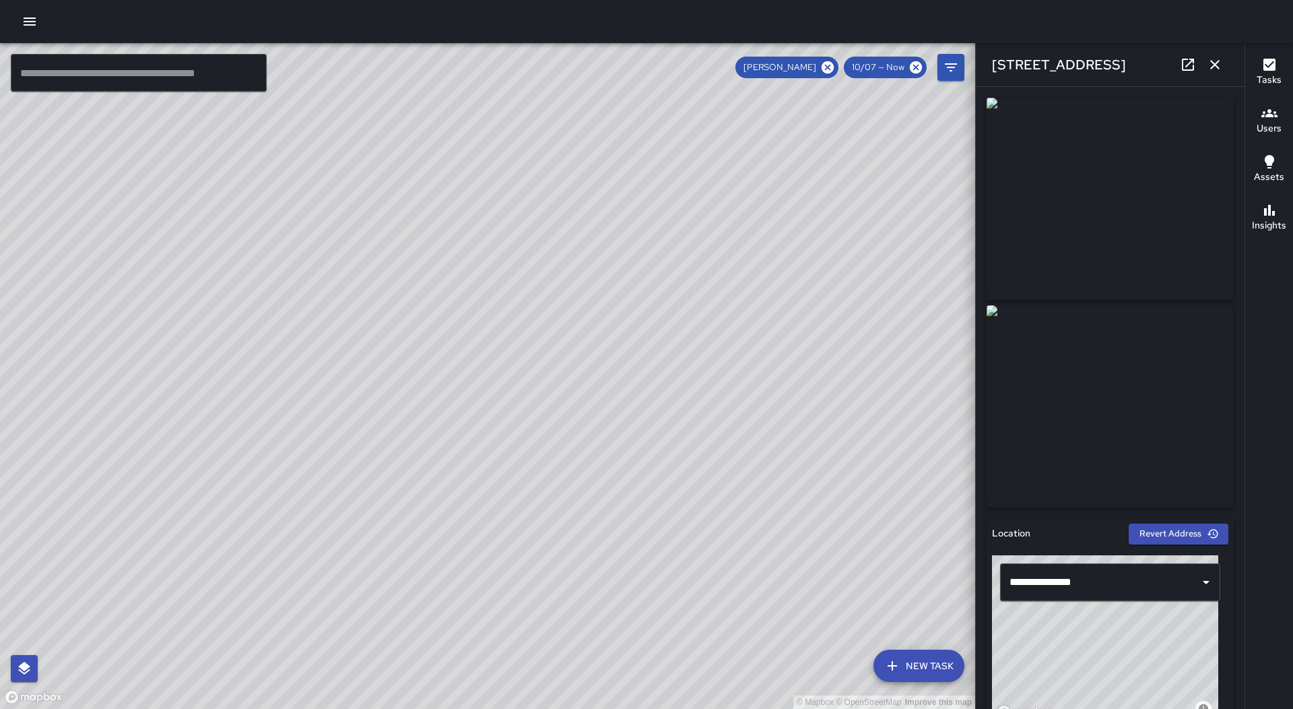
click at [1212, 60] on icon "button" at bounding box center [1215, 65] width 16 height 16
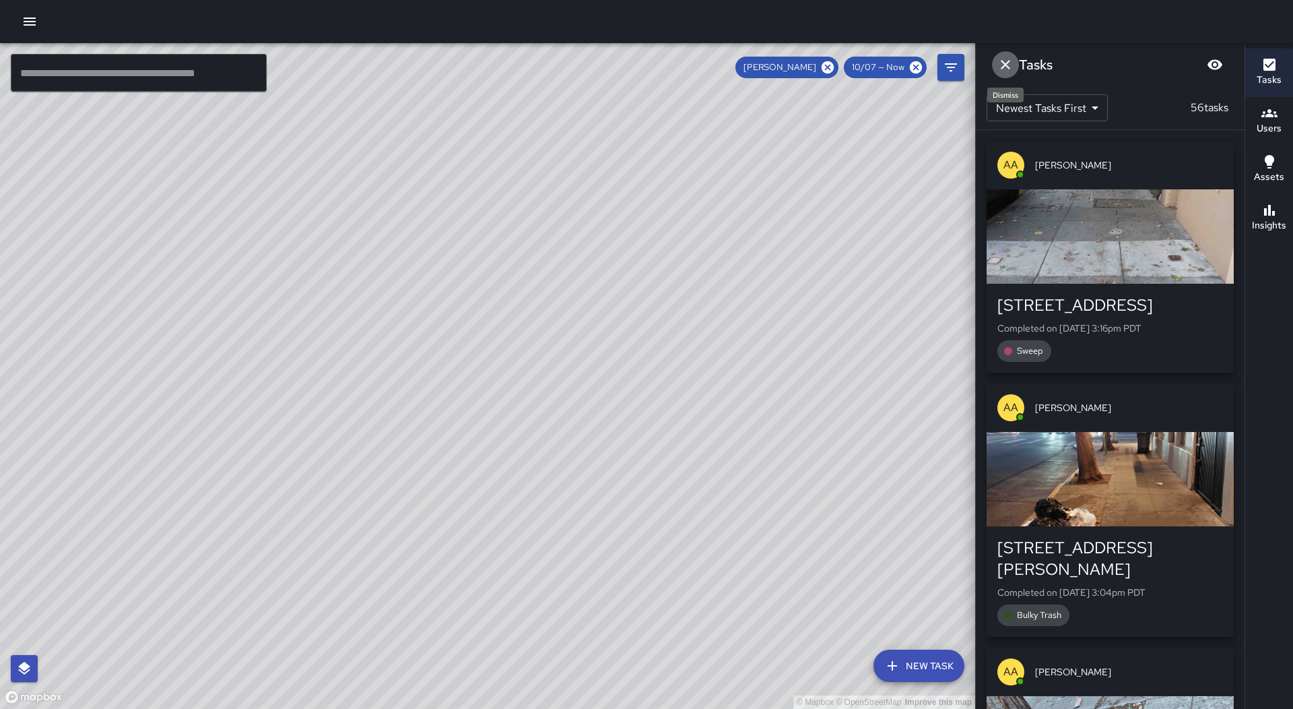
click at [1002, 66] on icon "Dismiss" at bounding box center [1006, 65] width 16 height 16
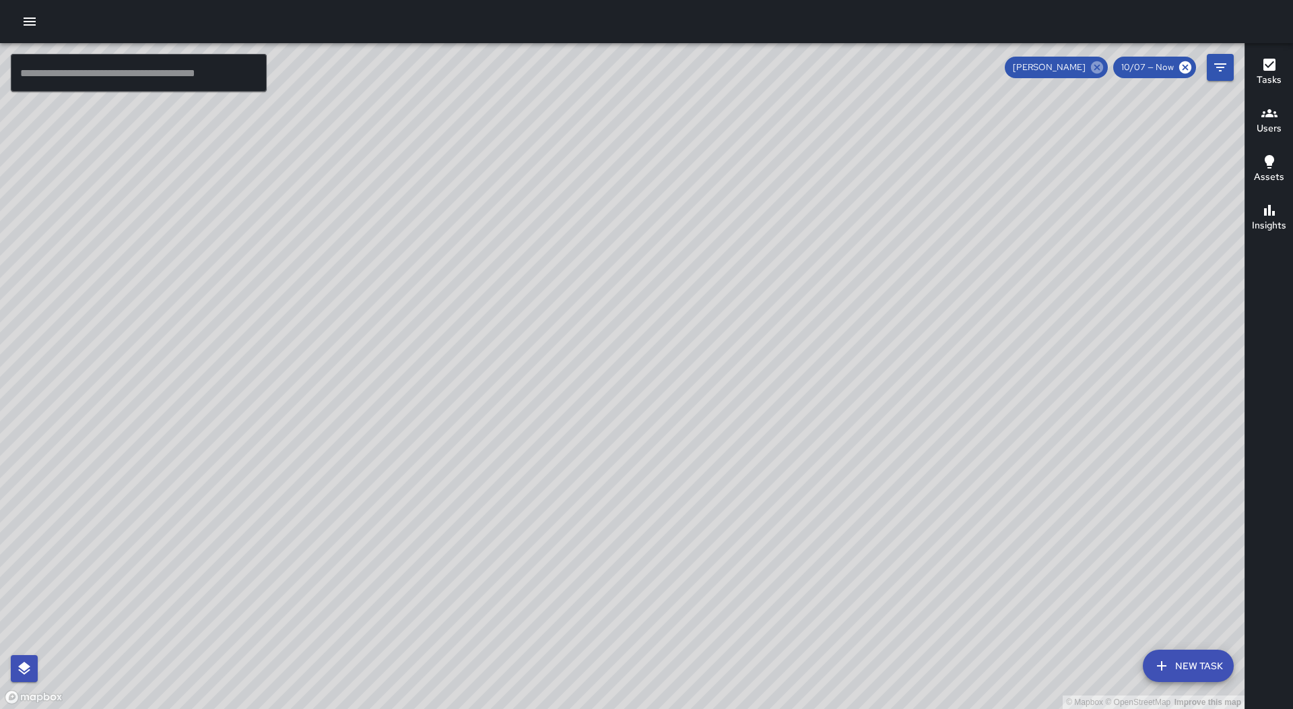
click at [1103, 69] on icon at bounding box center [1097, 67] width 12 height 12
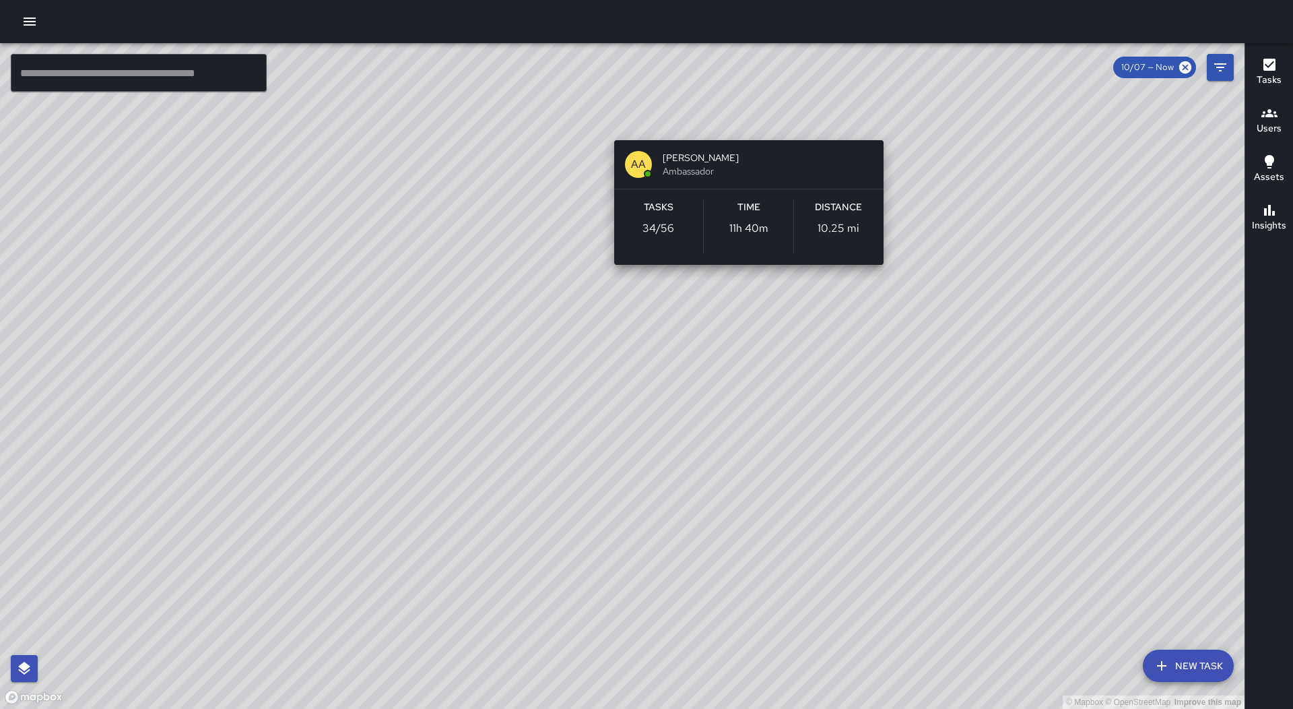
click at [752, 118] on div "© Mapbox © OpenStreetMap Improve this map AA [PERSON_NAME] Ambassador Tasks 34 …" at bounding box center [622, 376] width 1245 height 666
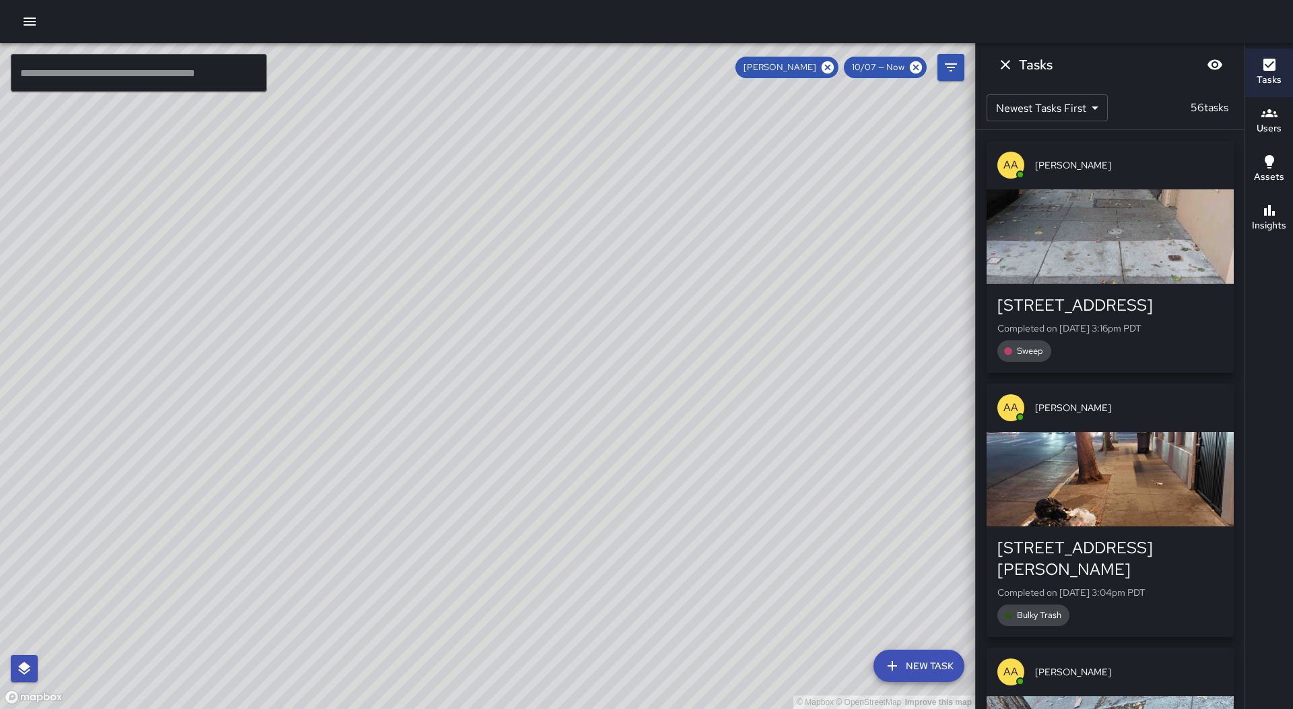
click at [1120, 449] on div "button" at bounding box center [1110, 479] width 247 height 94
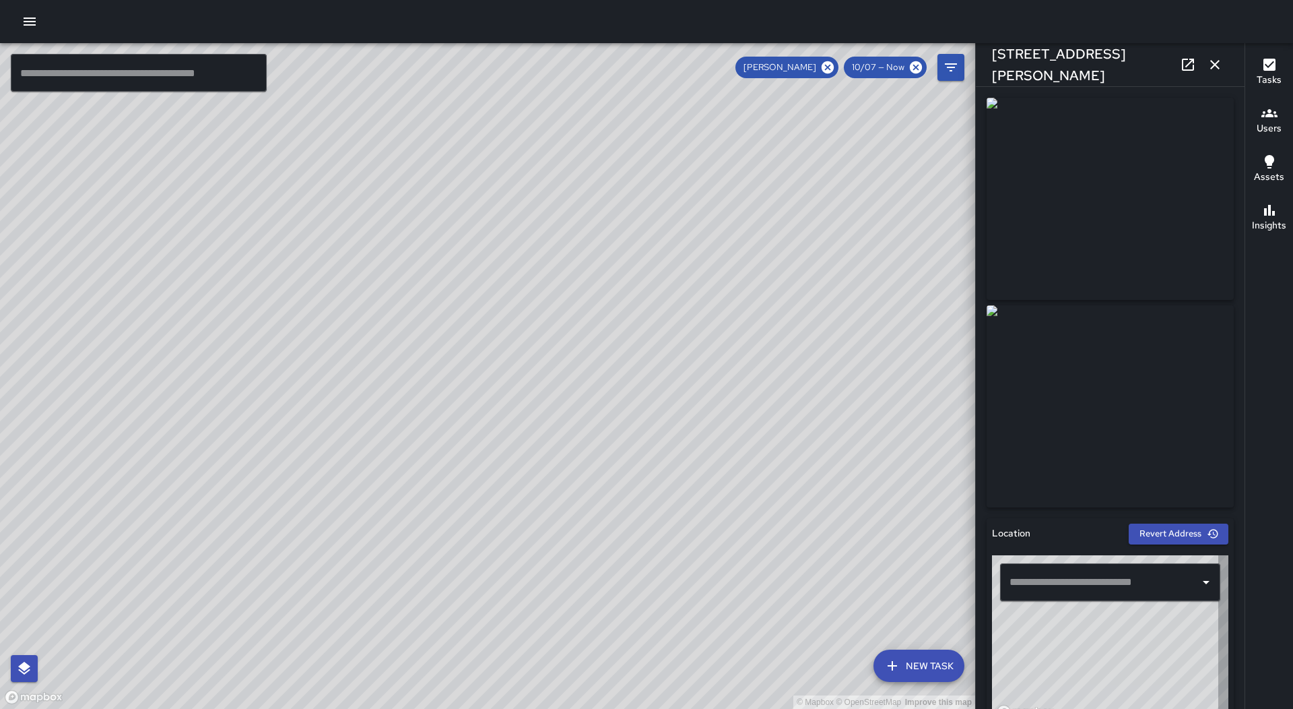
type input "**********"
click at [1219, 71] on icon "button" at bounding box center [1215, 65] width 16 height 16
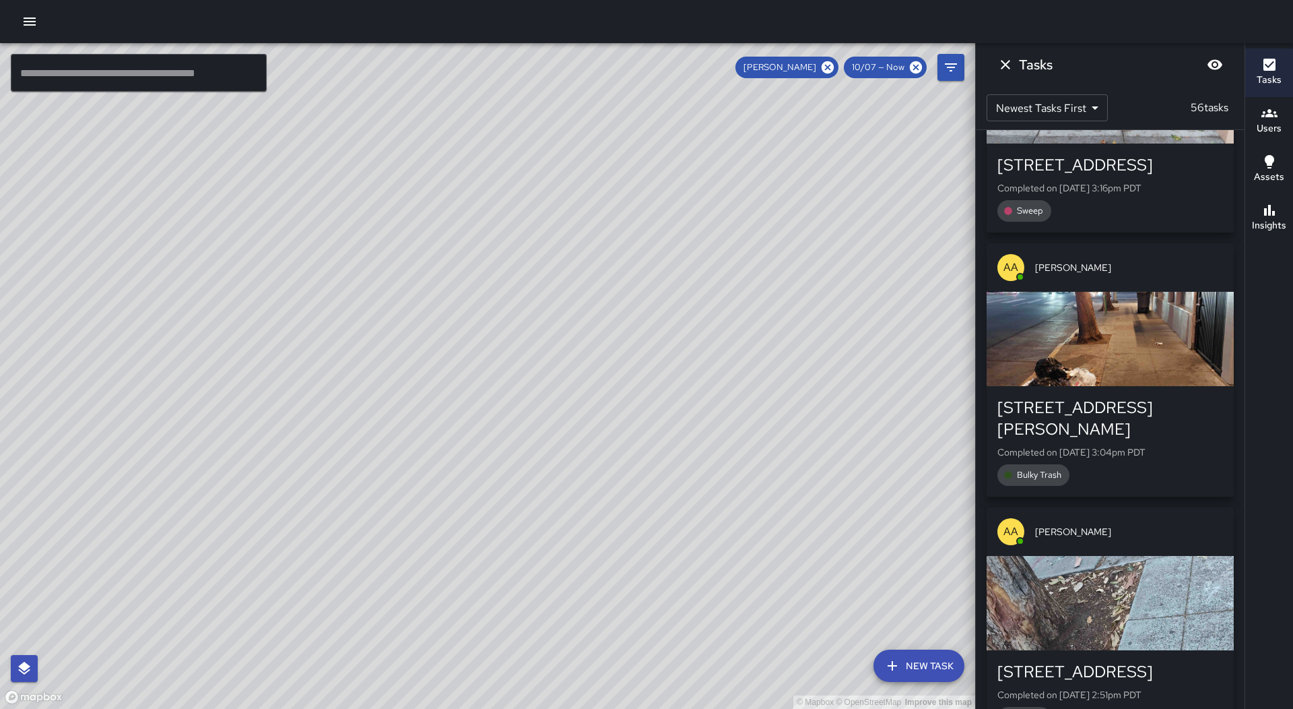
scroll to position [135, 0]
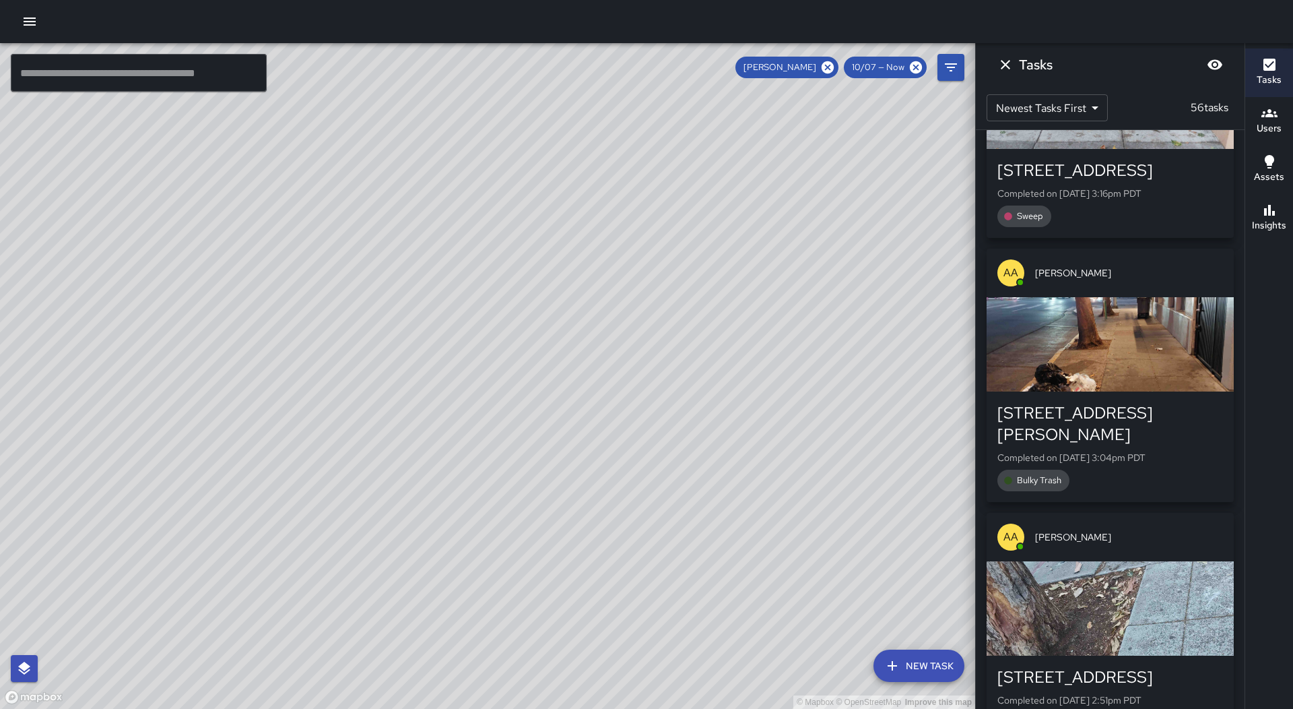
click at [1008, 60] on icon "Dismiss" at bounding box center [1006, 65] width 16 height 16
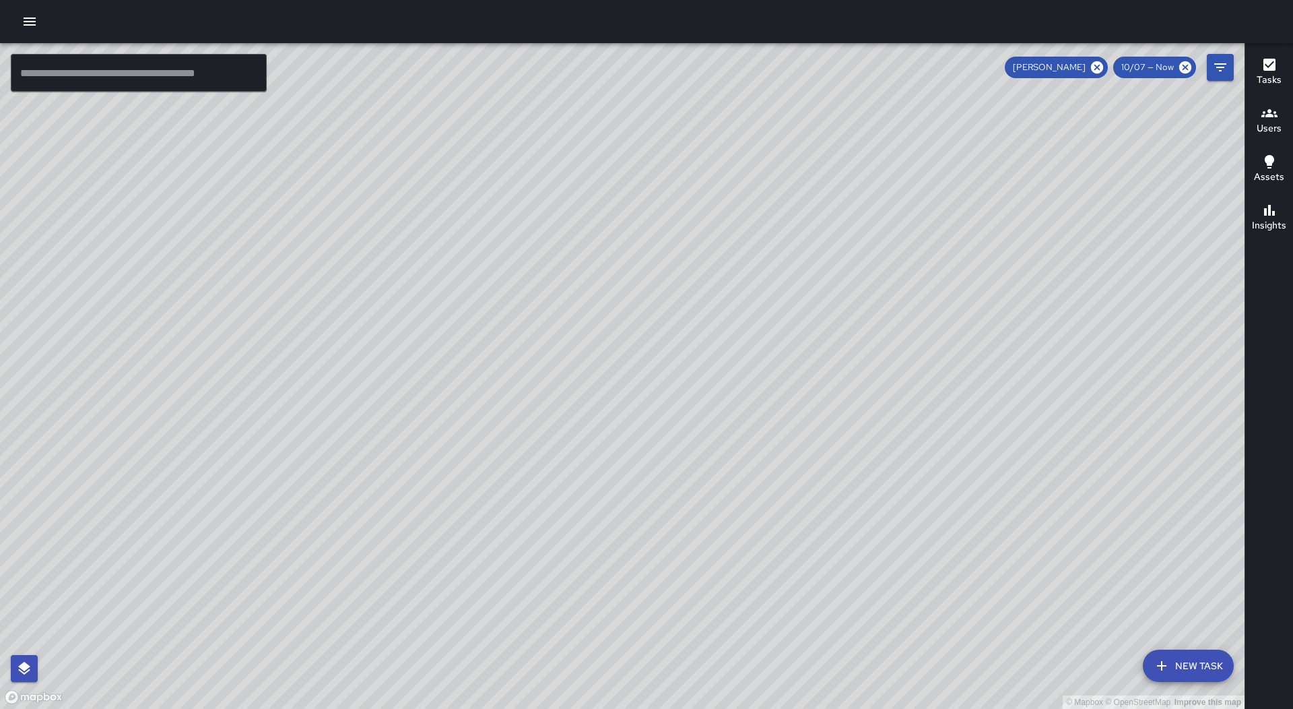
click at [1100, 68] on icon at bounding box center [1097, 67] width 15 height 15
drag, startPoint x: 1189, startPoint y: 398, endPoint x: 960, endPoint y: 383, distance: 229.5
click at [960, 383] on div "© Mapbox © OpenStreetMap Improve this map" at bounding box center [622, 376] width 1245 height 666
drag, startPoint x: 1128, startPoint y: 383, endPoint x: 746, endPoint y: 386, distance: 381.9
click at [746, 386] on div "© Mapbox © OpenStreetMap Improve this map" at bounding box center [622, 376] width 1245 height 666
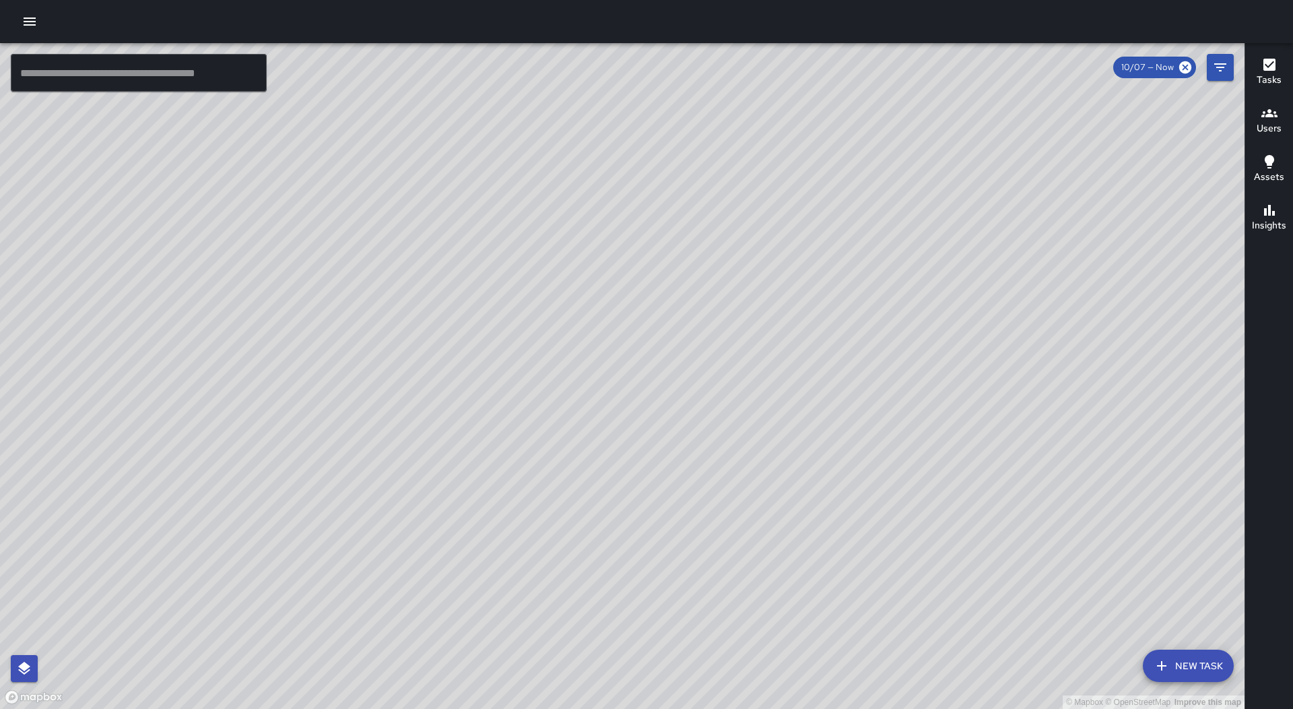
scroll to position [536, 0]
drag, startPoint x: 1063, startPoint y: 230, endPoint x: 983, endPoint y: 261, distance: 85.3
click at [950, 306] on div "© Mapbox © OpenStreetMap Improve this map" at bounding box center [622, 376] width 1245 height 666
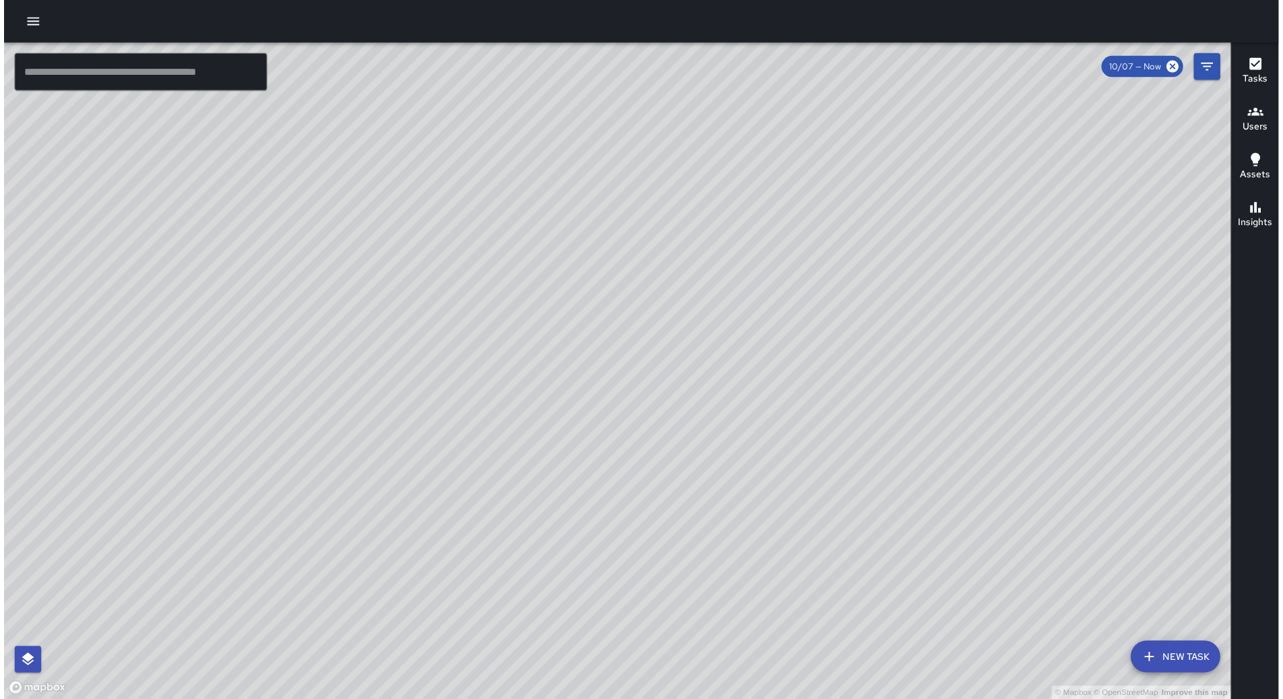
scroll to position [779, 0]
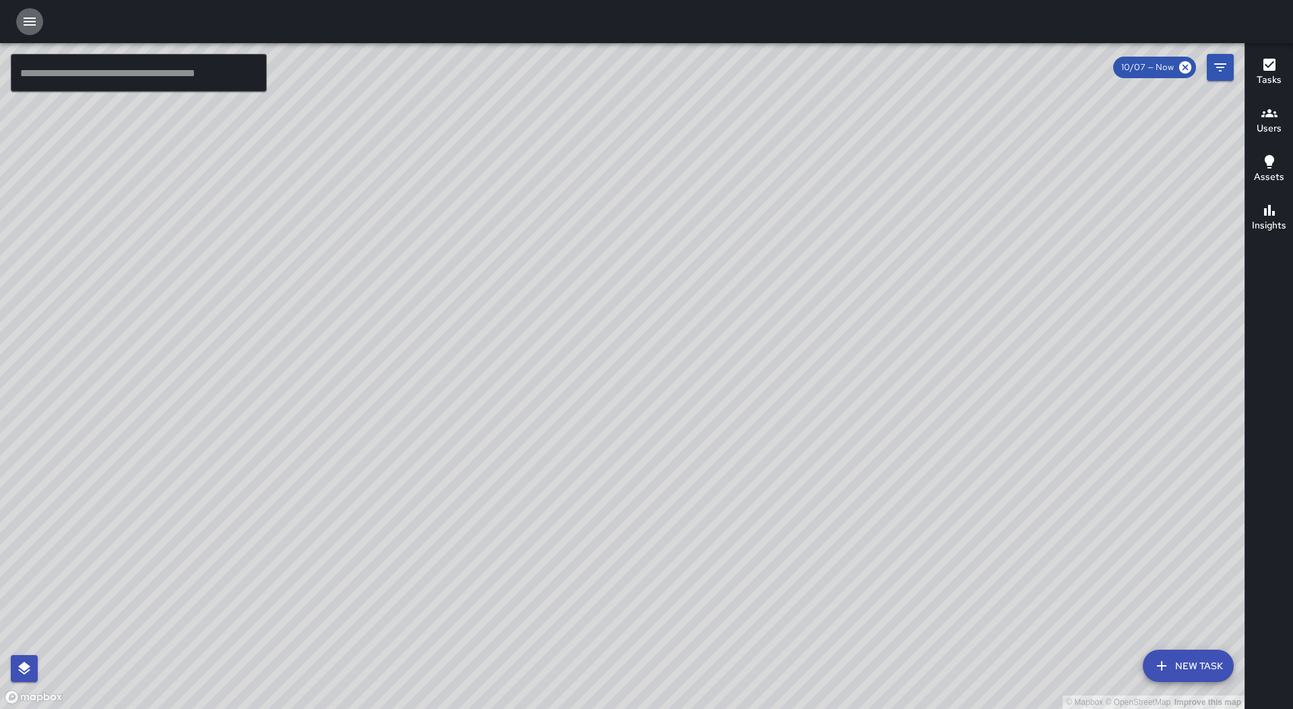
click at [36, 18] on icon "button" at bounding box center [30, 21] width 16 height 16
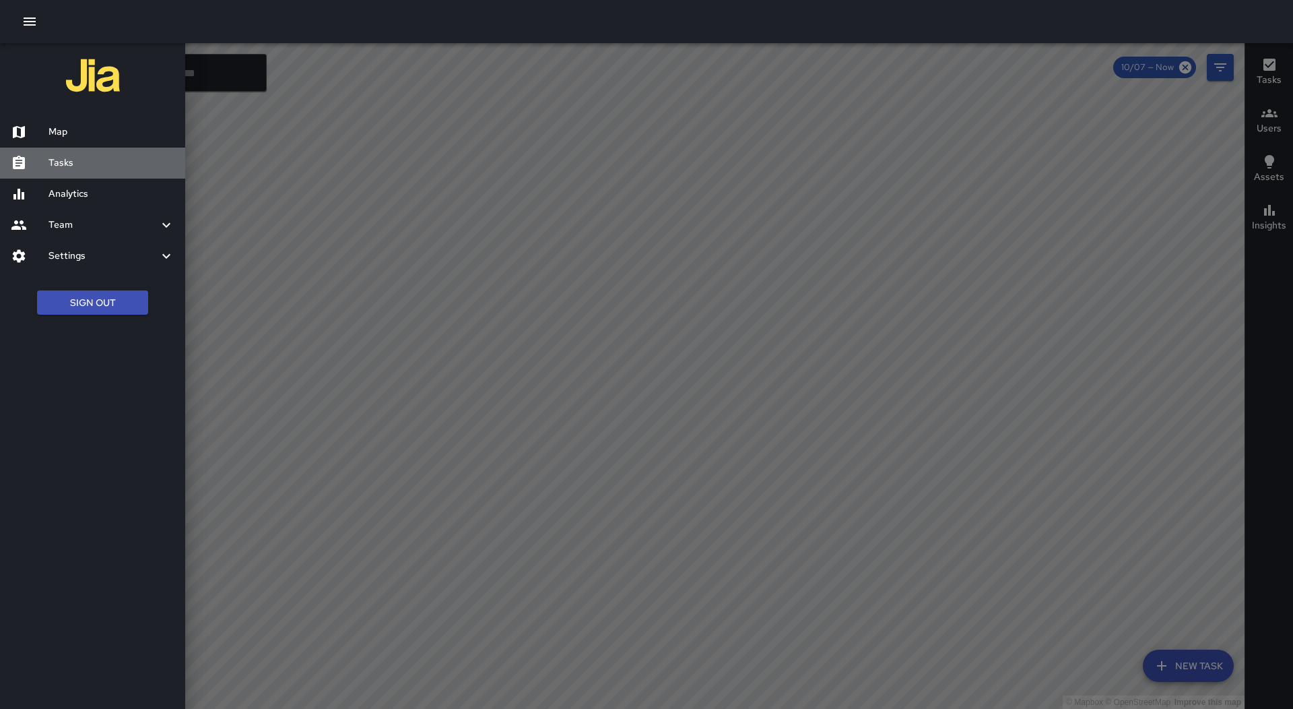
click at [96, 165] on h6 "Tasks" at bounding box center [111, 163] width 126 height 15
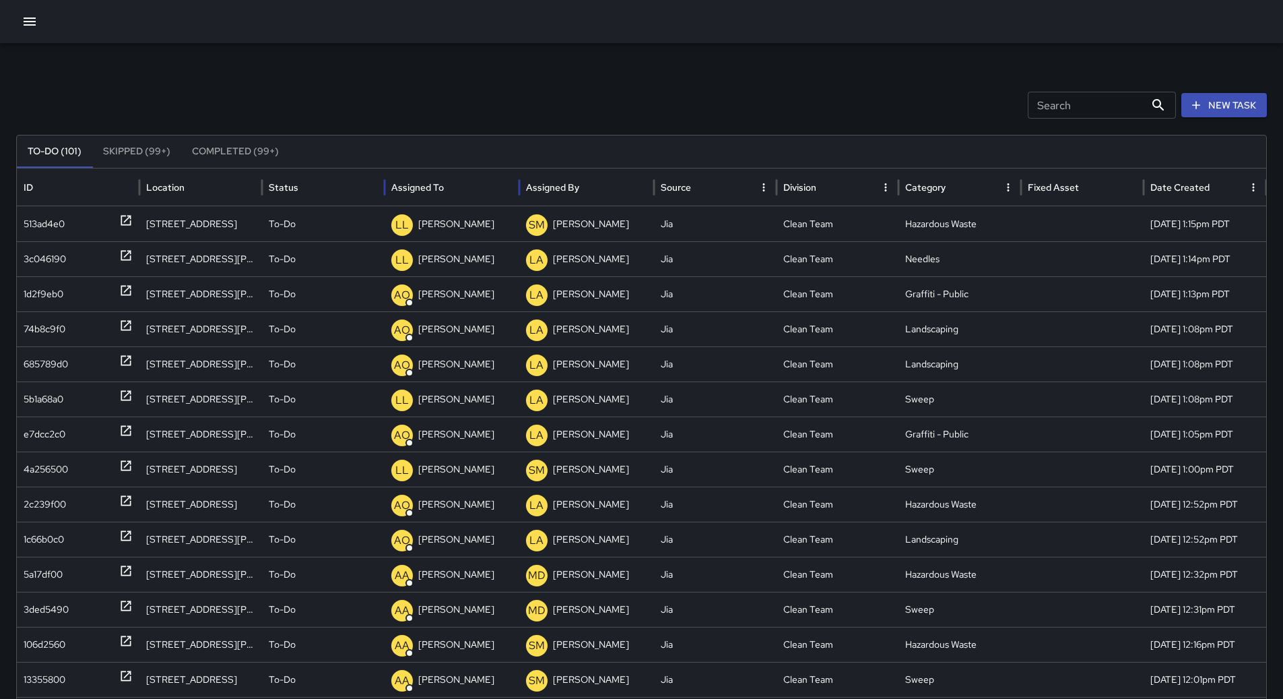
click at [480, 187] on div "Assigned To" at bounding box center [451, 186] width 121 height 37
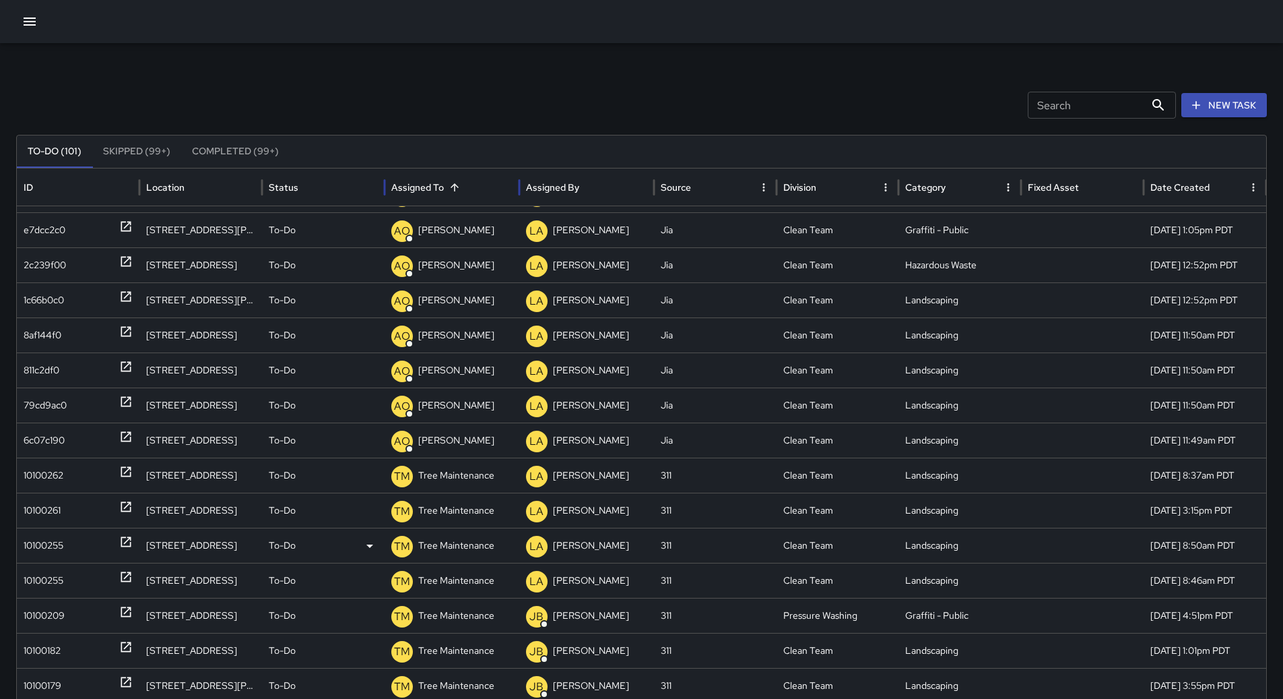
scroll to position [503, 0]
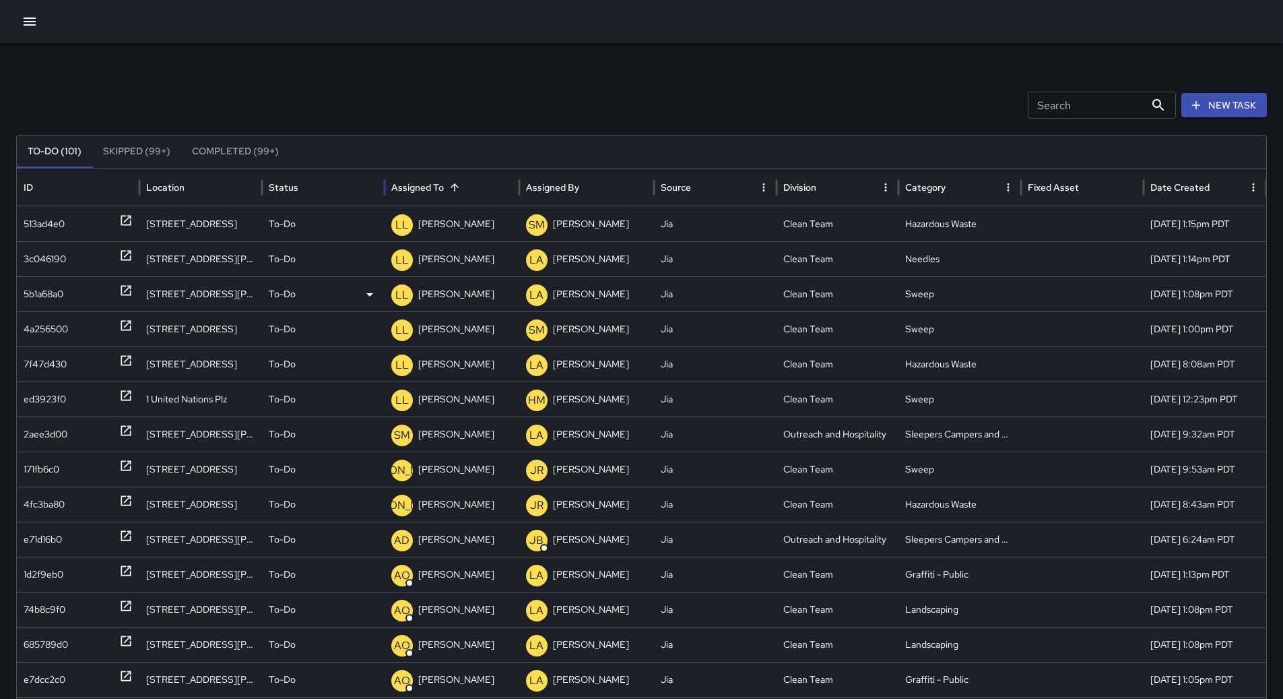
click at [71, 296] on div "5b1a68a0" at bounding box center [78, 294] width 109 height 34
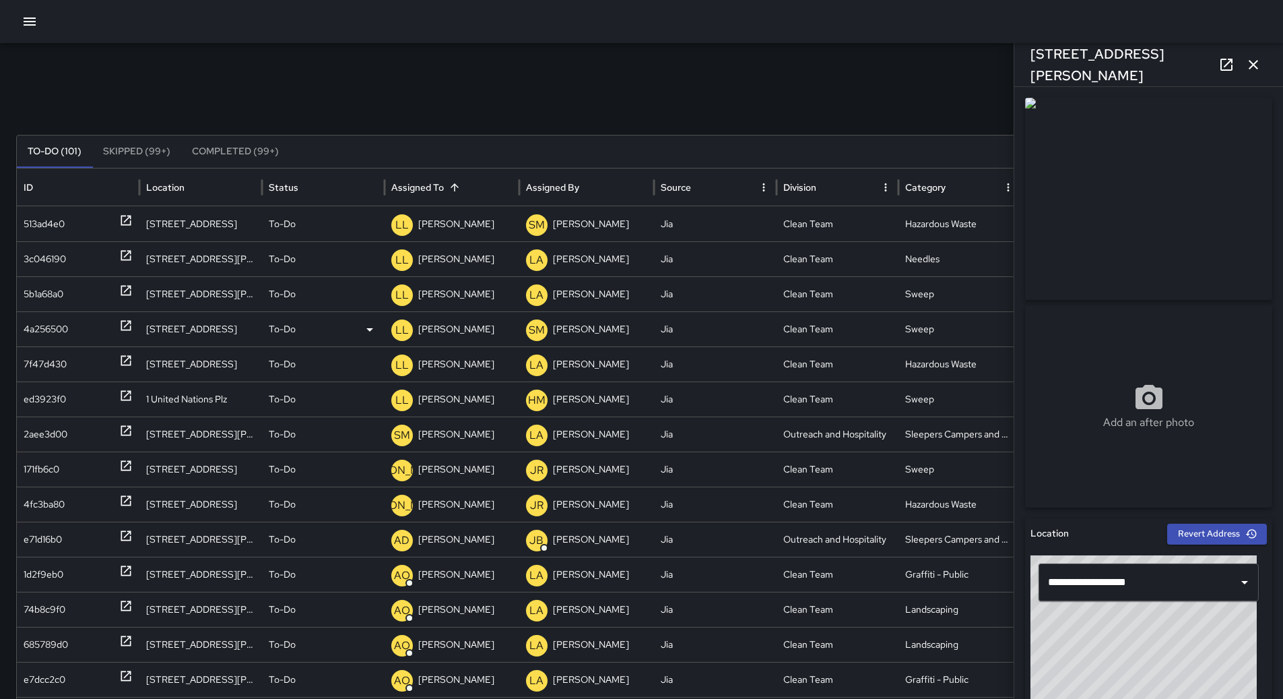
click at [80, 325] on div "4a256500" at bounding box center [78, 329] width 109 height 34
click at [84, 385] on div "ed3923f0" at bounding box center [78, 399] width 109 height 34
click at [34, 432] on div "2aee3d00" at bounding box center [46, 434] width 44 height 34
type input "**********"
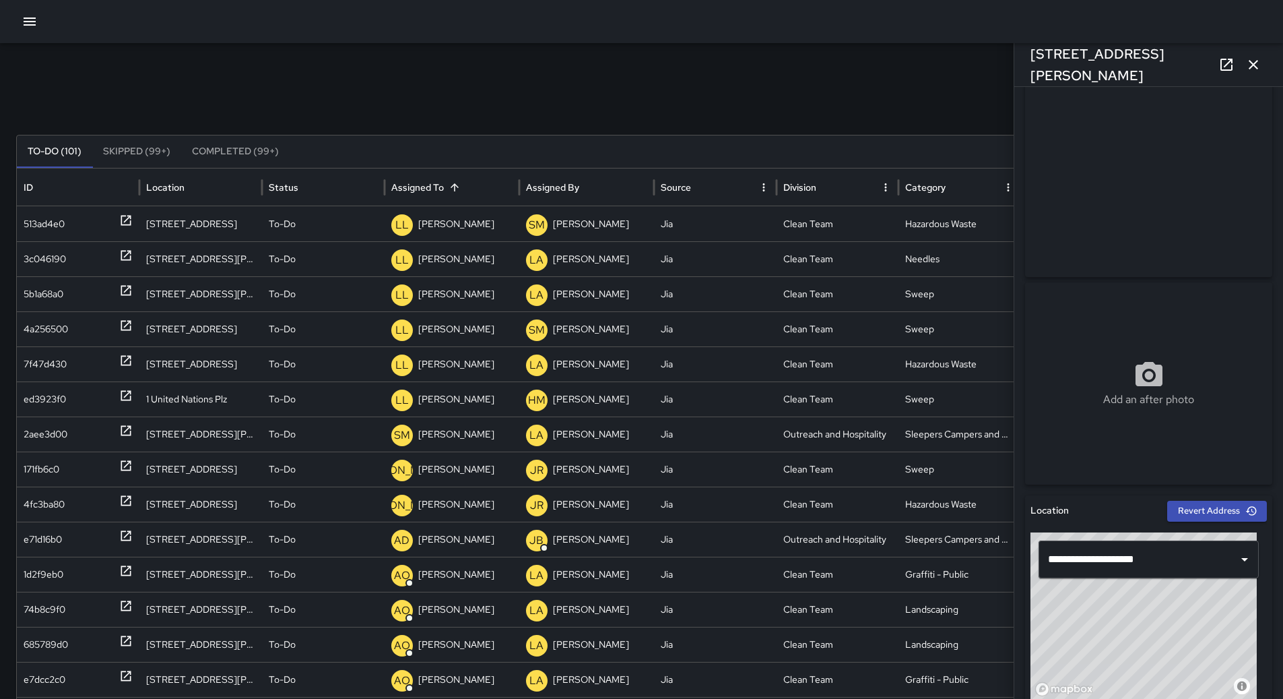
scroll to position [0, 0]
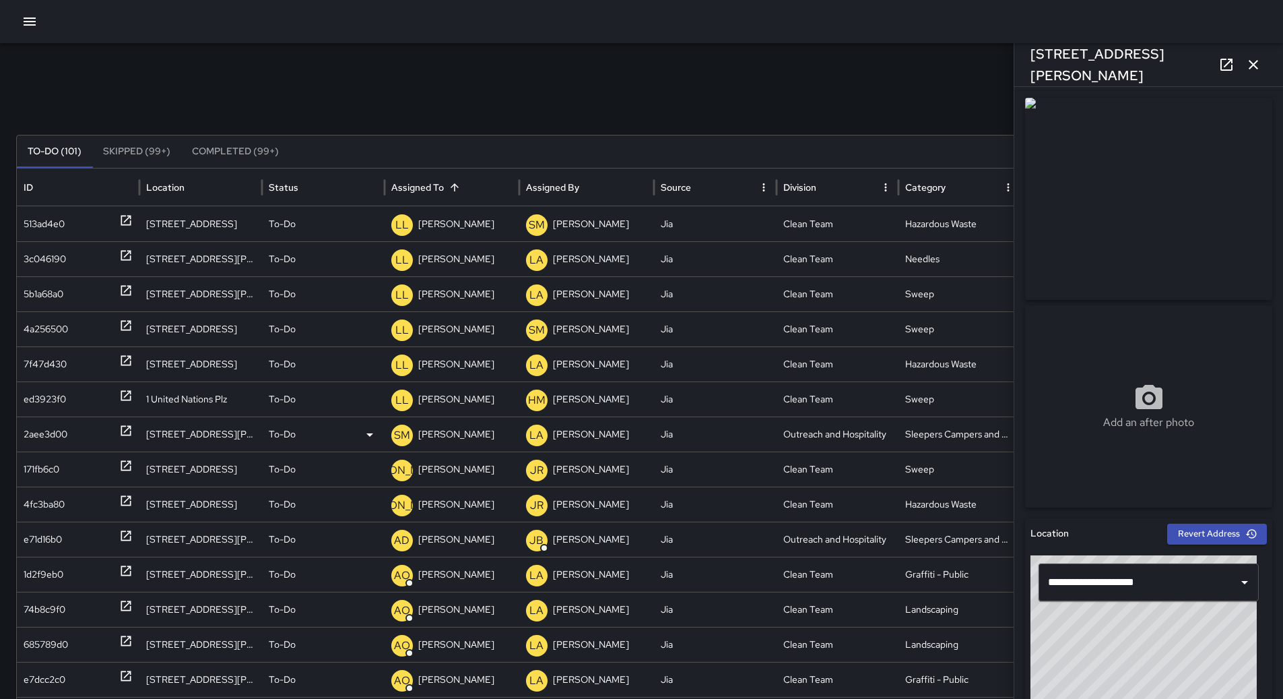
click at [449, 433] on p "[PERSON_NAME]" at bounding box center [456, 434] width 76 height 34
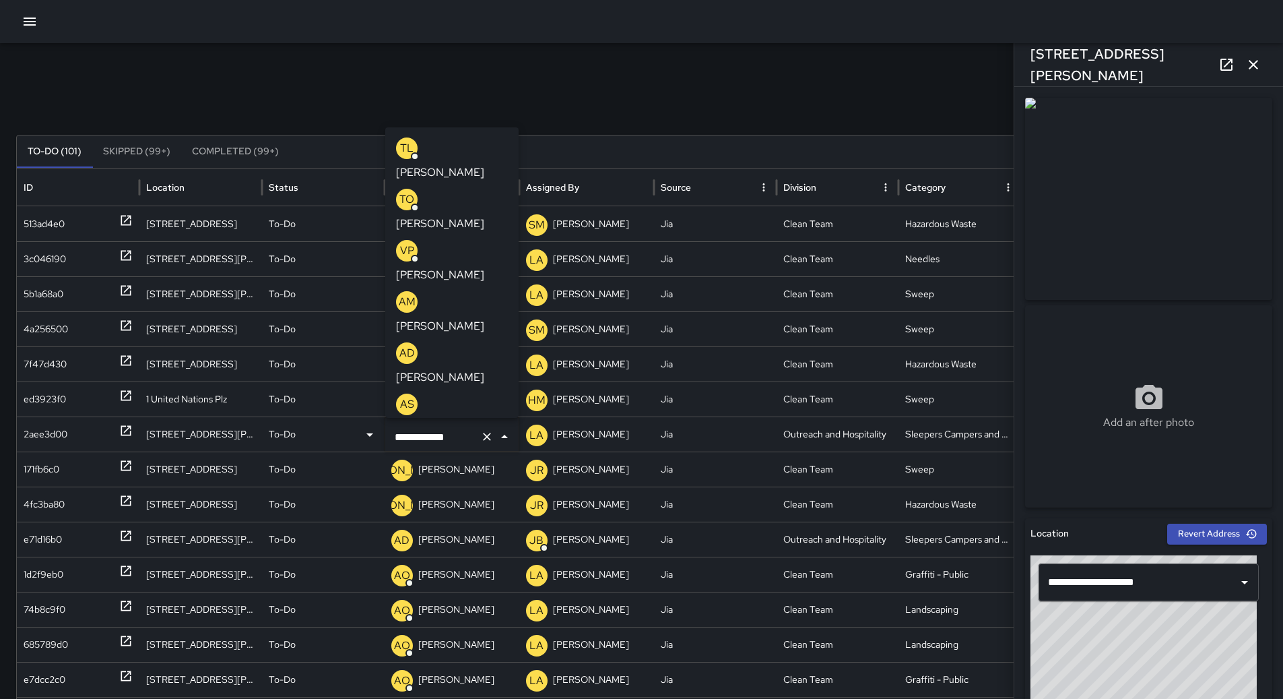
scroll to position [269, 0]
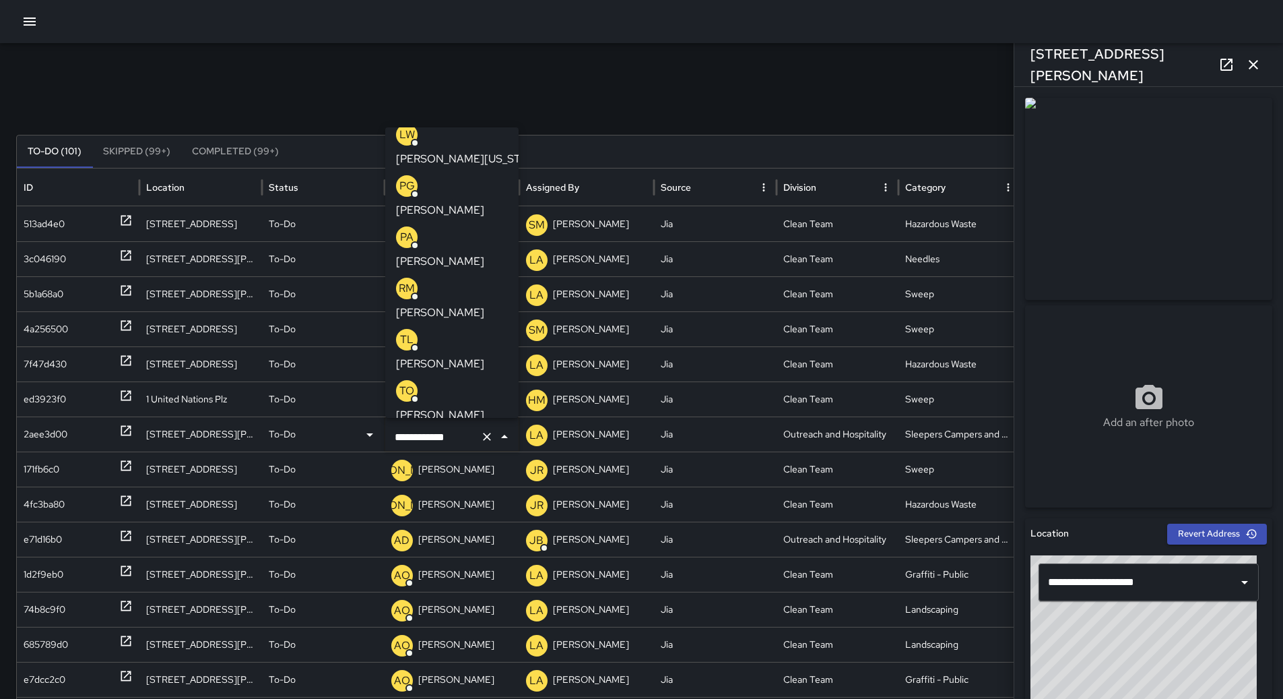
click at [467, 407] on p "[PERSON_NAME]" at bounding box center [440, 415] width 88 height 16
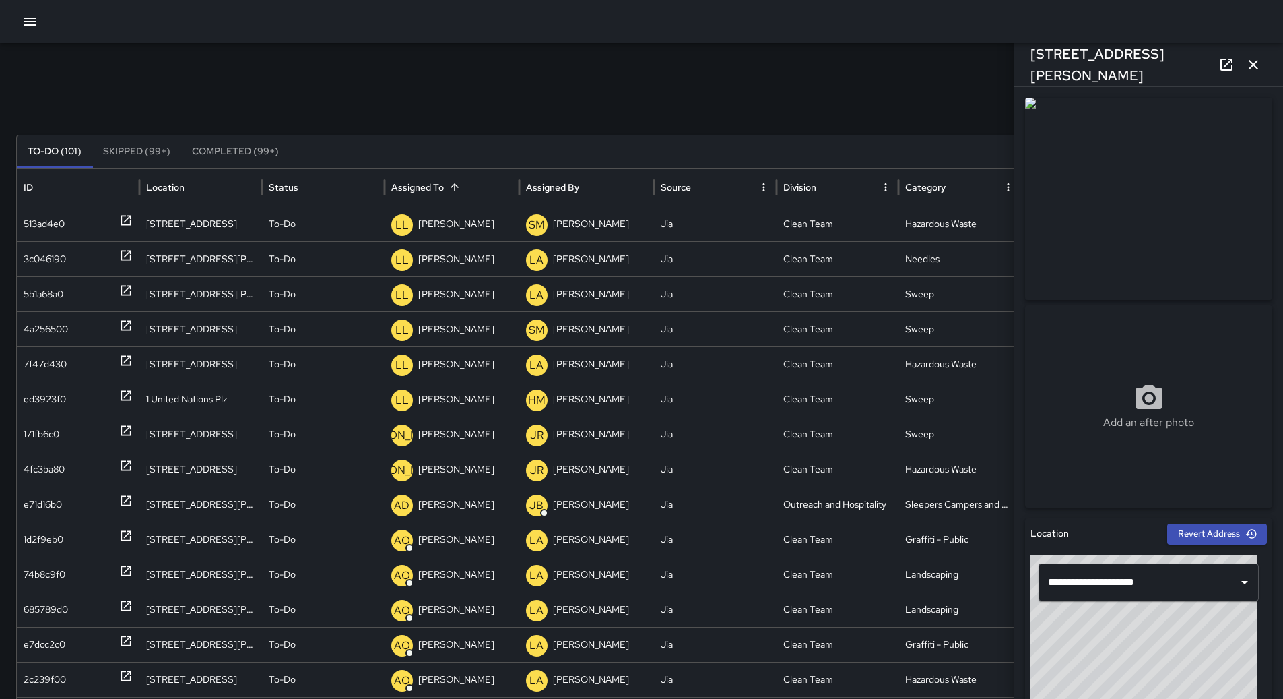
scroll to position [0, 0]
click at [69, 233] on div "513ad4e0" at bounding box center [78, 224] width 109 height 34
click at [55, 251] on div "3c046190" at bounding box center [45, 259] width 42 height 34
click at [63, 232] on div "513ad4e0" at bounding box center [44, 224] width 41 height 34
click at [62, 251] on div "3c046190" at bounding box center [45, 259] width 42 height 34
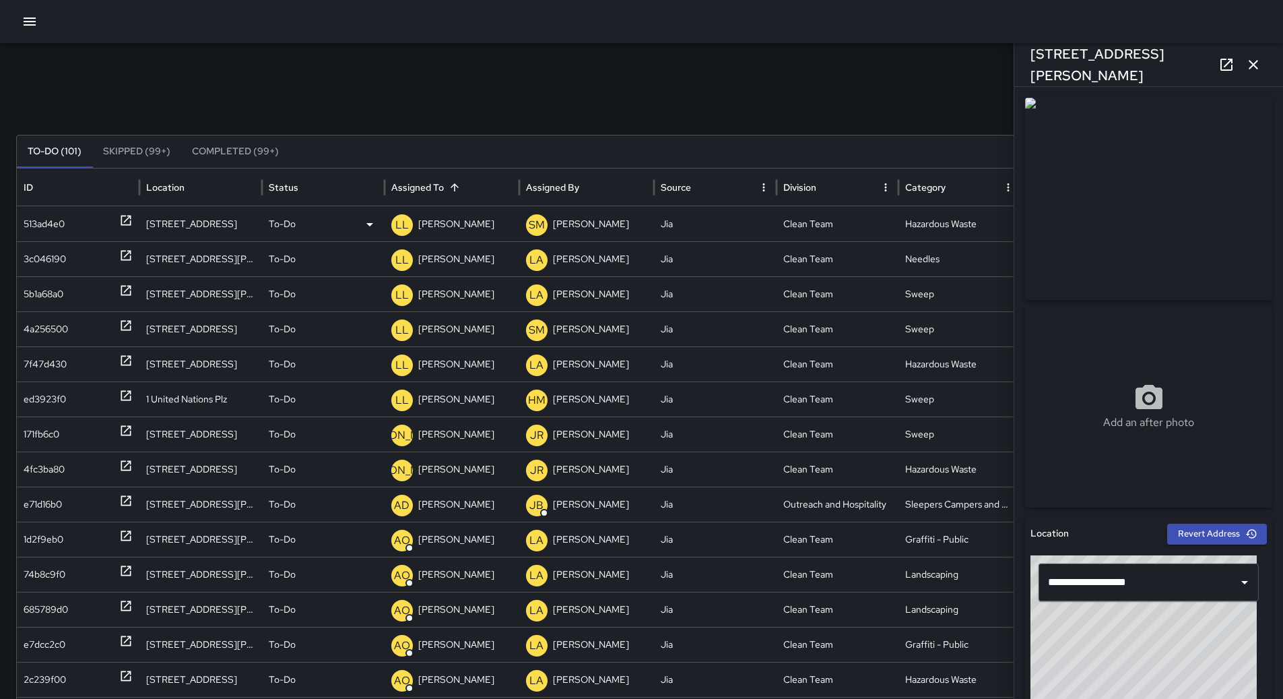
click at [452, 224] on p "[PERSON_NAME]" at bounding box center [456, 224] width 76 height 34
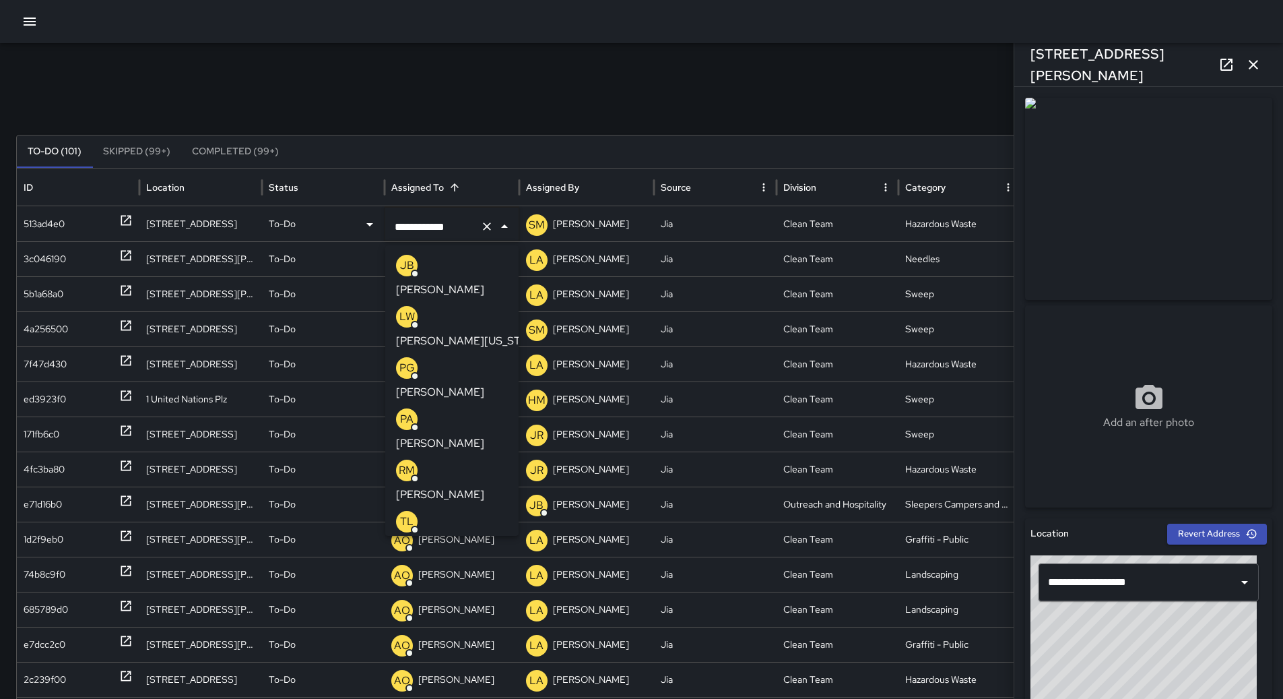
scroll to position [228, 0]
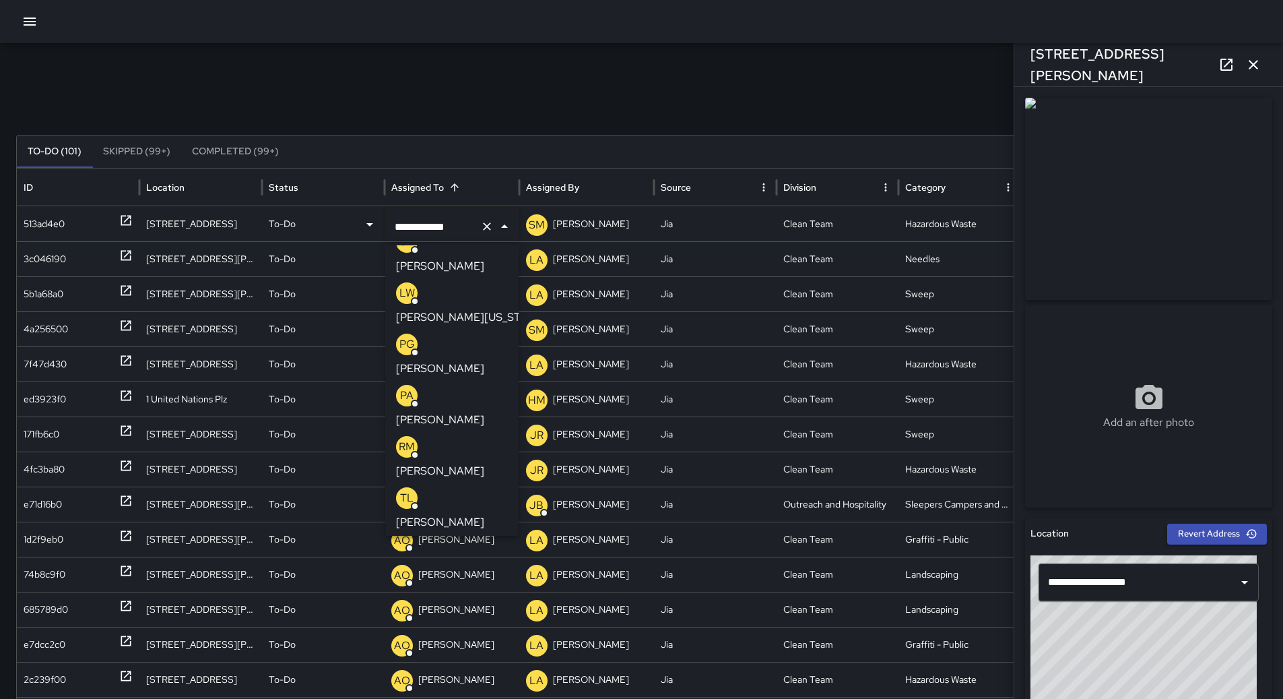
click at [455, 589] on div "VP [PERSON_NAME]" at bounding box center [452, 610] width 112 height 43
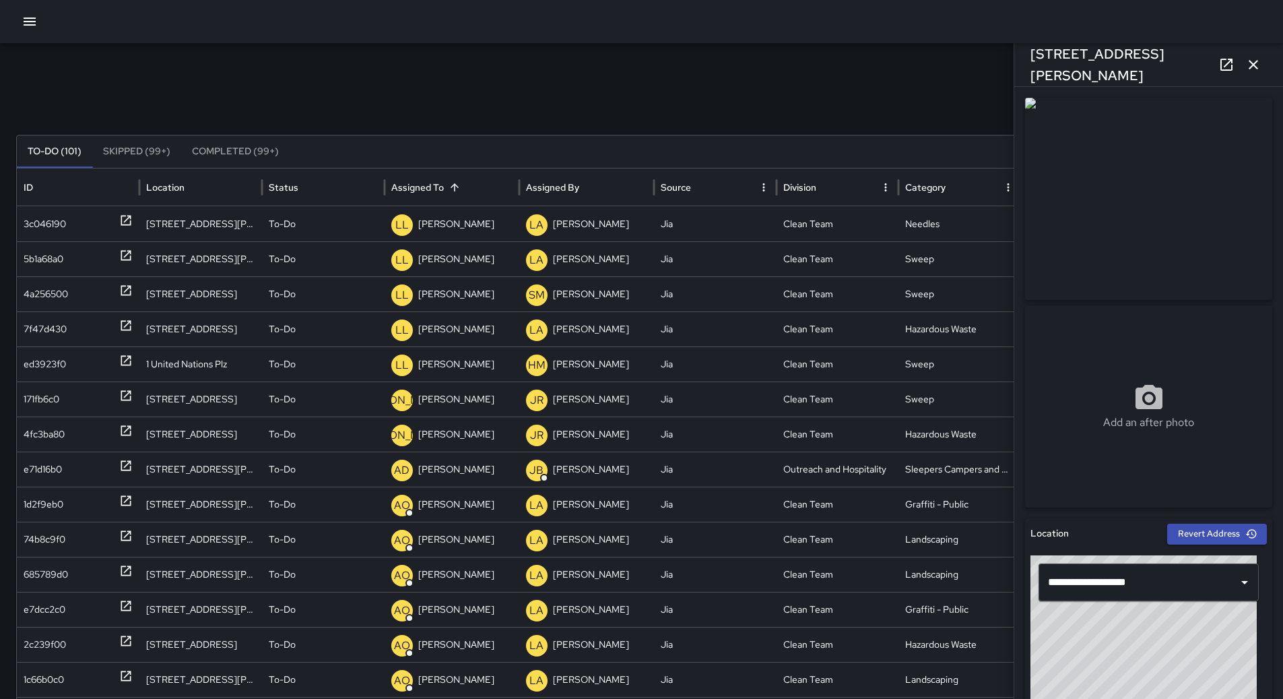
scroll to position [0, 0]
click at [460, 228] on p "[PERSON_NAME]" at bounding box center [456, 224] width 76 height 34
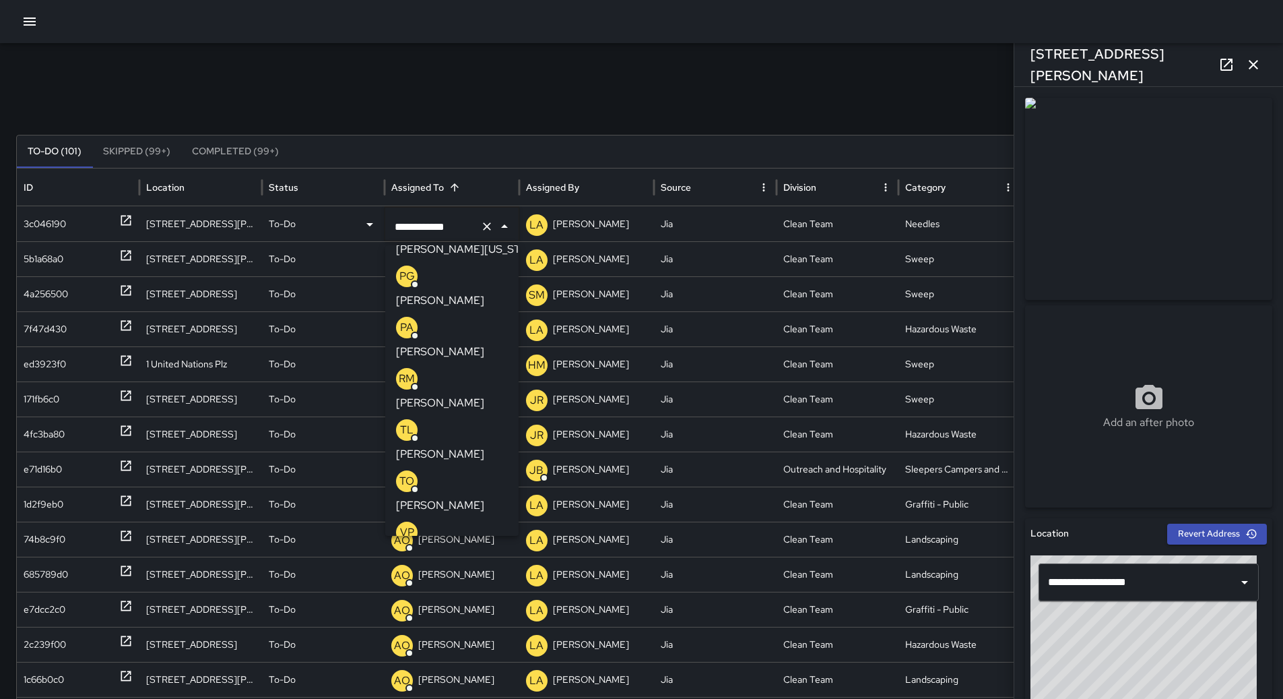
scroll to position [296, 0]
click at [455, 549] on p "[PERSON_NAME]" at bounding box center [440, 557] width 88 height 16
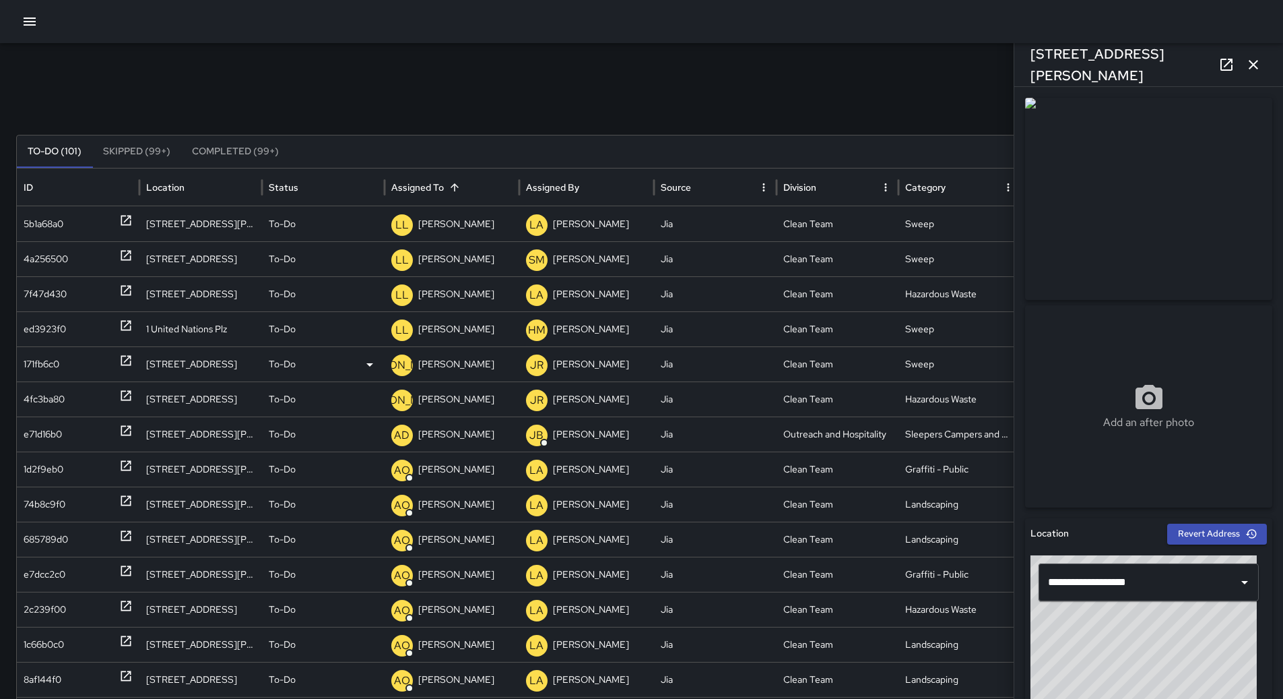
scroll to position [0, 0]
click at [463, 222] on p "[PERSON_NAME]" at bounding box center [456, 224] width 76 height 34
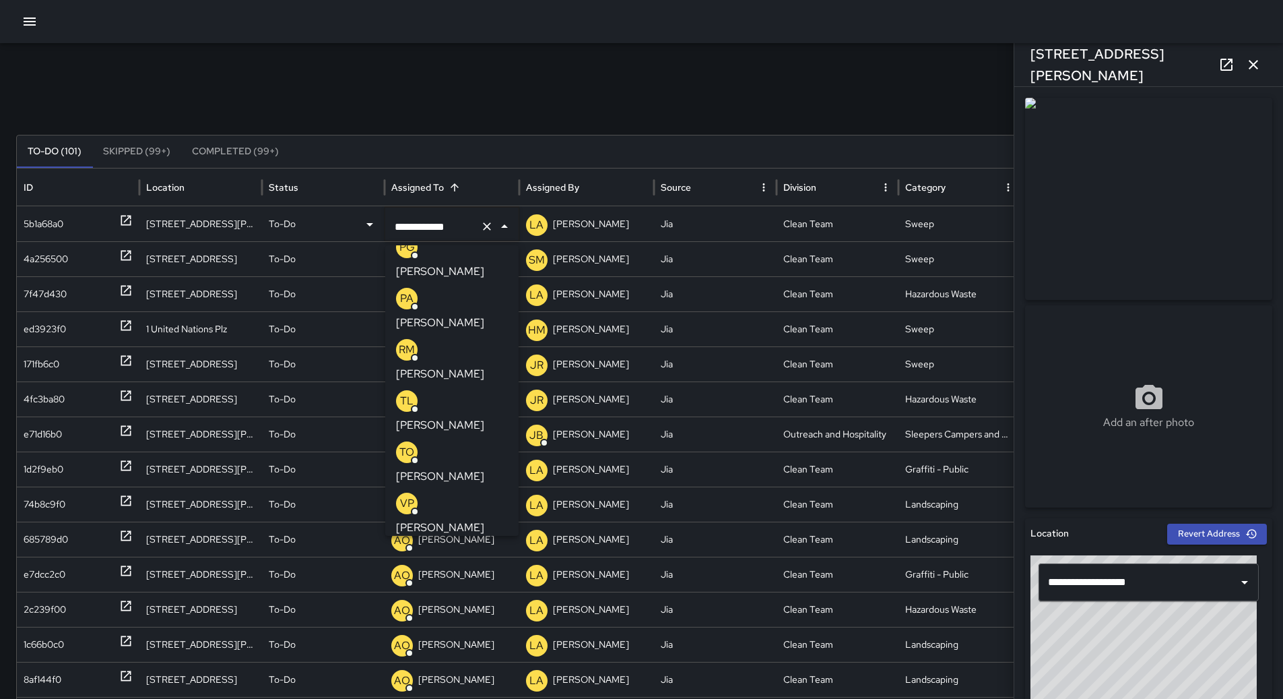
scroll to position [296, 0]
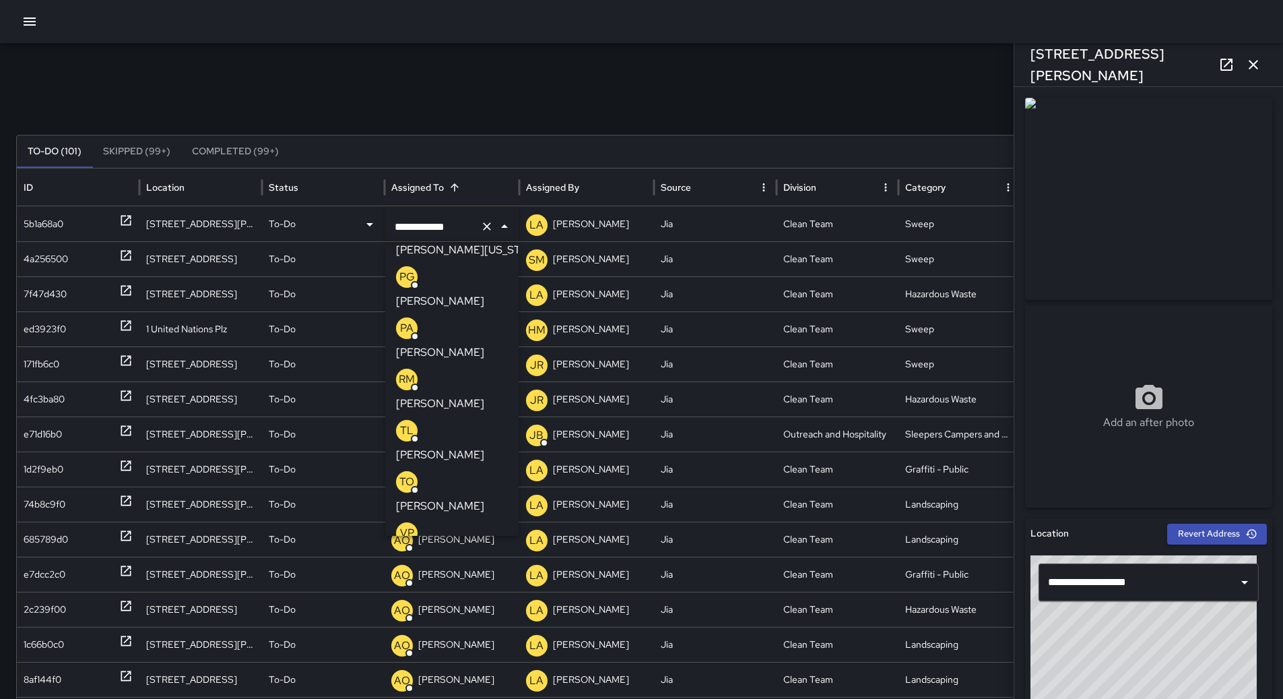
click at [445, 522] on div "VP [PERSON_NAME]" at bounding box center [452, 543] width 112 height 43
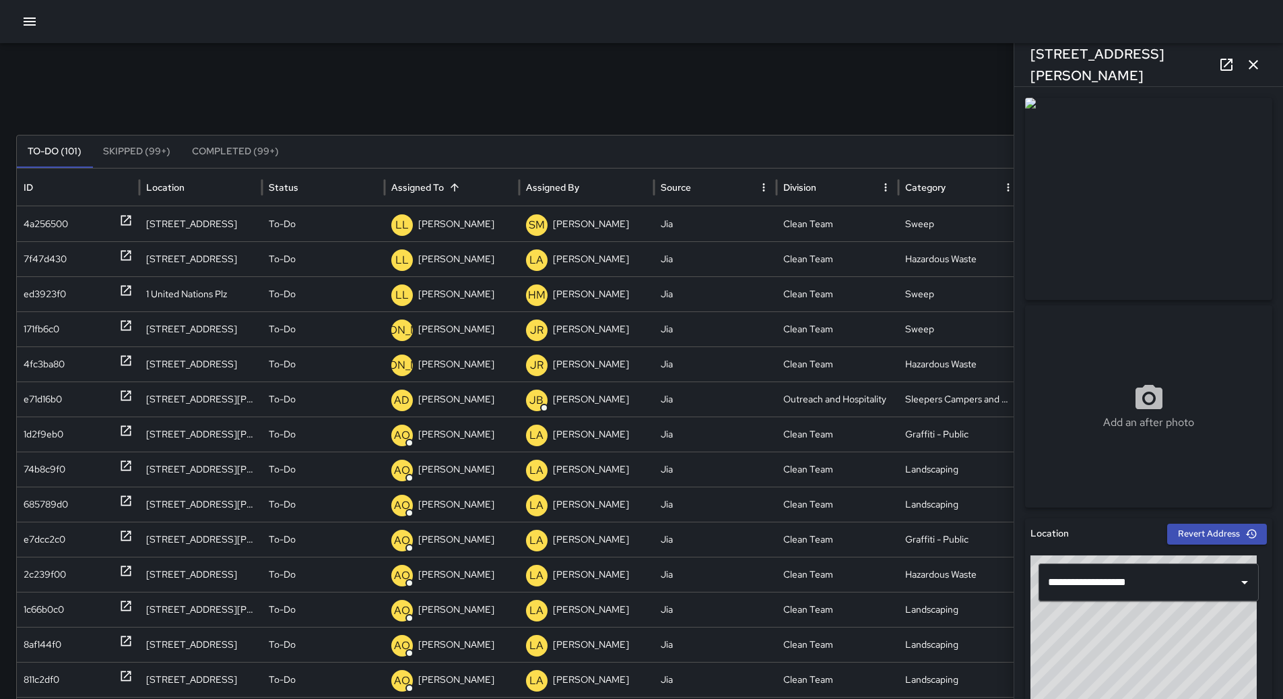
scroll to position [0, 0]
click at [444, 229] on p "[PERSON_NAME]" at bounding box center [456, 224] width 76 height 34
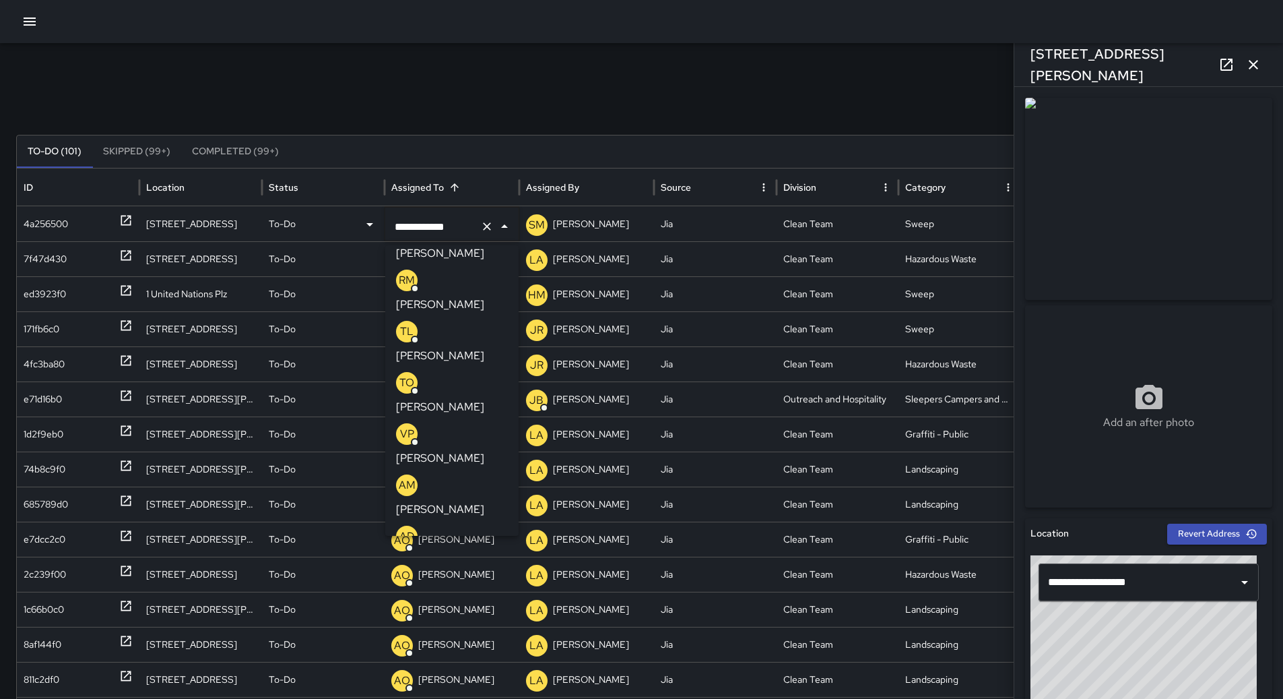
scroll to position [363, 0]
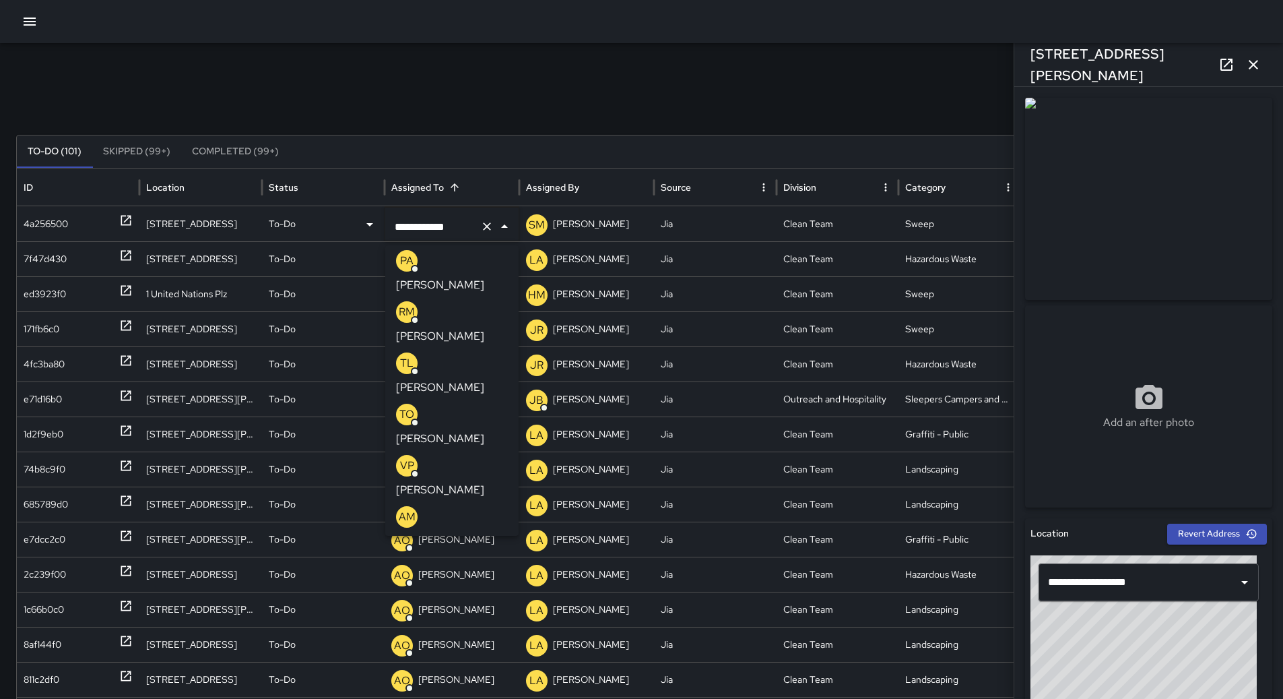
click at [468, 482] on p "[PERSON_NAME]" at bounding box center [440, 490] width 88 height 16
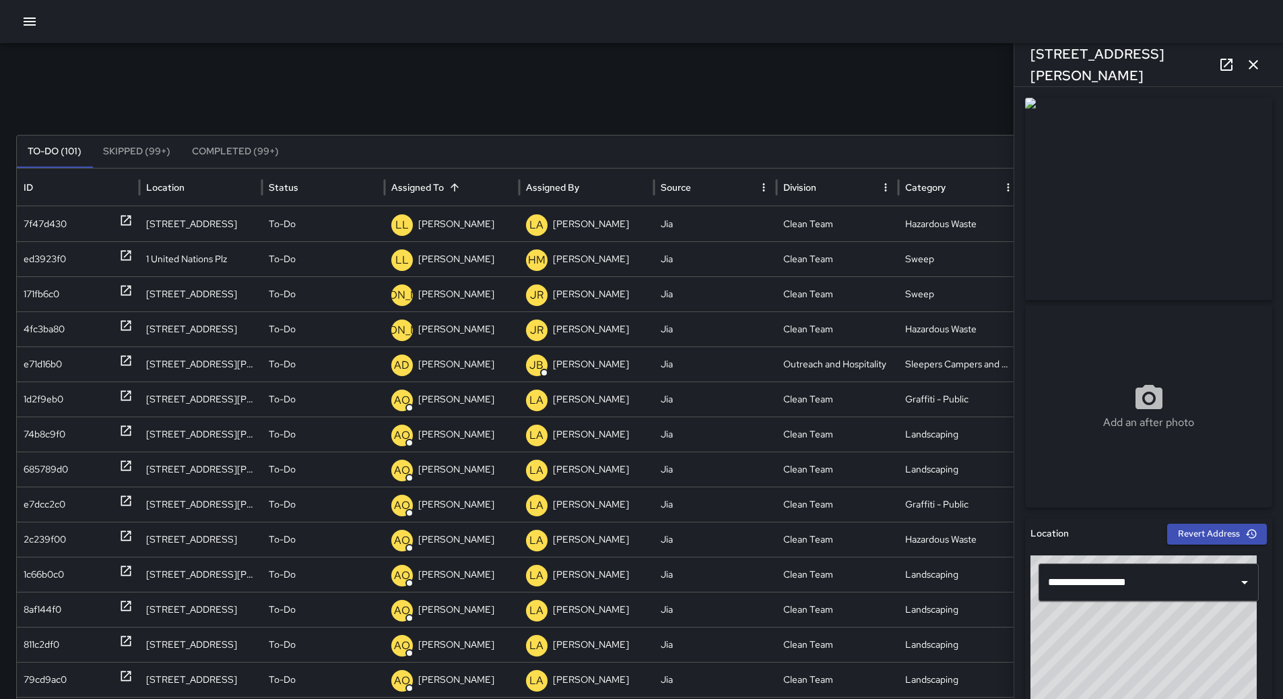
scroll to position [0, 0]
click at [458, 218] on p "[PERSON_NAME]" at bounding box center [456, 224] width 76 height 34
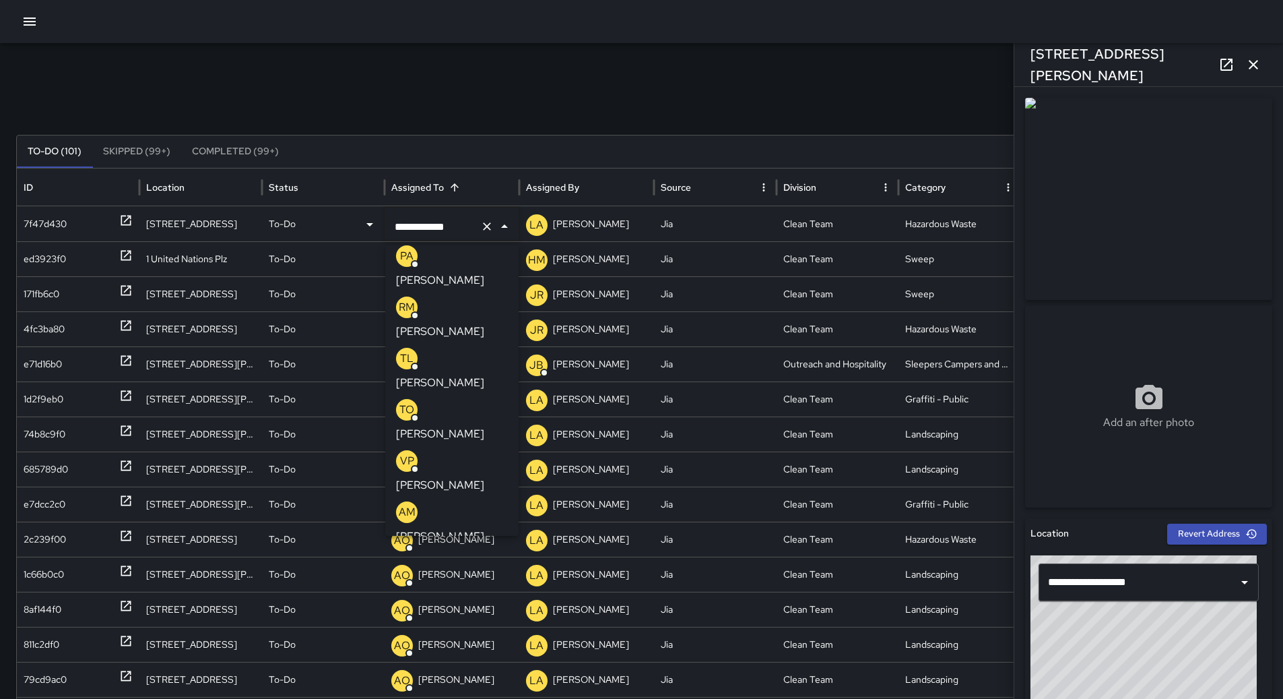
scroll to position [363, 0]
click at [467, 482] on p "[PERSON_NAME]" at bounding box center [440, 490] width 88 height 16
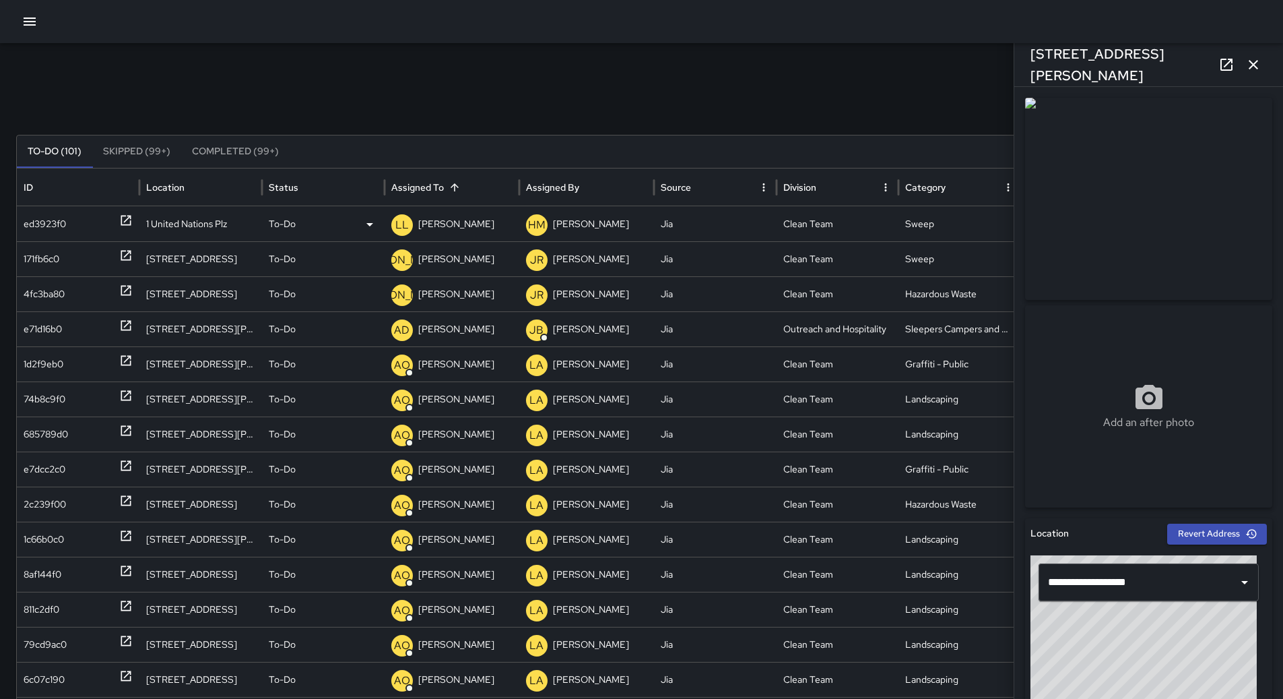
scroll to position [0, 0]
click at [461, 222] on p "[PERSON_NAME]" at bounding box center [456, 224] width 76 height 34
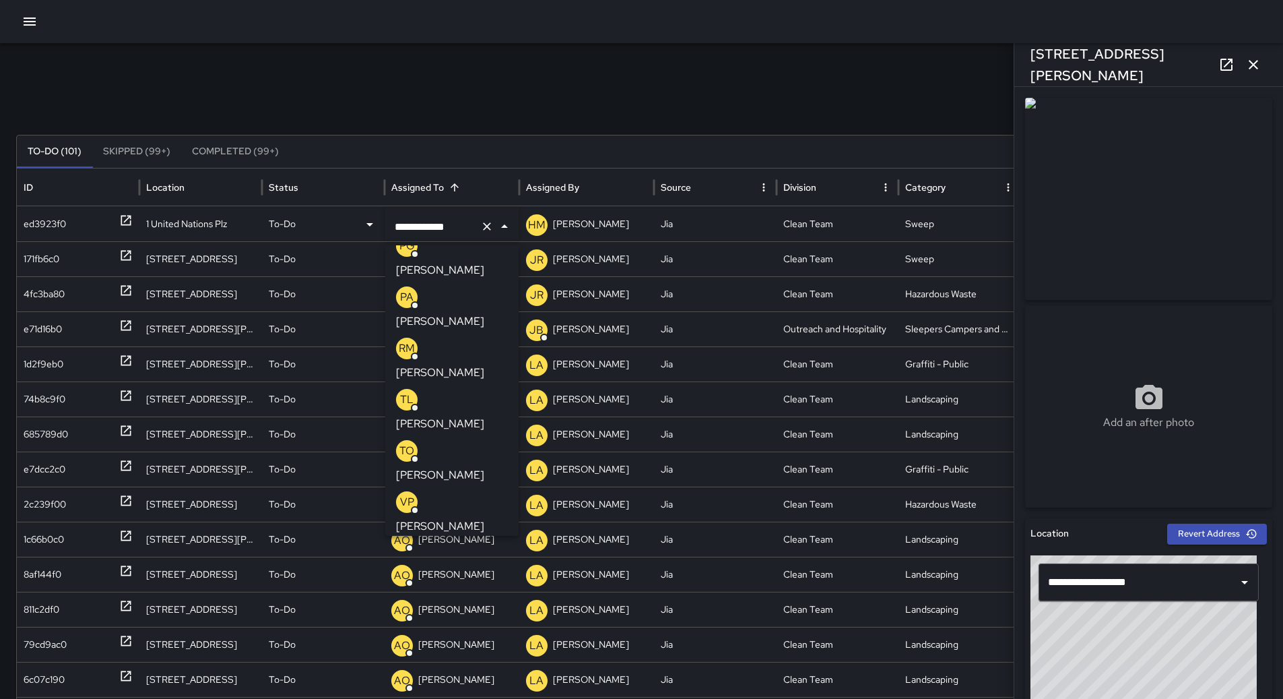
scroll to position [296, 0]
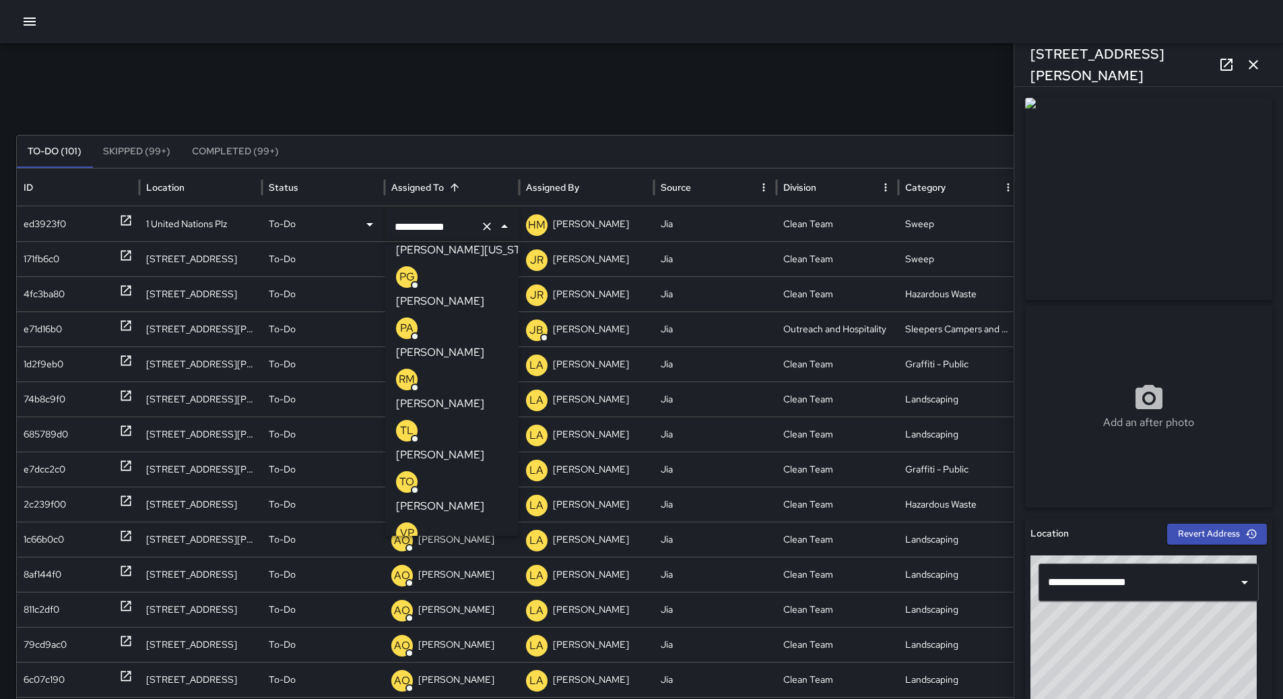
click at [461, 522] on div "VP [PERSON_NAME]" at bounding box center [452, 543] width 112 height 43
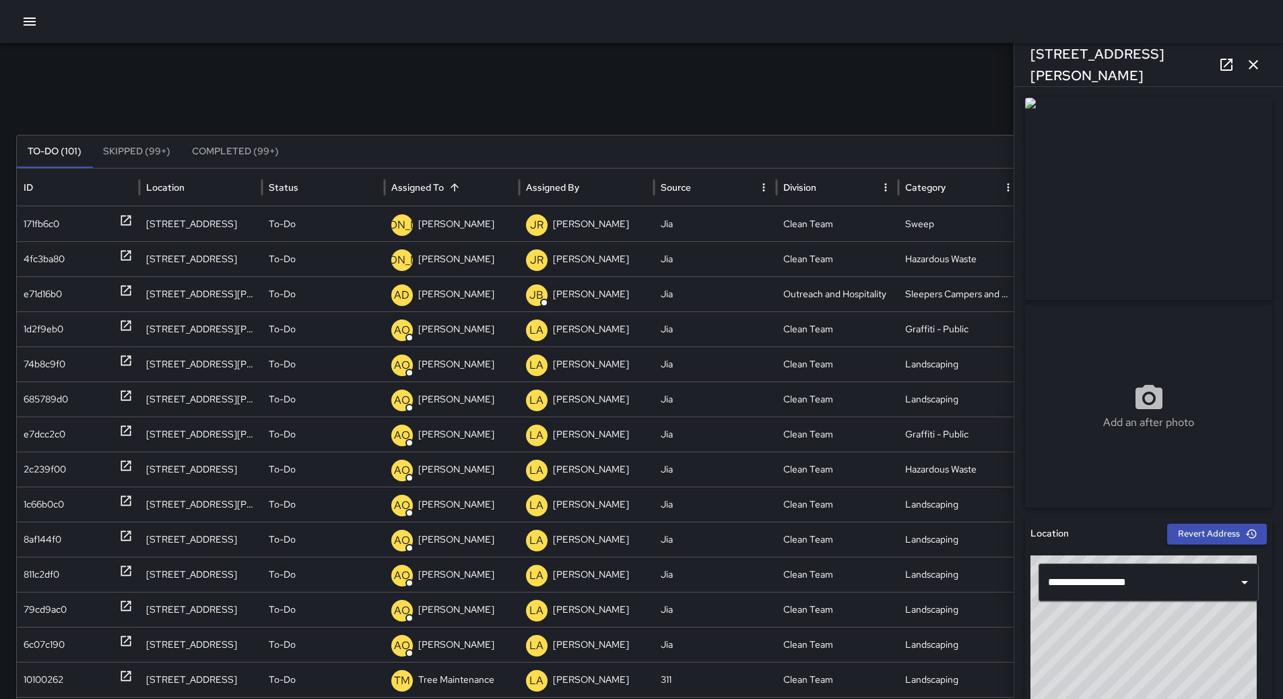
scroll to position [0, 0]
click at [469, 226] on p "[PERSON_NAME]" at bounding box center [456, 224] width 76 height 34
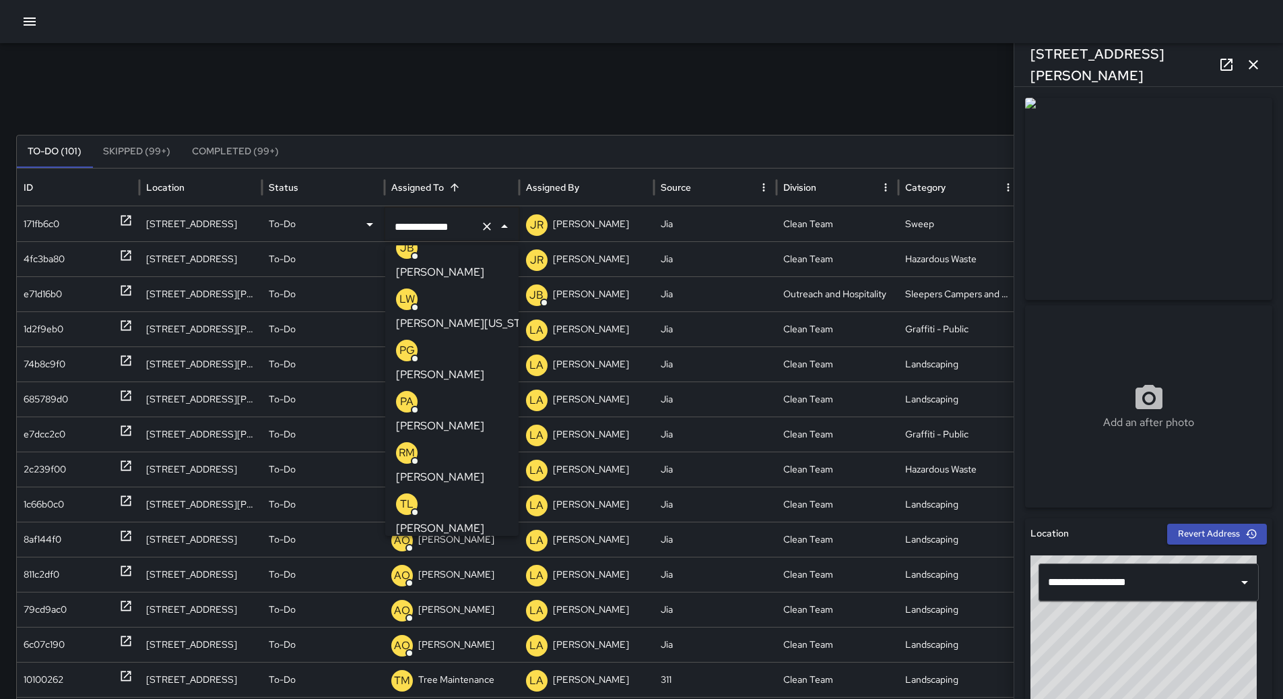
scroll to position [253, 0]
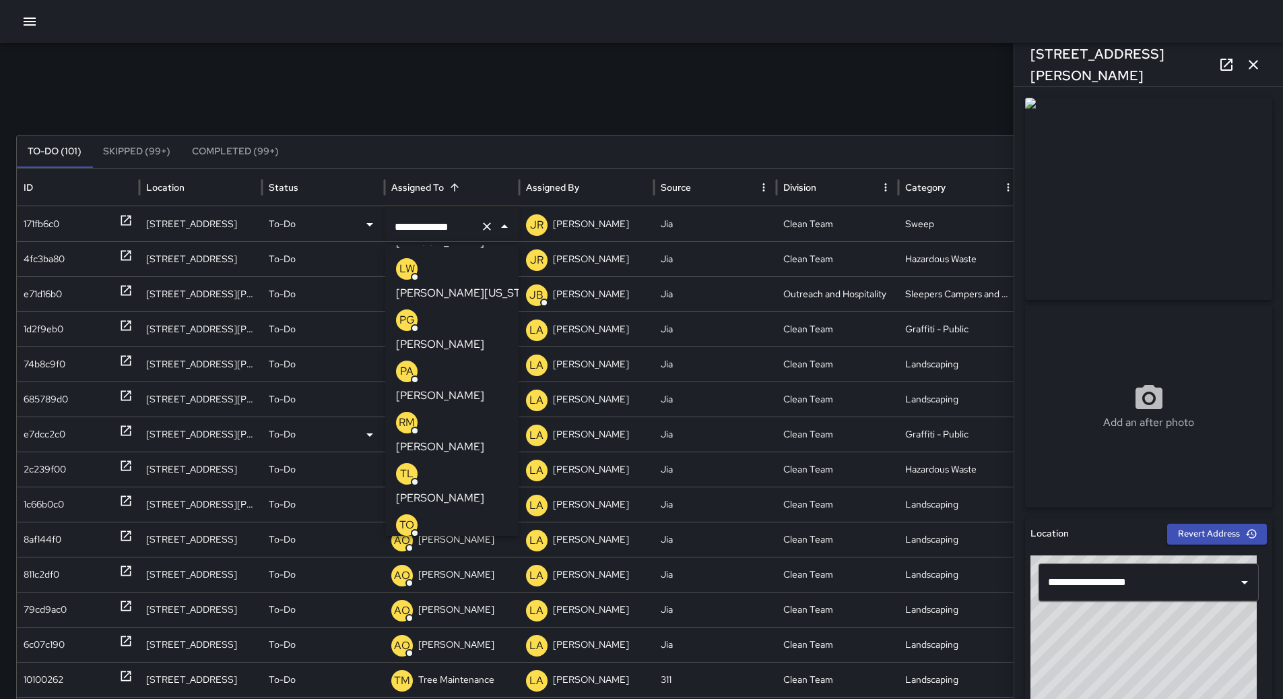
click at [441, 565] on div "VP [PERSON_NAME]" at bounding box center [452, 586] width 112 height 43
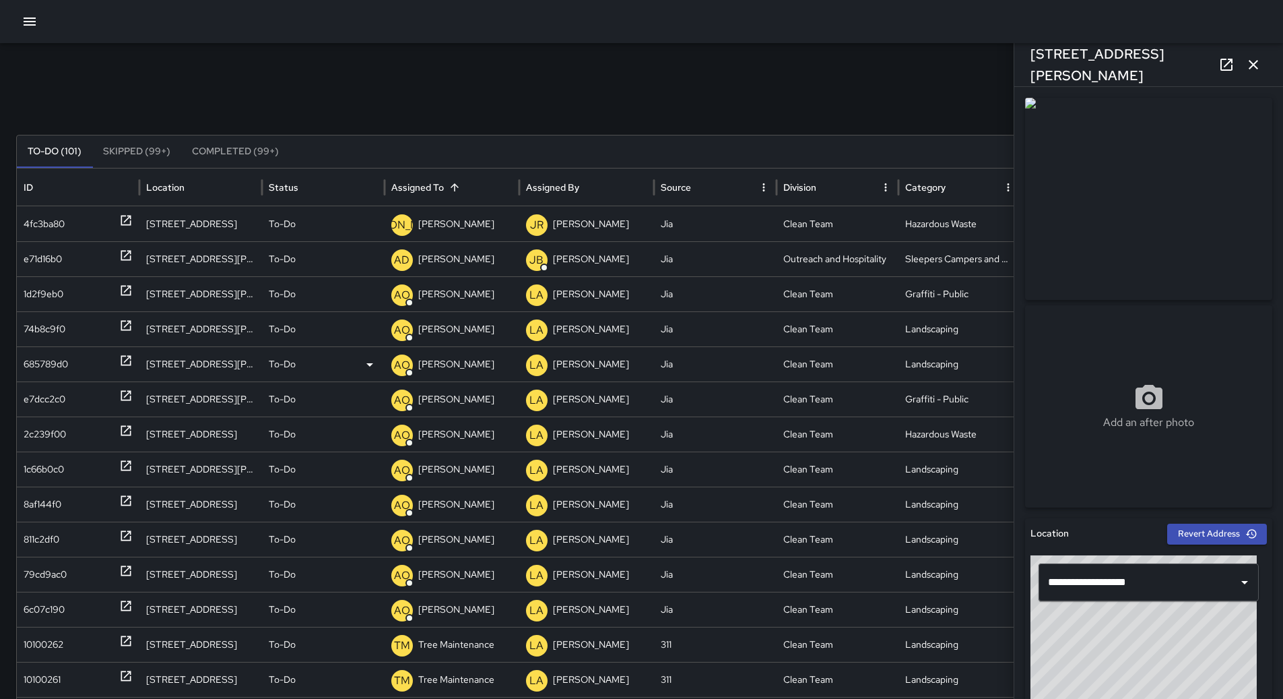
scroll to position [0, 0]
click at [467, 226] on p "[PERSON_NAME]" at bounding box center [456, 224] width 76 height 34
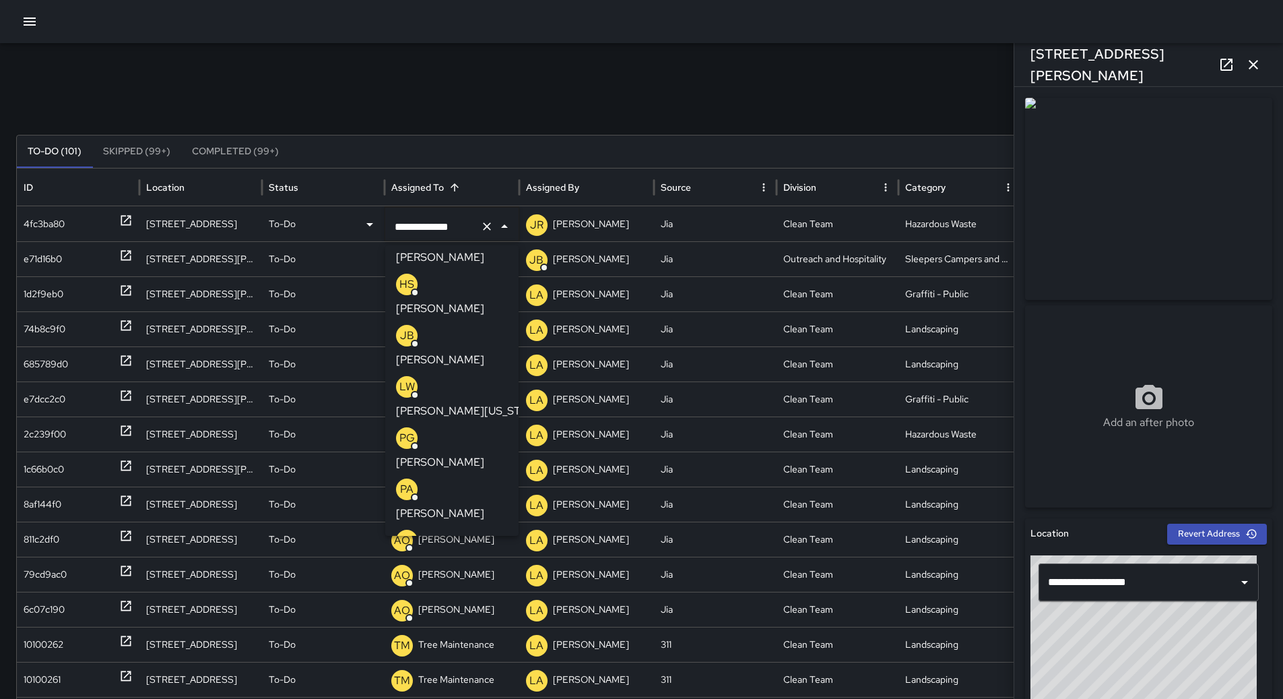
scroll to position [202, 0]
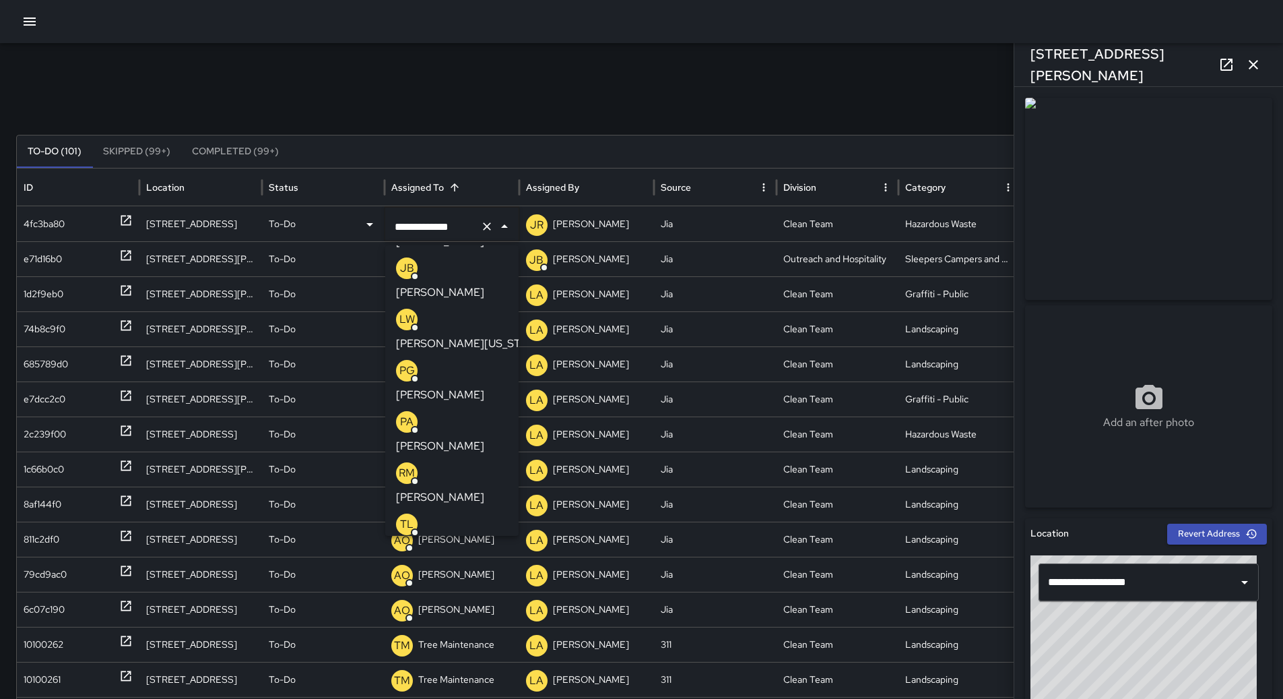
click at [465, 616] on div "VP [PERSON_NAME]" at bounding box center [452, 637] width 112 height 43
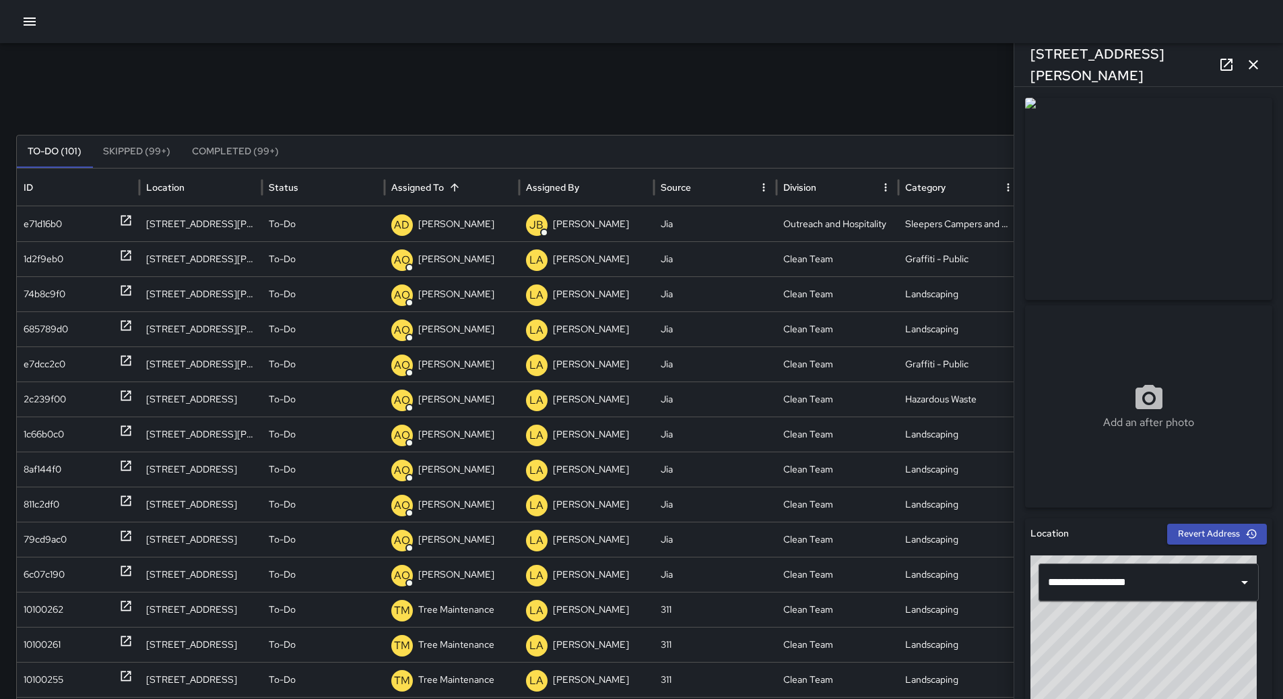
scroll to position [0, 0]
click at [76, 215] on div "e71d16b0" at bounding box center [78, 224] width 109 height 34
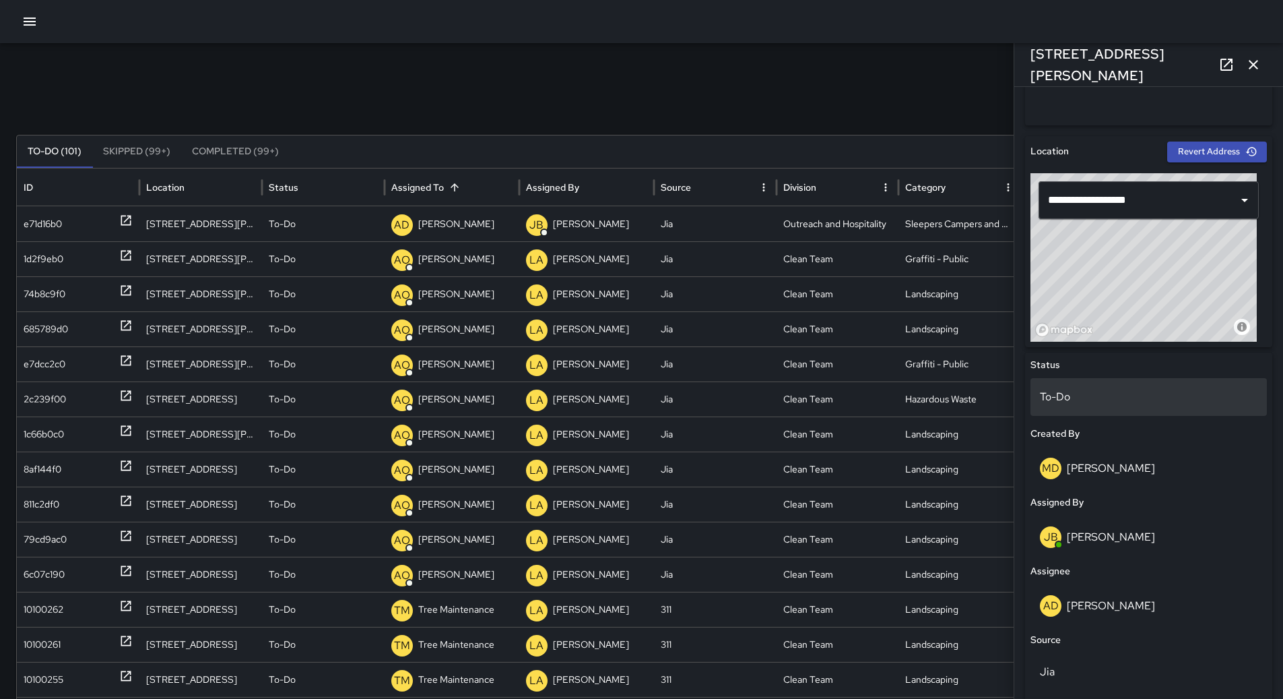
scroll to position [247, 0]
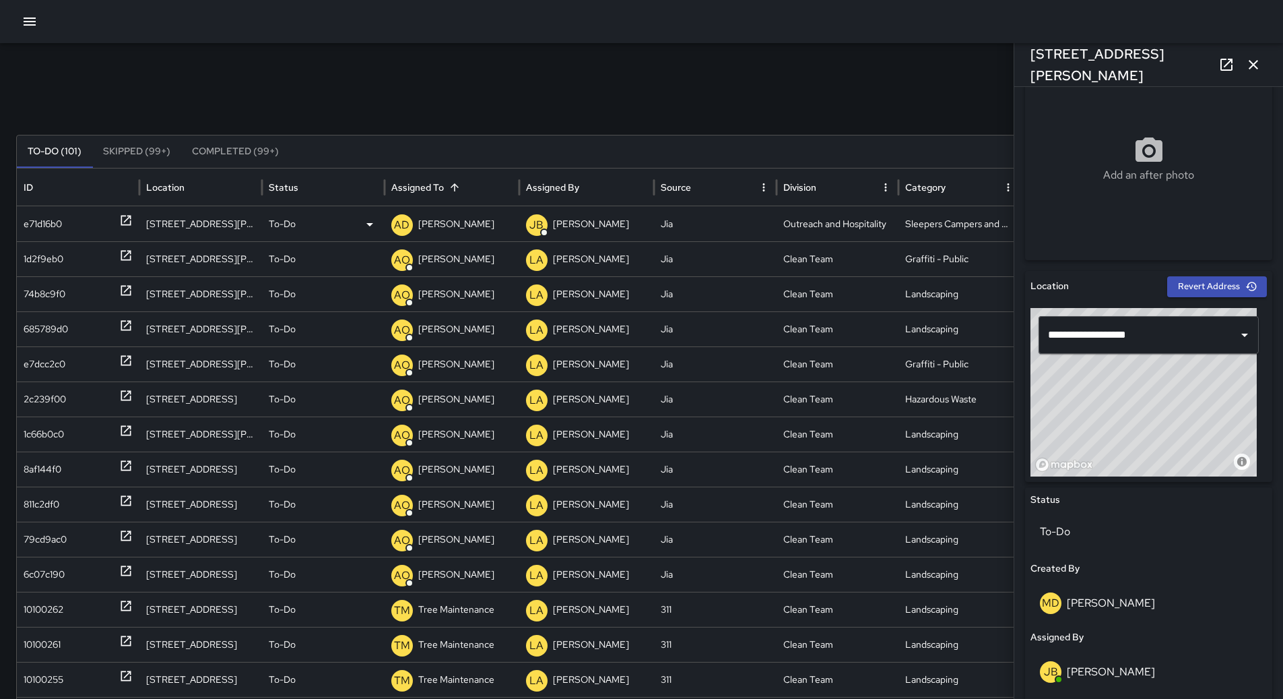
click at [443, 220] on p "[PERSON_NAME]" at bounding box center [456, 224] width 76 height 34
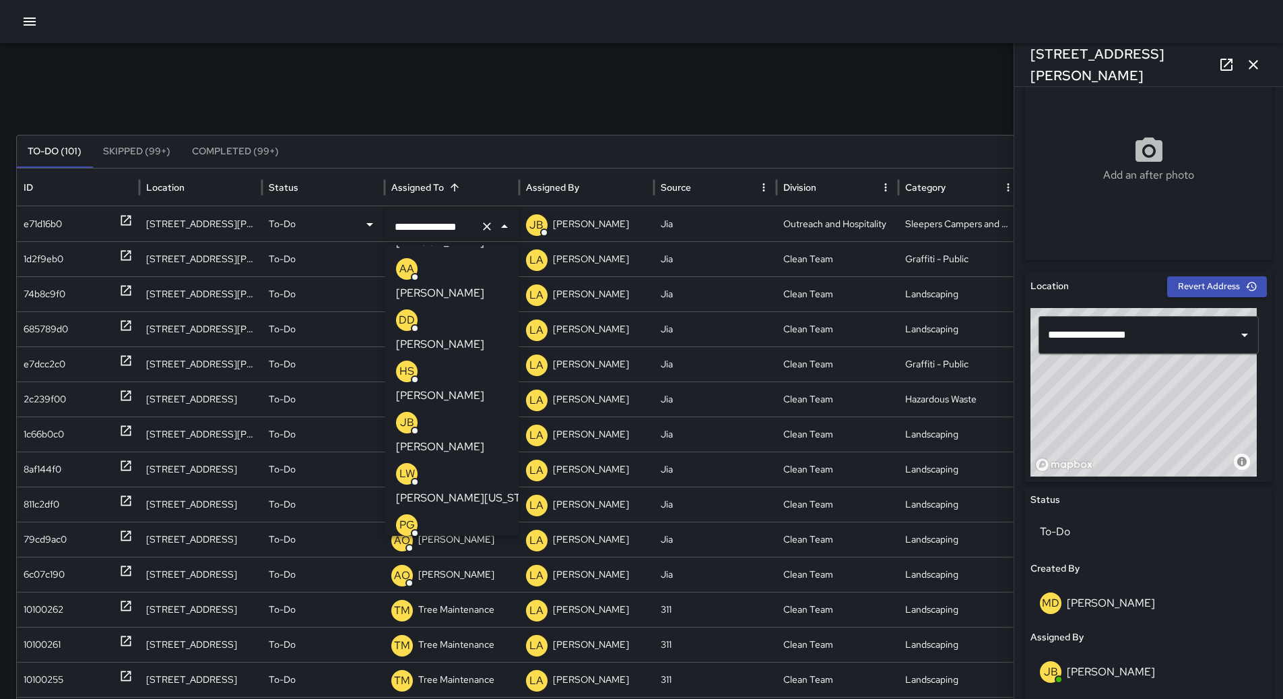
scroll to position [67, 0]
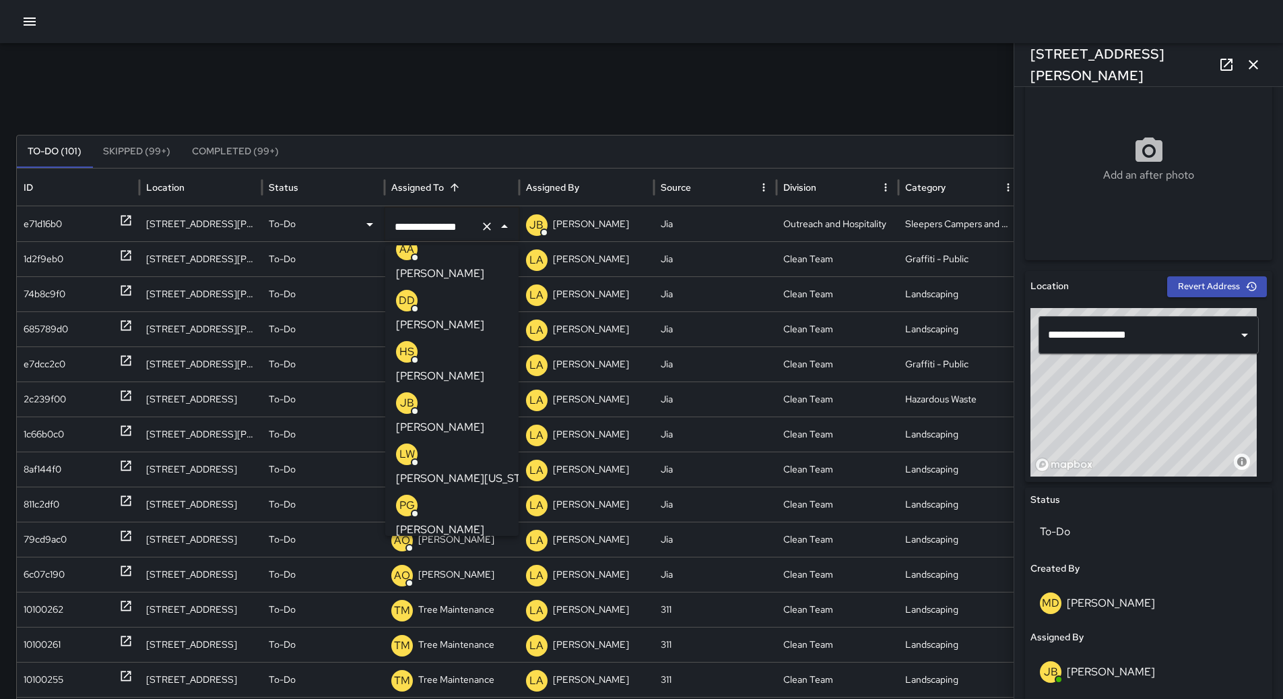
click at [459, 470] on p "[PERSON_NAME][US_STATE]" at bounding box center [469, 478] width 147 height 16
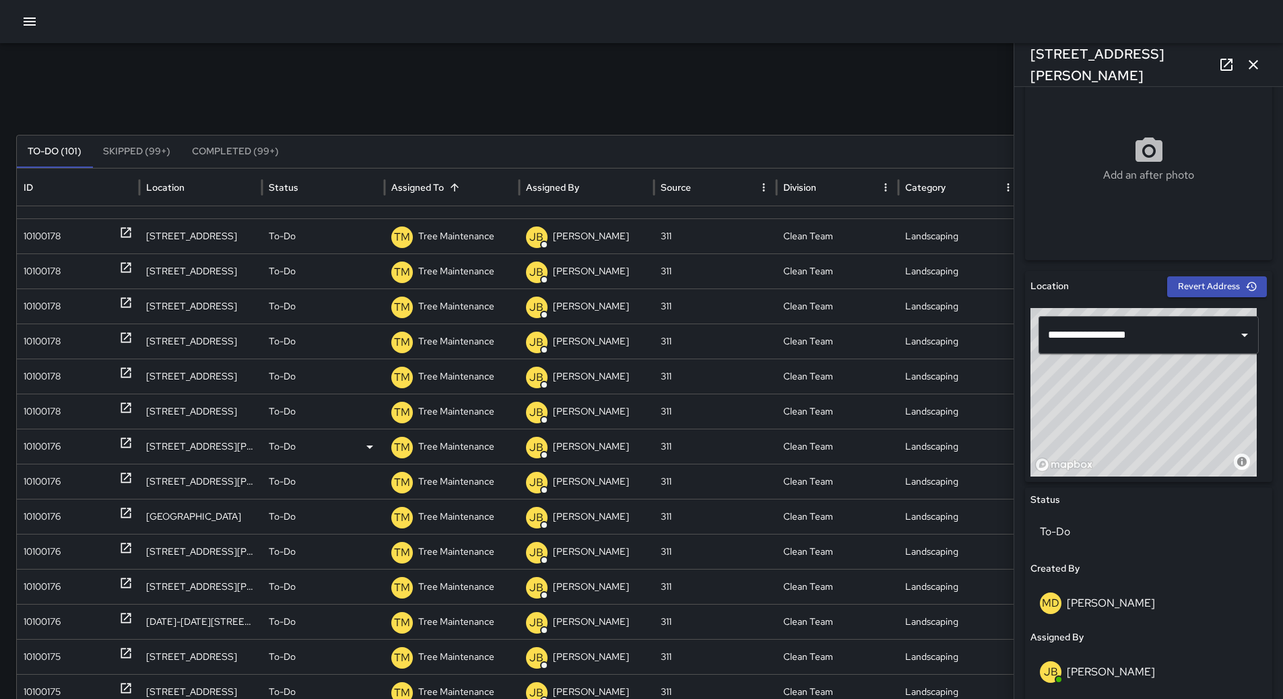
scroll to position [818, 0]
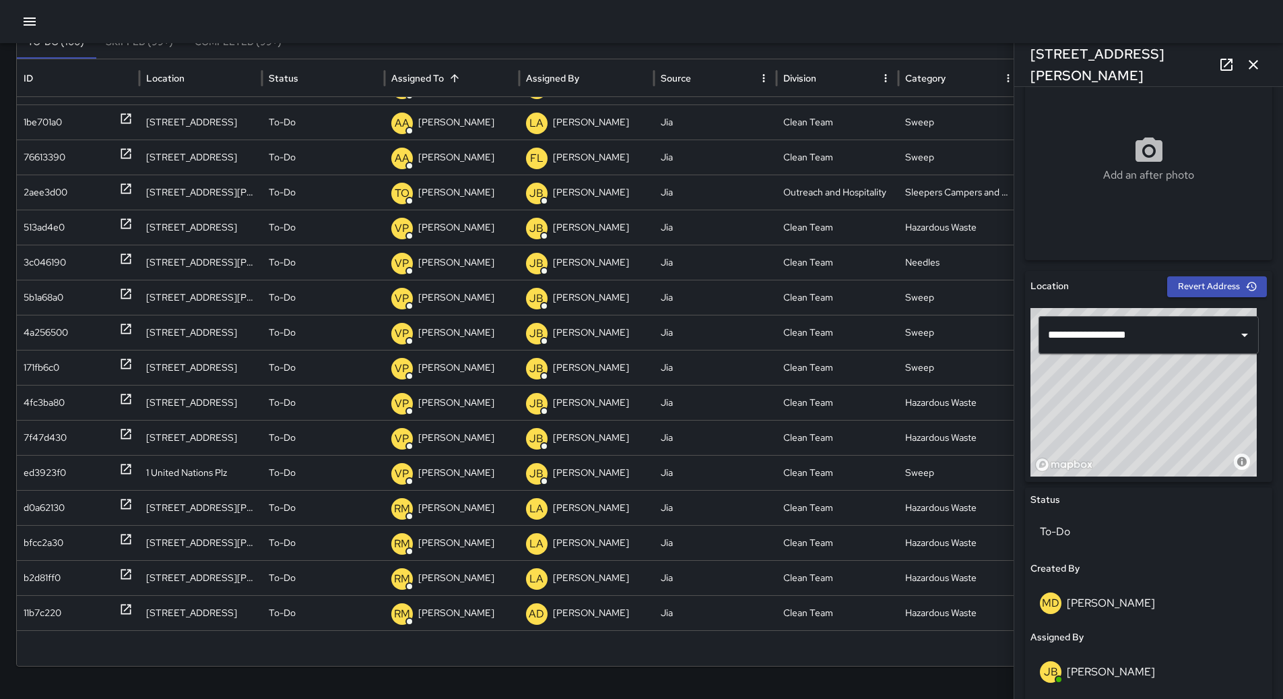
click at [38, 17] on button "button" at bounding box center [29, 21] width 27 height 27
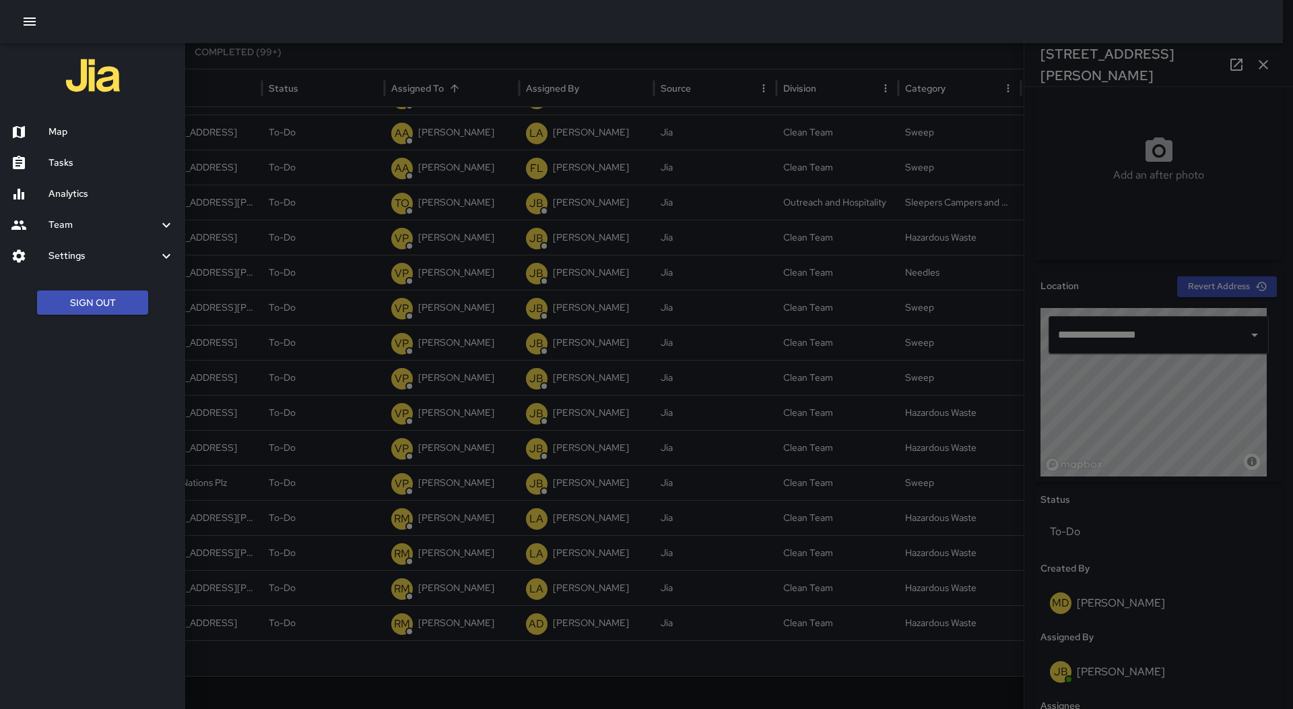
click at [88, 127] on h6 "Map" at bounding box center [111, 132] width 126 height 15
